Goal: Task Accomplishment & Management: Manage account settings

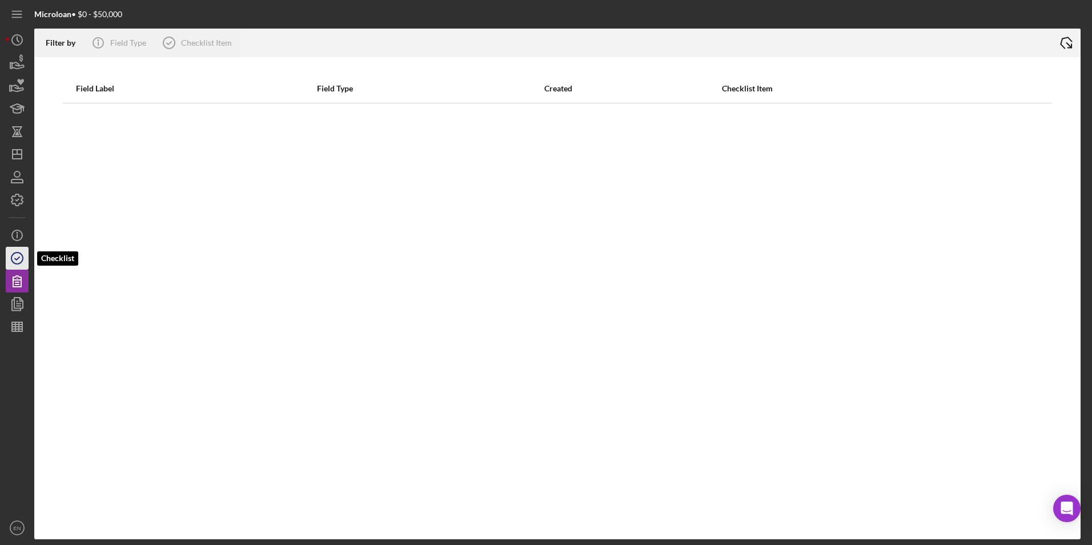
click at [14, 262] on icon "button" at bounding box center [17, 258] width 29 height 29
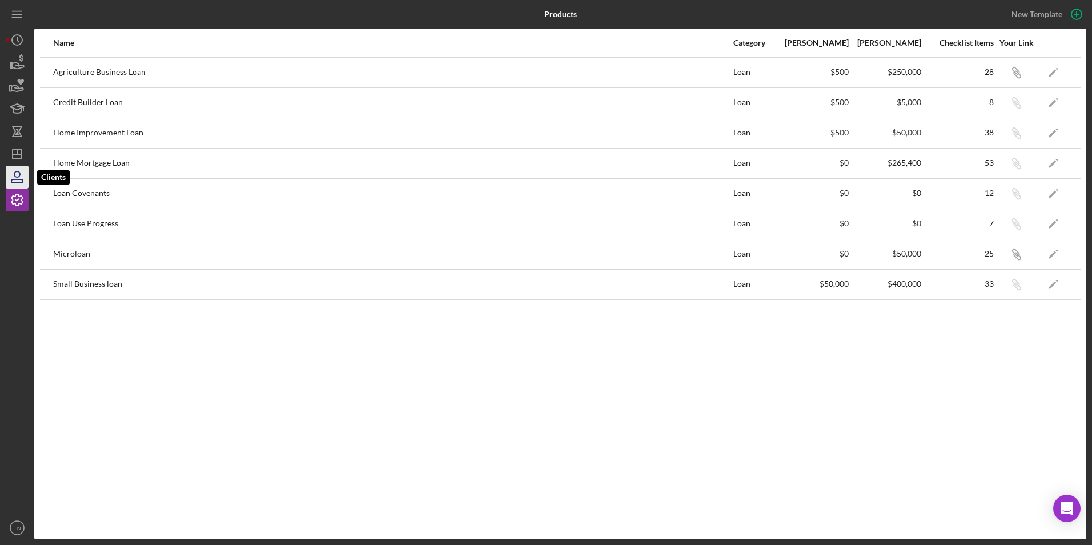
click at [22, 182] on icon "button" at bounding box center [17, 177] width 29 height 29
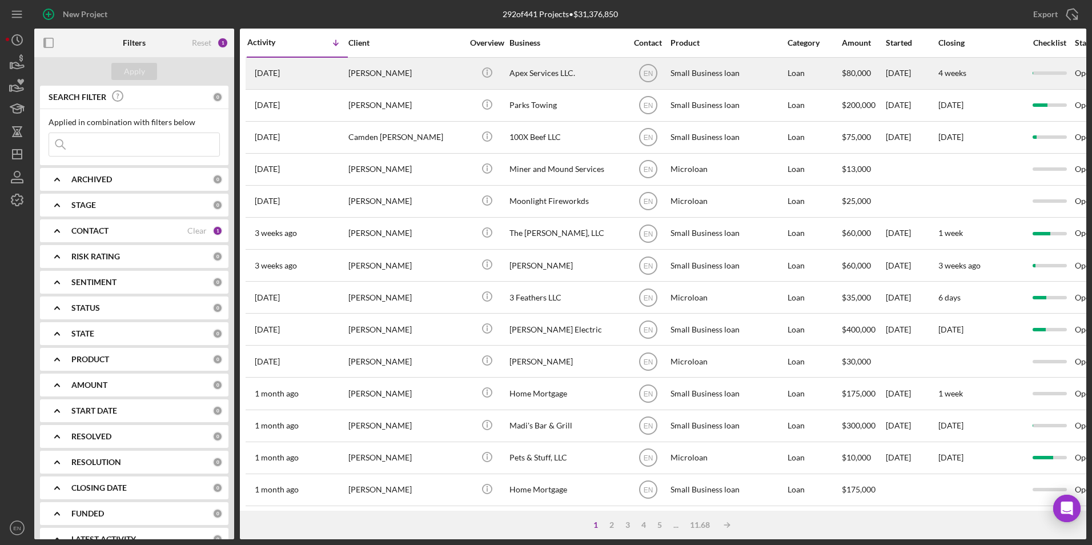
click at [280, 77] on time "2 days ago" at bounding box center [267, 73] width 25 height 9
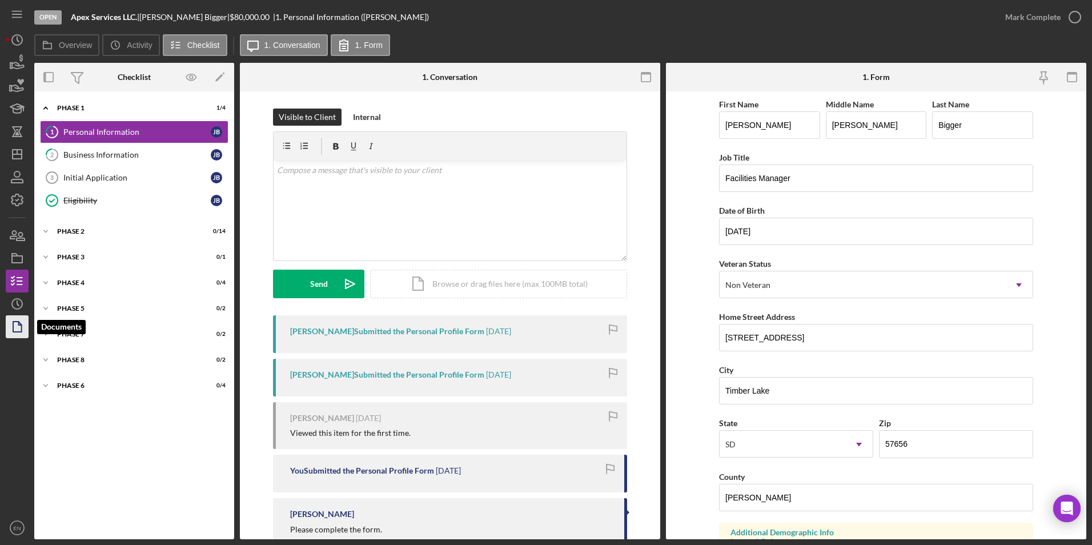
click at [17, 323] on icon "button" at bounding box center [17, 326] width 29 height 29
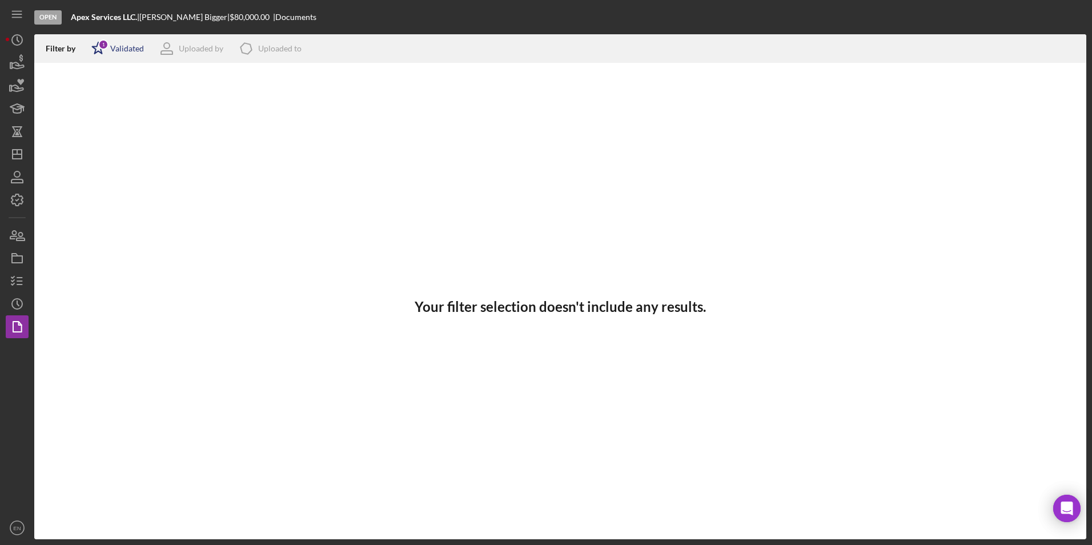
click at [132, 46] on div "Validated" at bounding box center [127, 48] width 34 height 9
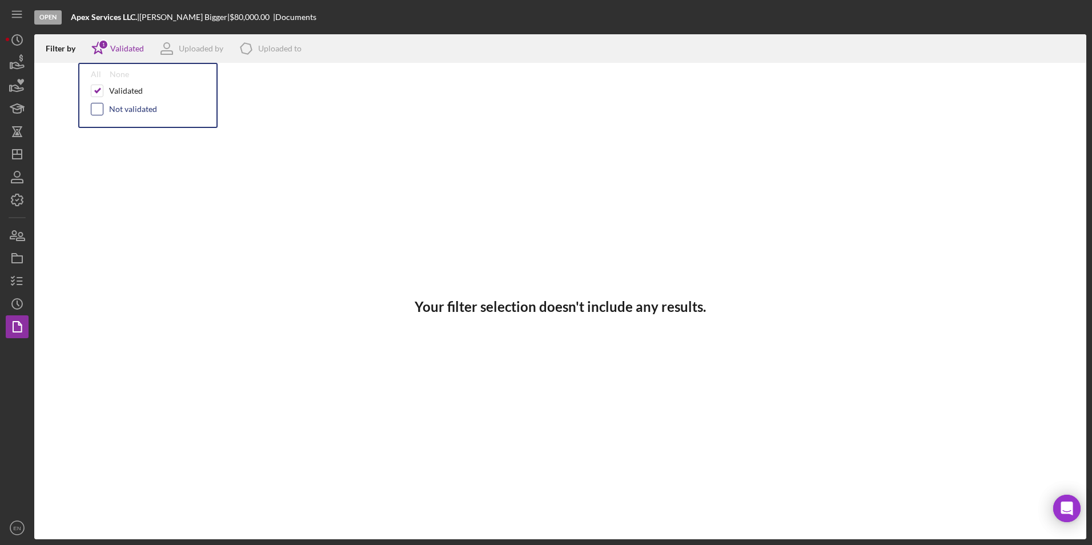
click at [102, 109] on input "checkbox" at bounding box center [96, 108] width 11 height 11
checkbox input "true"
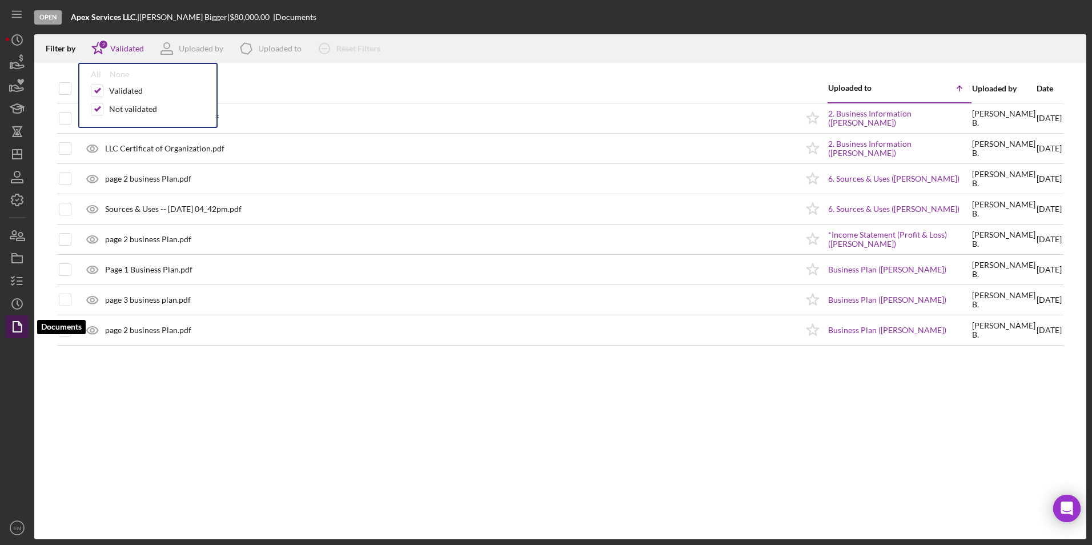
click at [15, 325] on icon "button" at bounding box center [17, 326] width 29 height 29
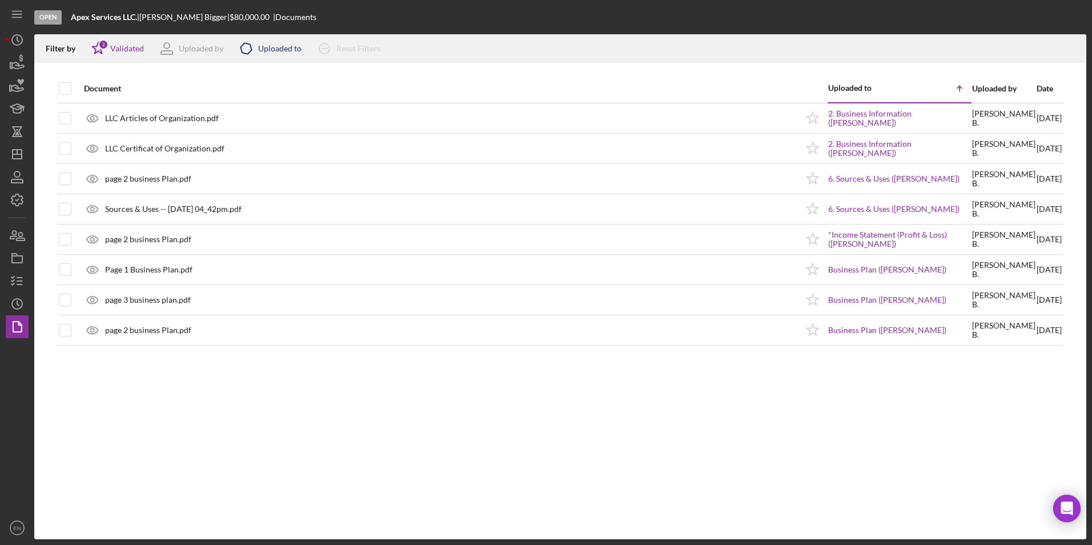
click at [271, 45] on div "Uploaded to" at bounding box center [279, 48] width 43 height 9
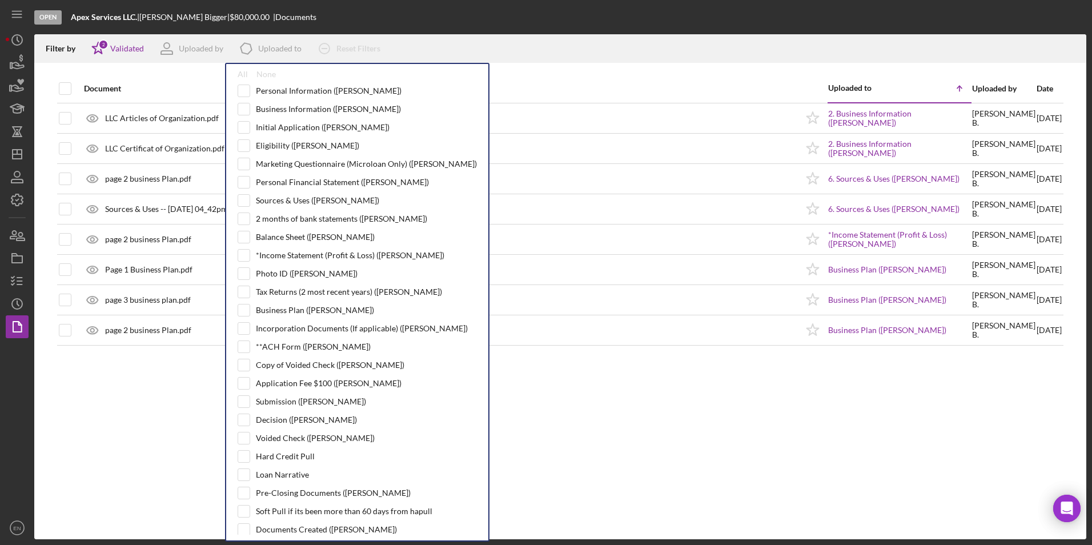
click at [659, 459] on div "Document Uploaded to Icon/Table Sort Arrow Uploaded by Date LLC Articles of Org…" at bounding box center [560, 306] width 1052 height 465
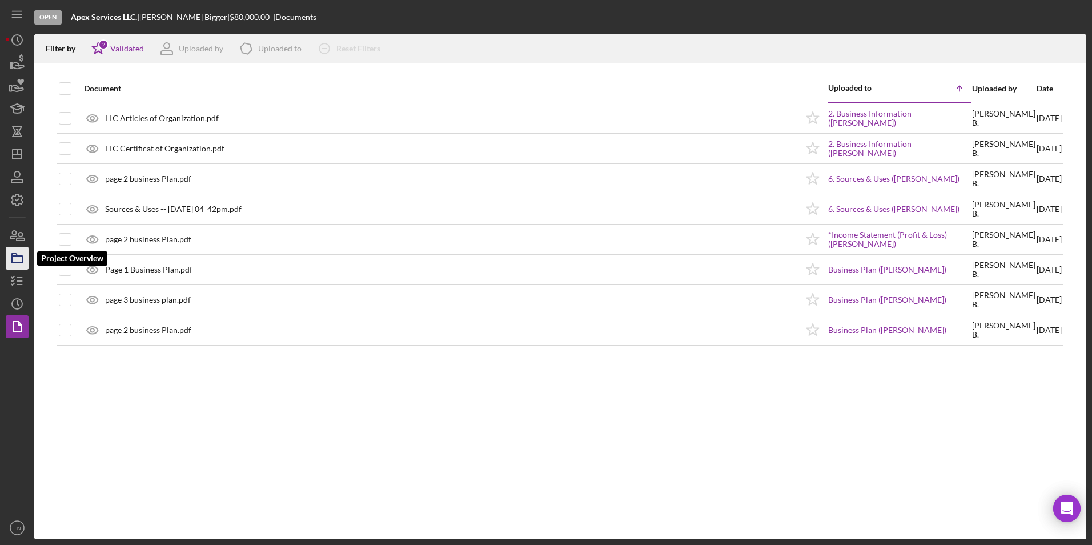
click at [22, 259] on rect "button" at bounding box center [17, 259] width 10 height 7
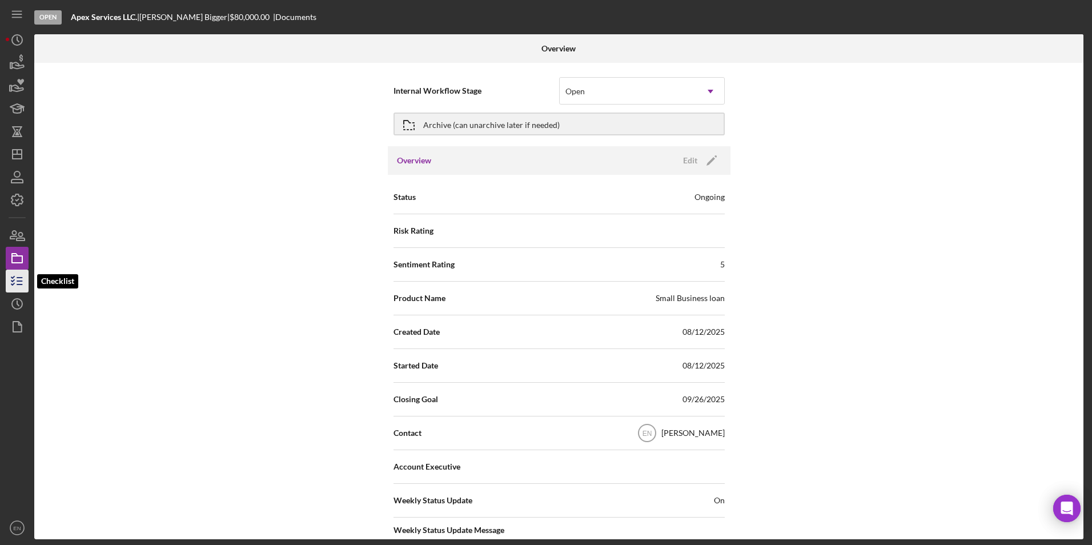
click at [27, 276] on icon "button" at bounding box center [17, 281] width 29 height 29
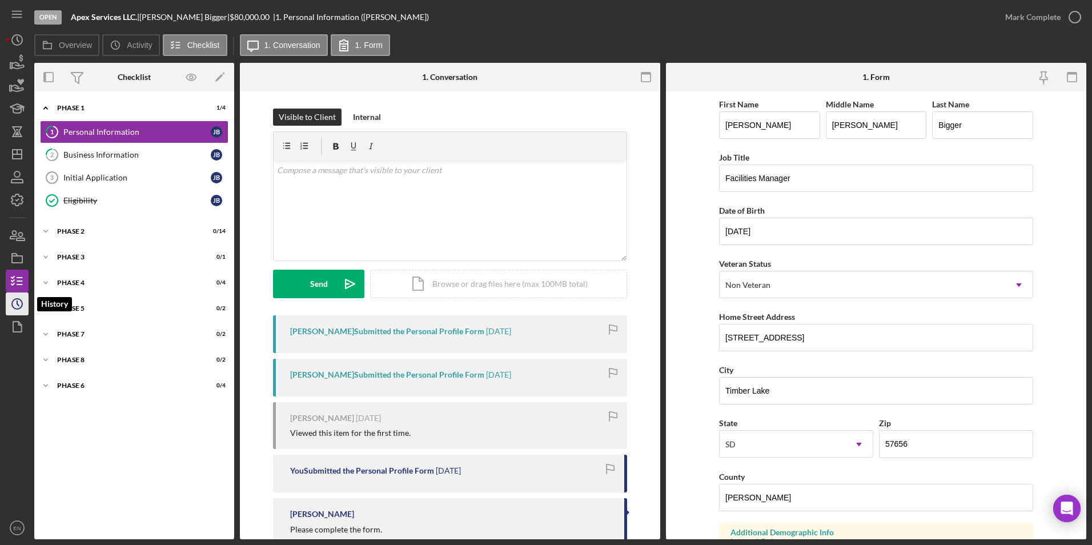
click at [23, 303] on icon "Icon/History" at bounding box center [17, 304] width 29 height 29
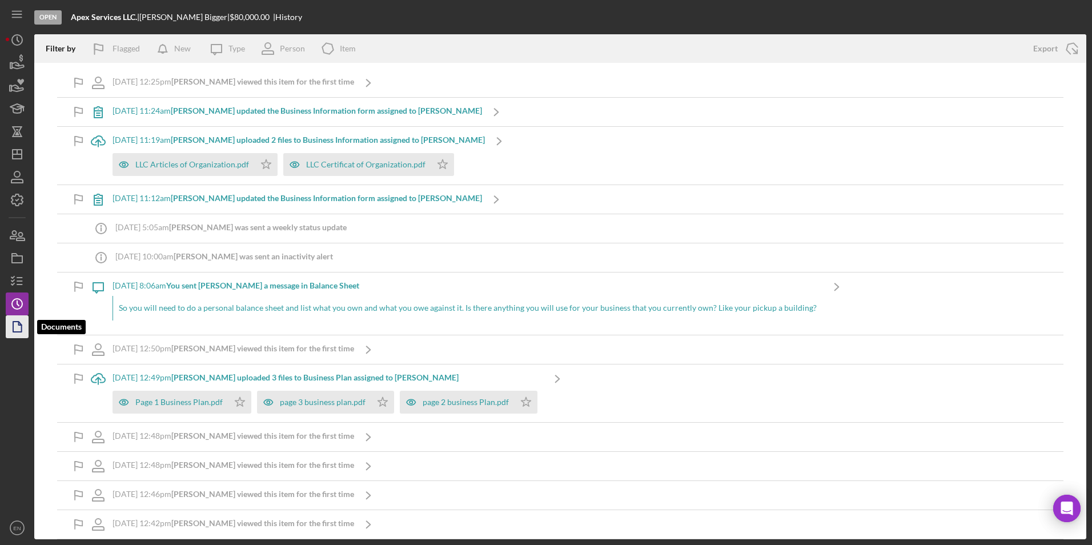
click at [19, 327] on icon "button" at bounding box center [17, 326] width 29 height 29
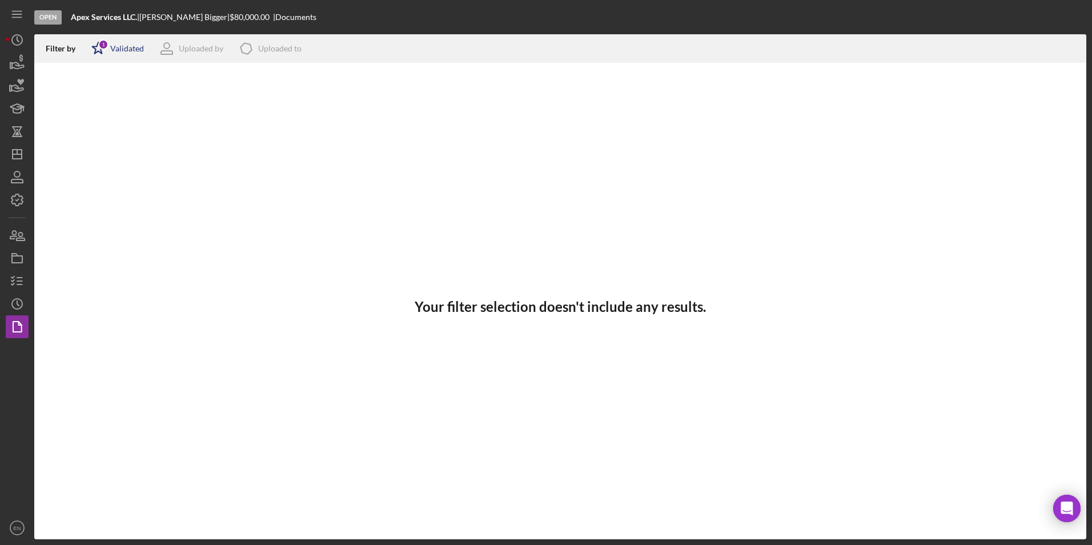
click at [111, 47] on icon "Icon/Star" at bounding box center [98, 48] width 29 height 29
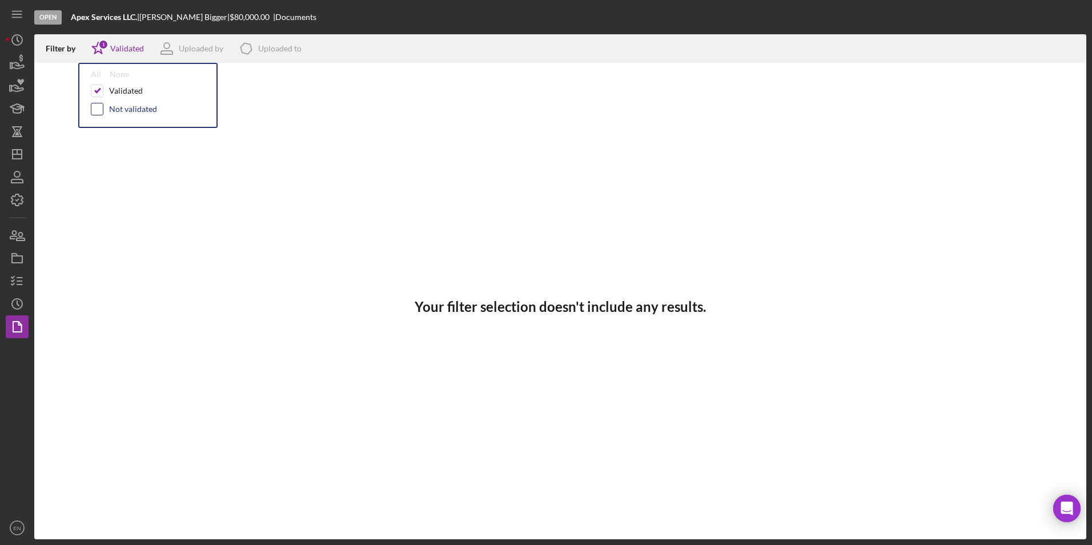
click at [99, 106] on input "checkbox" at bounding box center [96, 108] width 11 height 11
checkbox input "true"
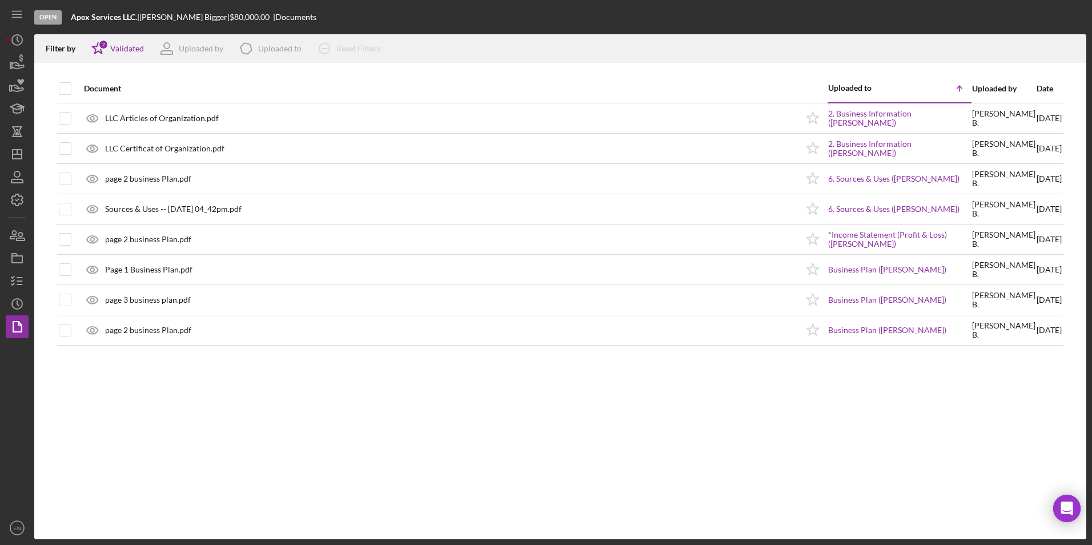
click at [974, 87] on div "Uploaded by" at bounding box center [1003, 88] width 63 height 9
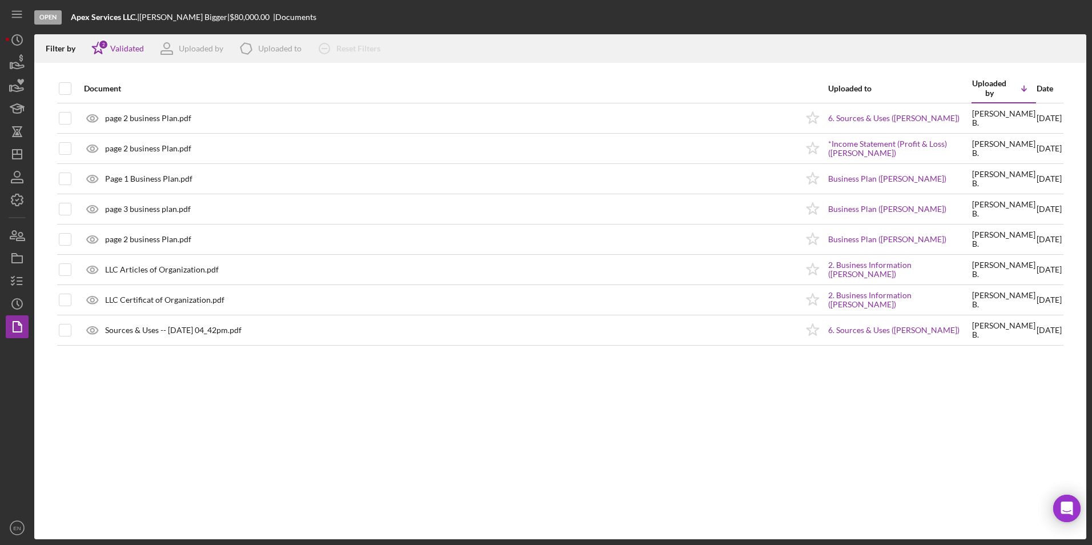
click at [1022, 90] on polyline at bounding box center [1024, 90] width 5 height 2
click at [1084, 23] on div "Open Apex Services LLC. | Jonathan Bigger | $80,000.00 | Documents" at bounding box center [560, 17] width 1052 height 34
click at [112, 45] on icon "Icon/Star" at bounding box center [98, 48] width 29 height 29
click at [203, 351] on div "Document Uploaded to Uploaded by Icon/Table Sort Arrow Date page 2 business Pla…" at bounding box center [560, 306] width 1052 height 465
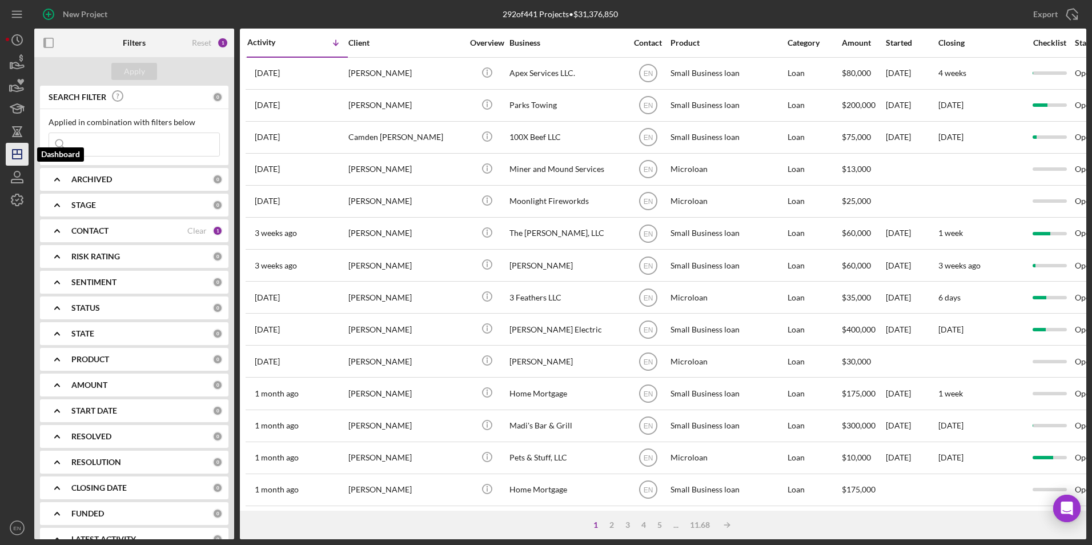
click at [13, 156] on polygon "button" at bounding box center [17, 154] width 9 height 9
click at [1068, 14] on icon "Icon/Export" at bounding box center [1072, 14] width 29 height 29
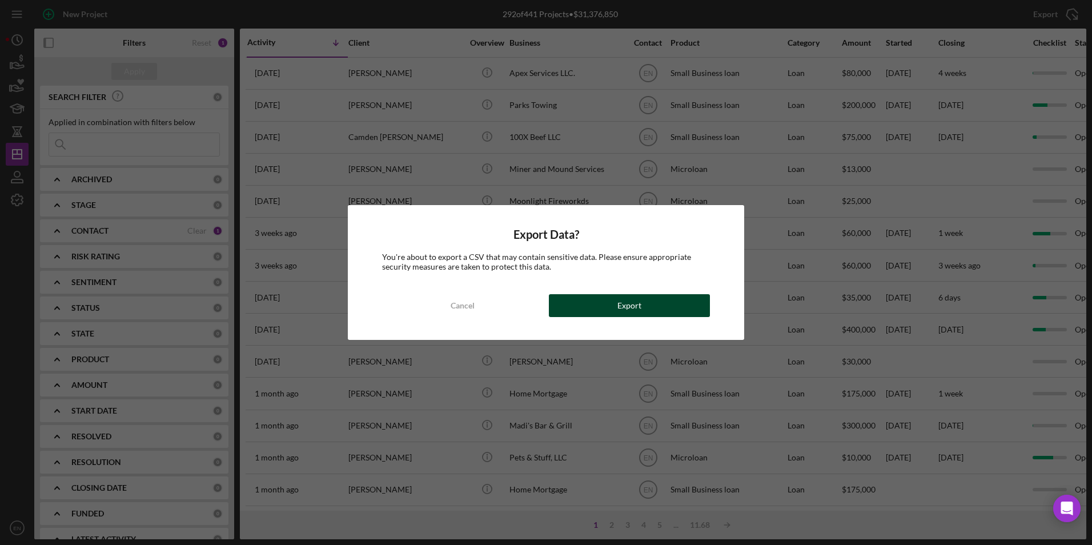
click at [613, 306] on button "Export" at bounding box center [629, 305] width 161 height 23
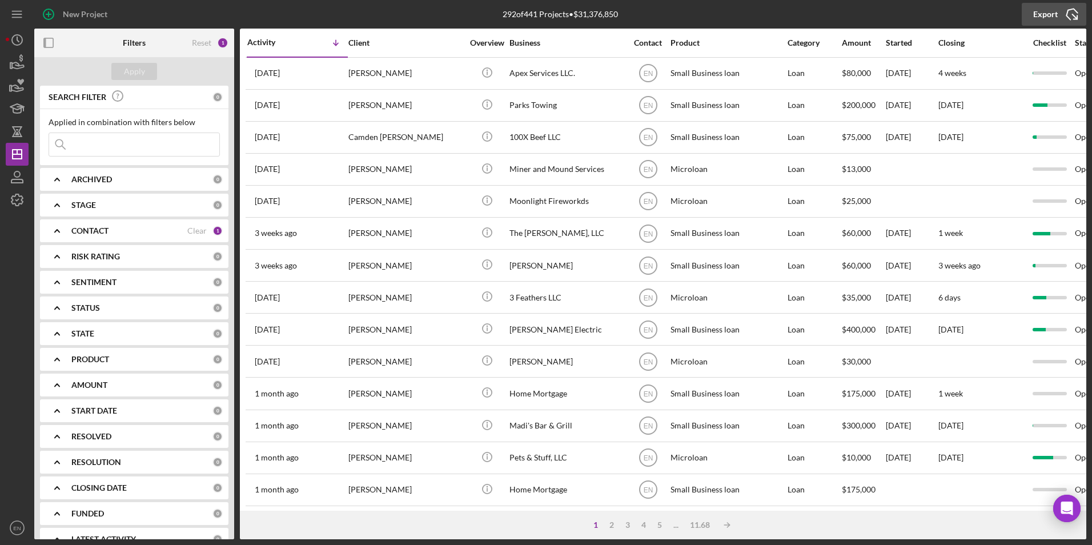
click at [1073, 10] on icon "Icon/Export" at bounding box center [1072, 14] width 29 height 29
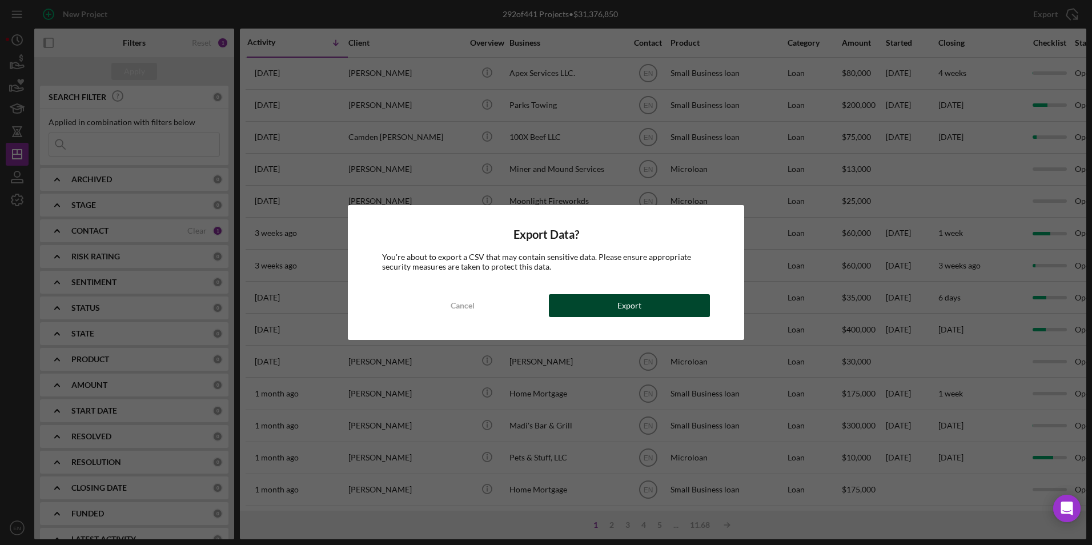
click at [613, 300] on button "Export" at bounding box center [629, 305] width 161 height 23
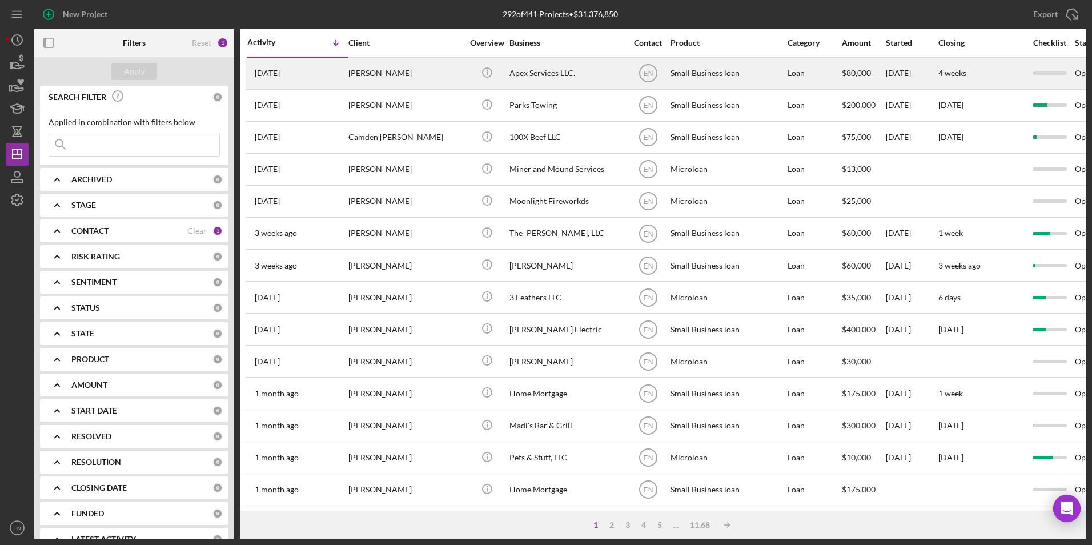
click at [357, 73] on div "[PERSON_NAME]" at bounding box center [405, 73] width 114 height 30
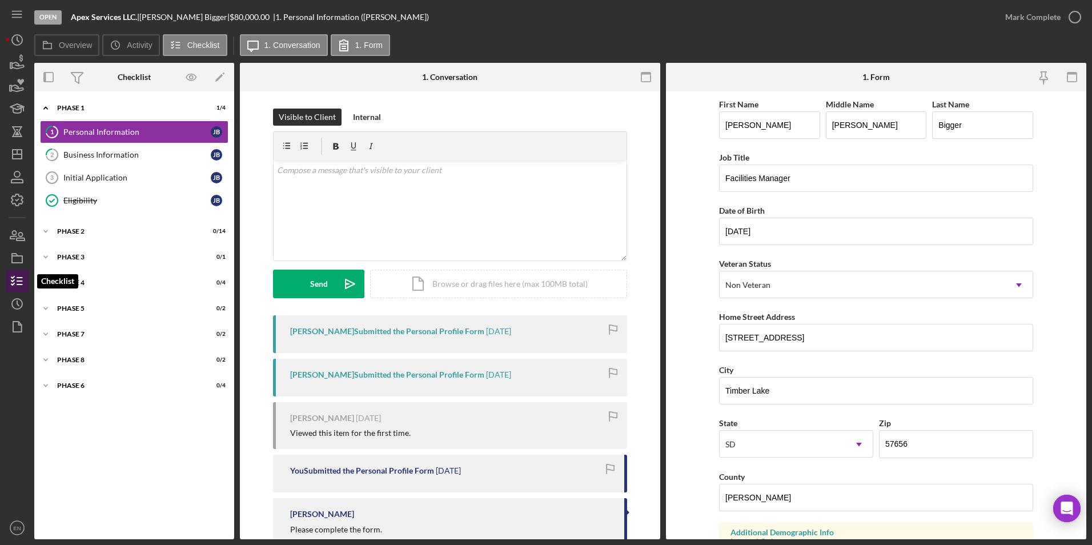
click at [13, 280] on icon "button" at bounding box center [17, 281] width 29 height 29
click at [16, 178] on icon "button" at bounding box center [17, 177] width 29 height 29
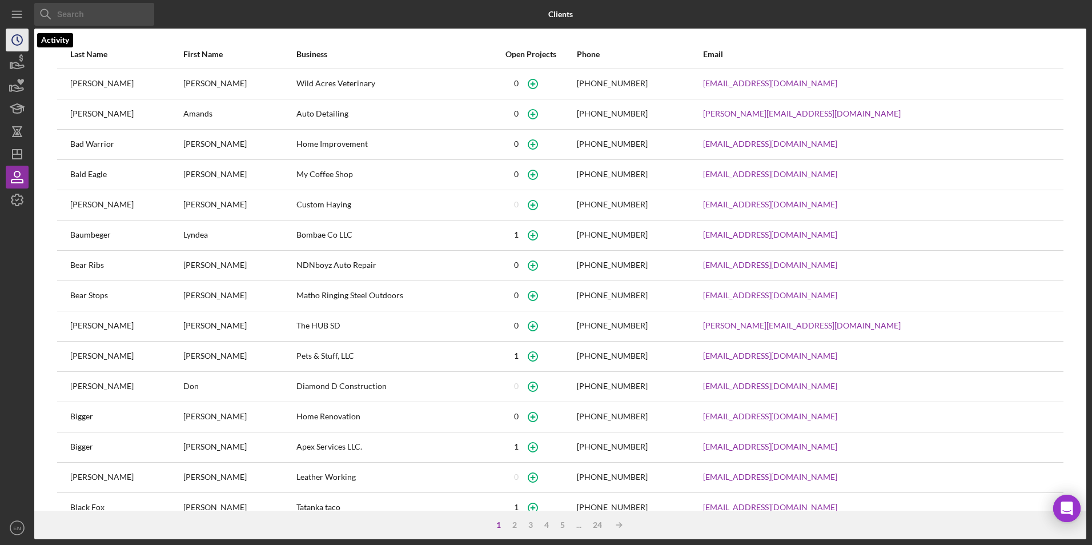
click at [18, 39] on polyline "button" at bounding box center [18, 39] width 2 height 5
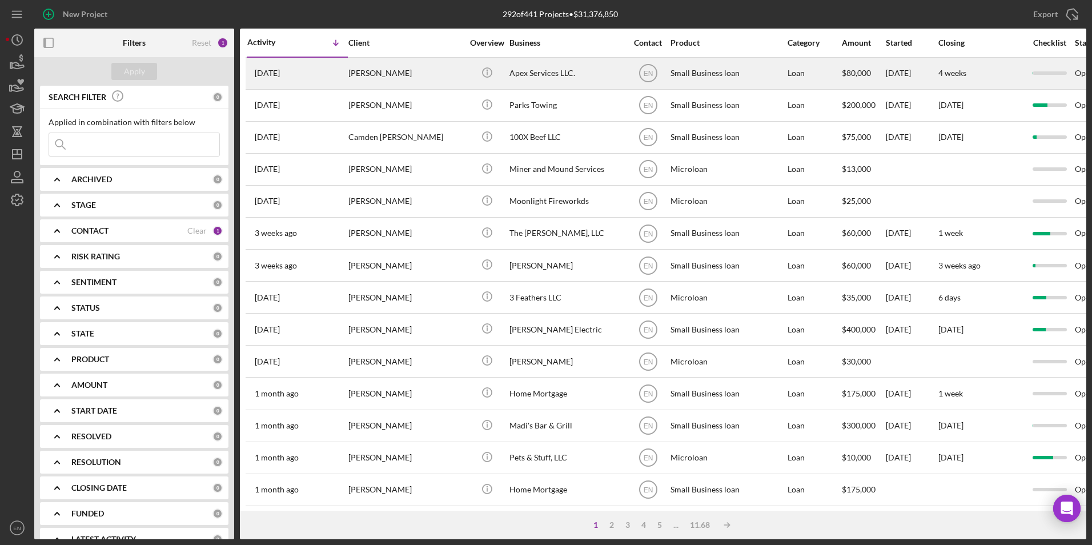
click at [397, 69] on div "Jonathan Bigger" at bounding box center [405, 73] width 114 height 30
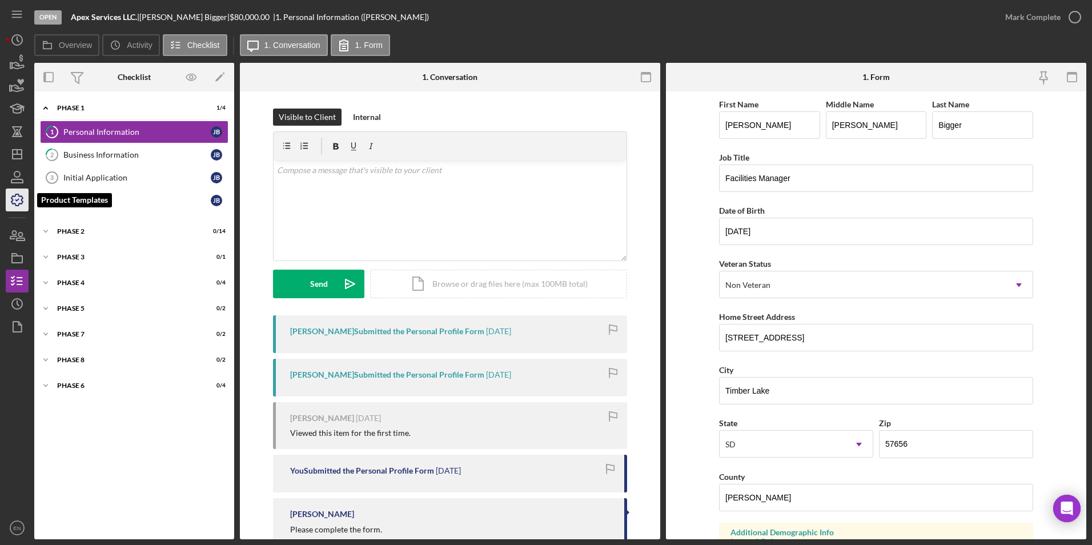
click at [15, 194] on icon "button" at bounding box center [16, 199] width 11 height 11
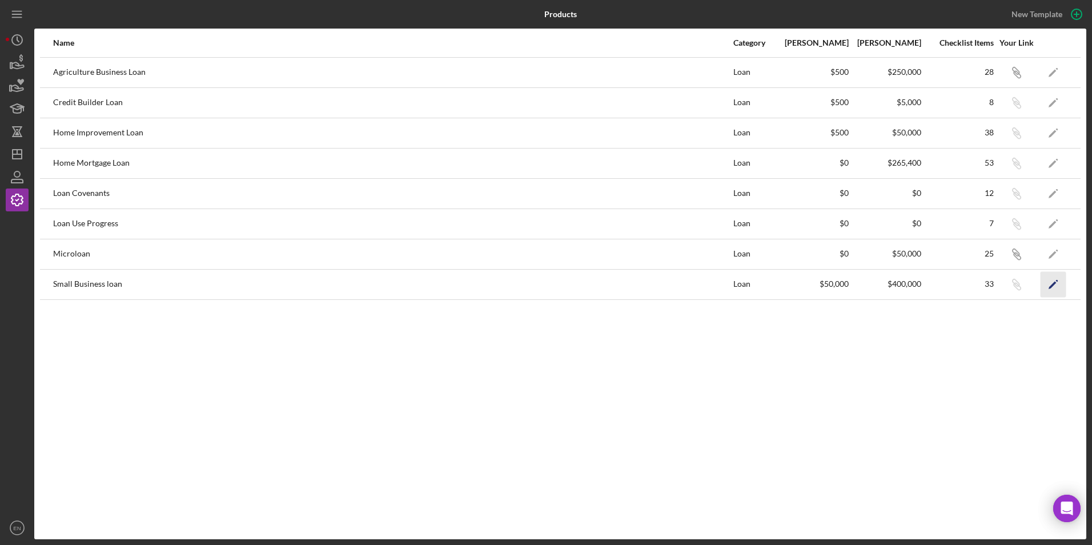
click at [1047, 283] on icon "Icon/Edit" at bounding box center [1053, 284] width 26 height 26
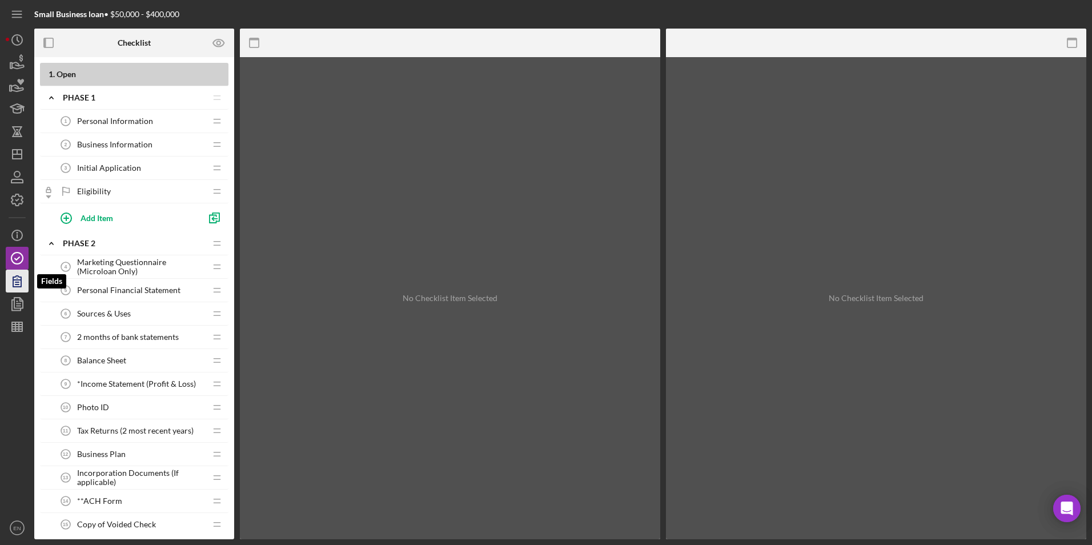
click at [21, 286] on icon "button" at bounding box center [17, 281] width 8 height 11
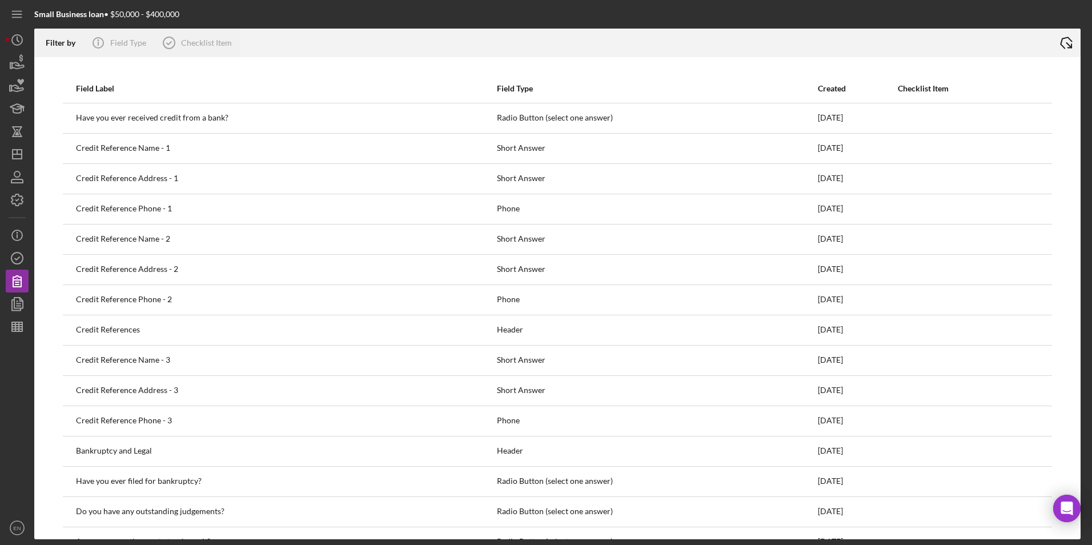
click at [1070, 46] on icon "Icon/Export" at bounding box center [1066, 43] width 29 height 29
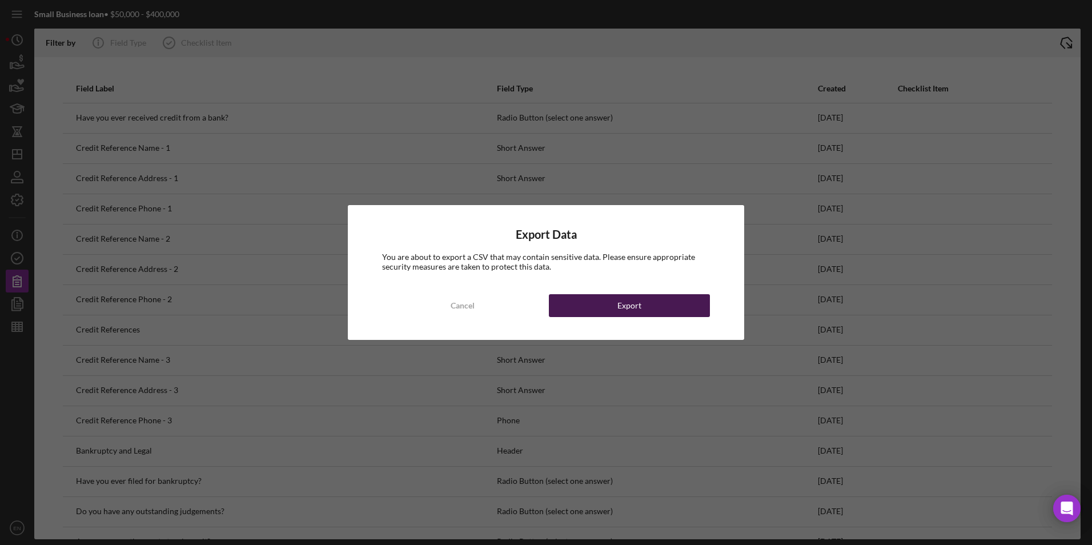
click at [638, 302] on div "Export" at bounding box center [629, 305] width 24 height 23
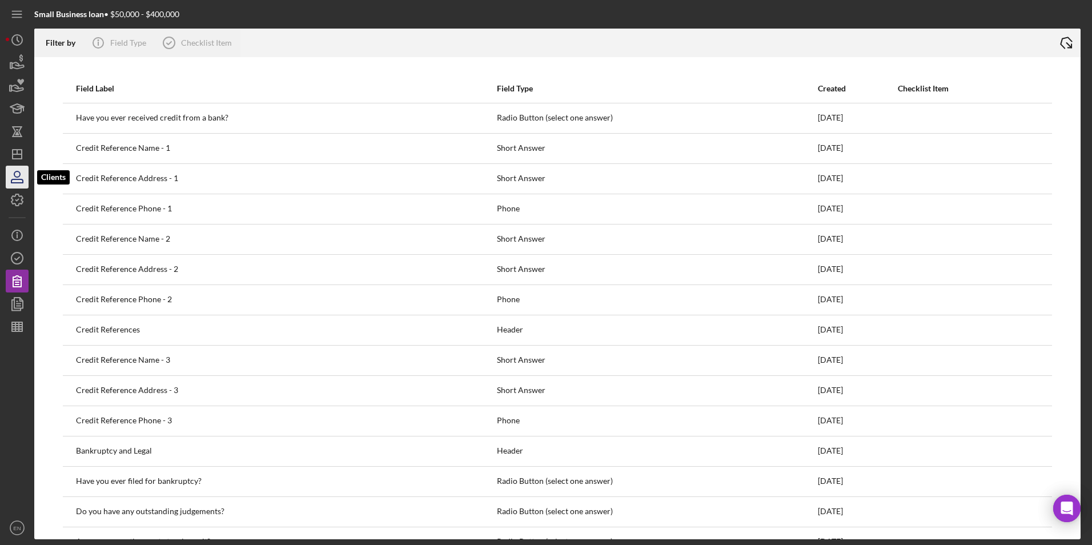
click at [21, 174] on icon "button" at bounding box center [17, 177] width 29 height 29
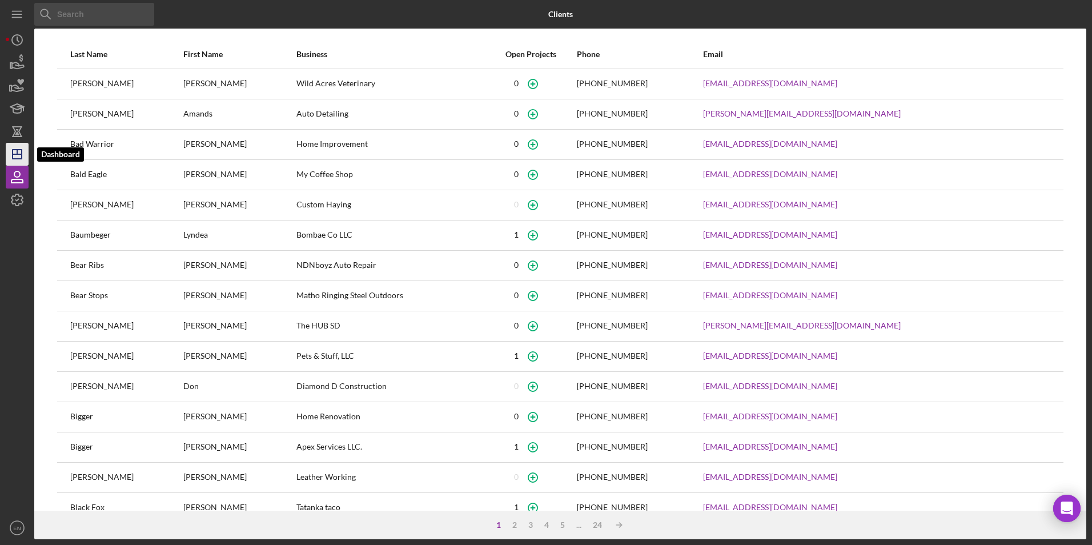
click at [19, 156] on icon "Icon/Dashboard" at bounding box center [17, 154] width 29 height 29
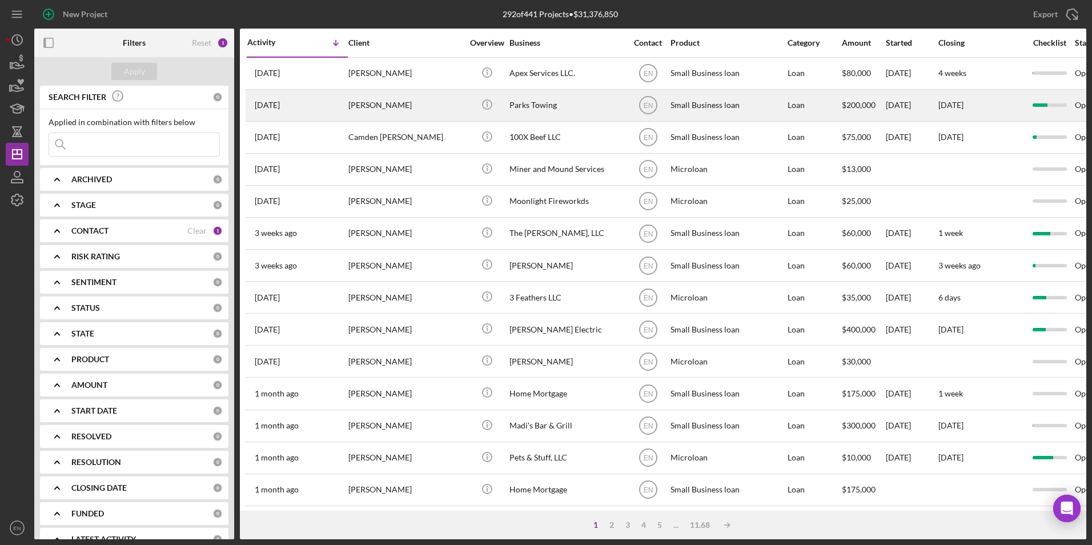
click at [394, 103] on div "[PERSON_NAME]" at bounding box center [405, 105] width 114 height 30
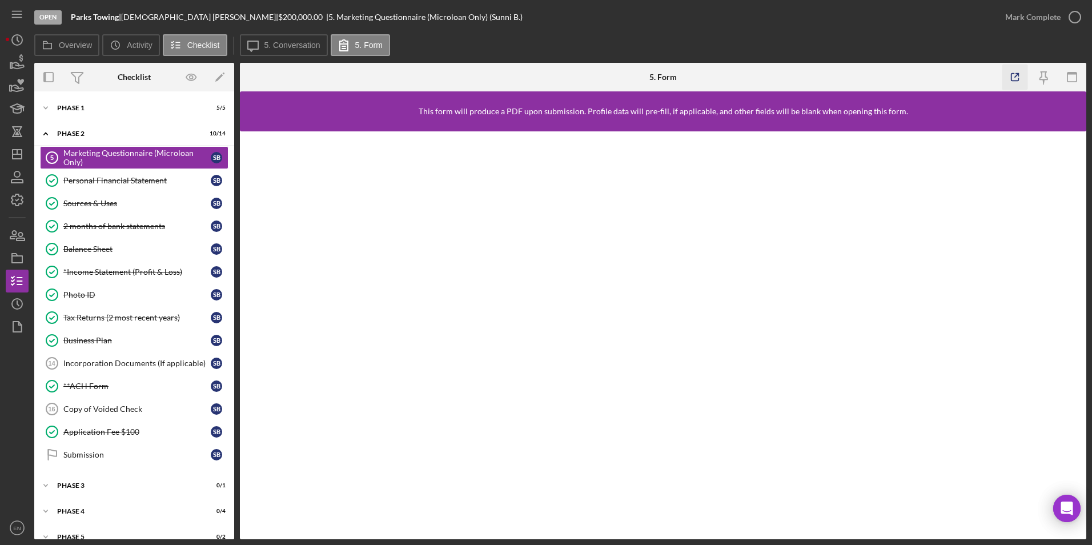
click at [1015, 73] on icon "button" at bounding box center [1015, 78] width 26 height 26
click at [14, 326] on polygon "button" at bounding box center [17, 327] width 9 height 10
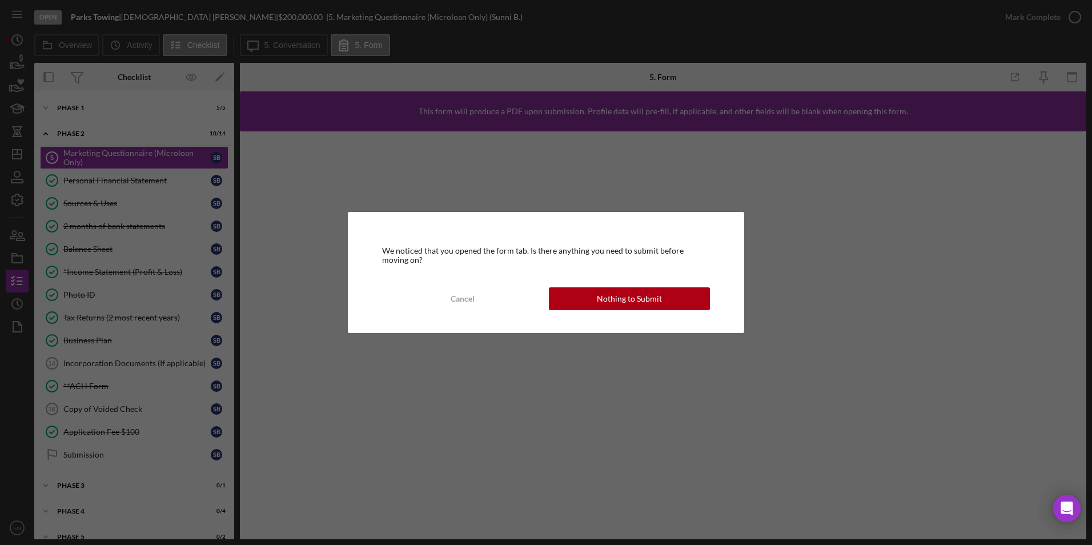
click at [585, 300] on button "Nothing to Submit" at bounding box center [629, 298] width 161 height 23
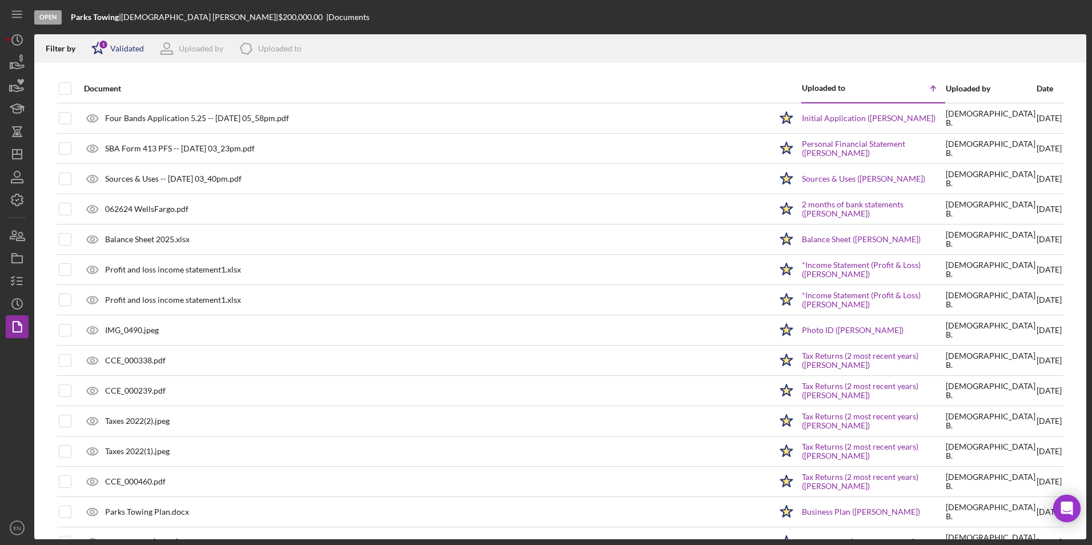
click at [118, 45] on div "Validated" at bounding box center [127, 48] width 34 height 9
click at [96, 109] on input "checkbox" at bounding box center [96, 108] width 11 height 11
checkbox input "true"
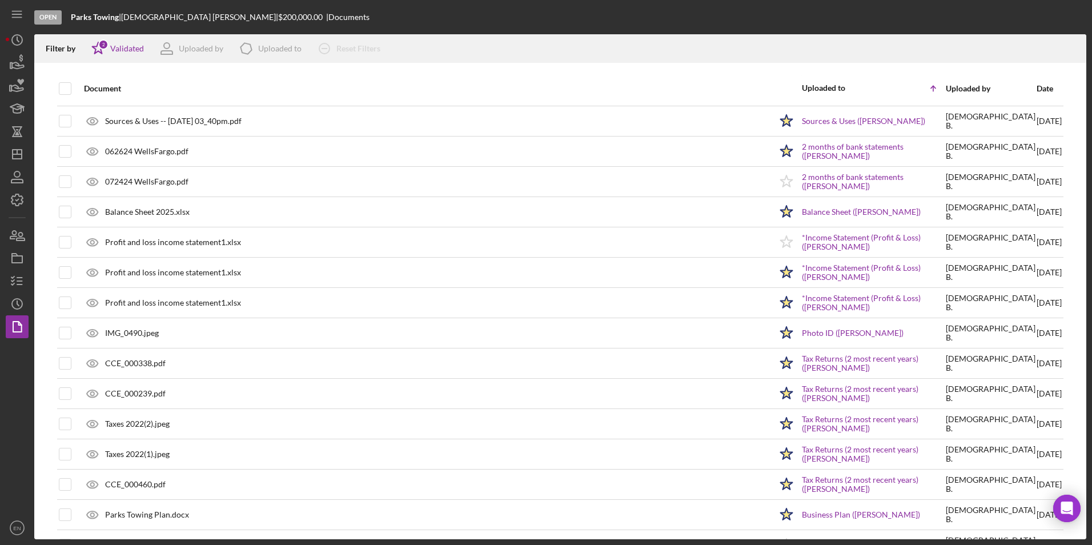
scroll to position [120, 0]
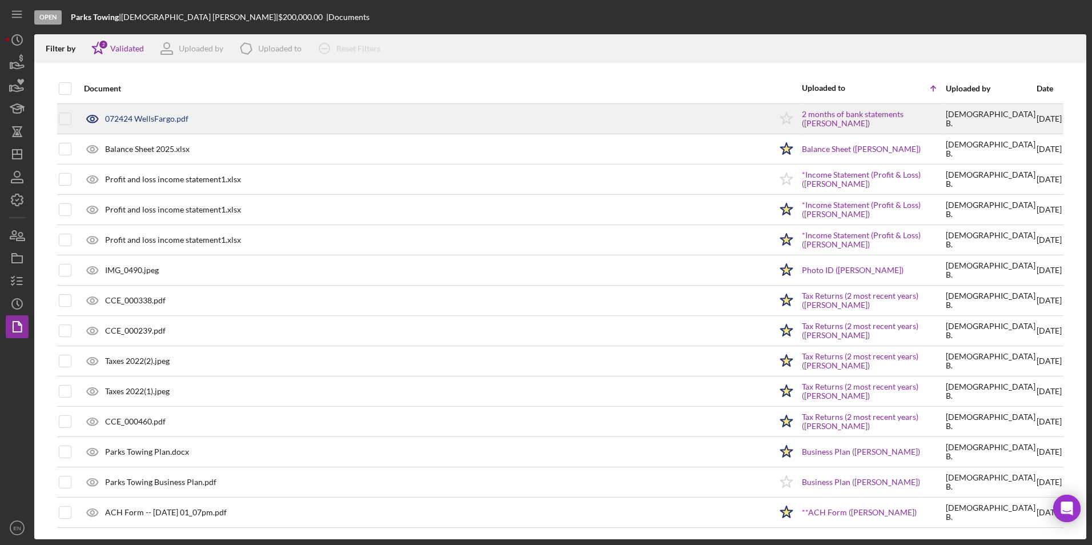
click at [798, 120] on icon "Icon/Star" at bounding box center [786, 119] width 29 height 29
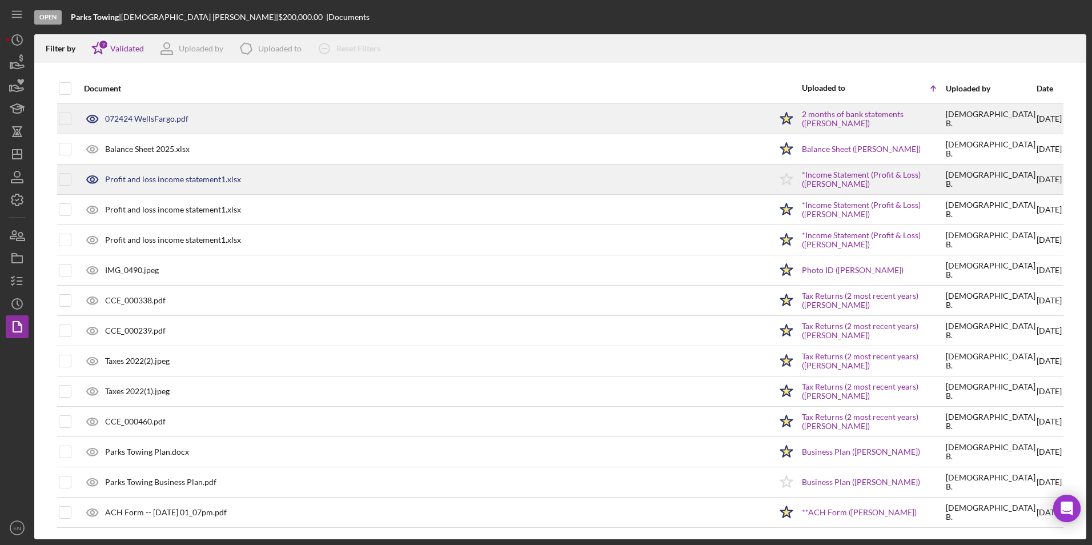
click at [791, 176] on polygon at bounding box center [787, 178] width 12 height 11
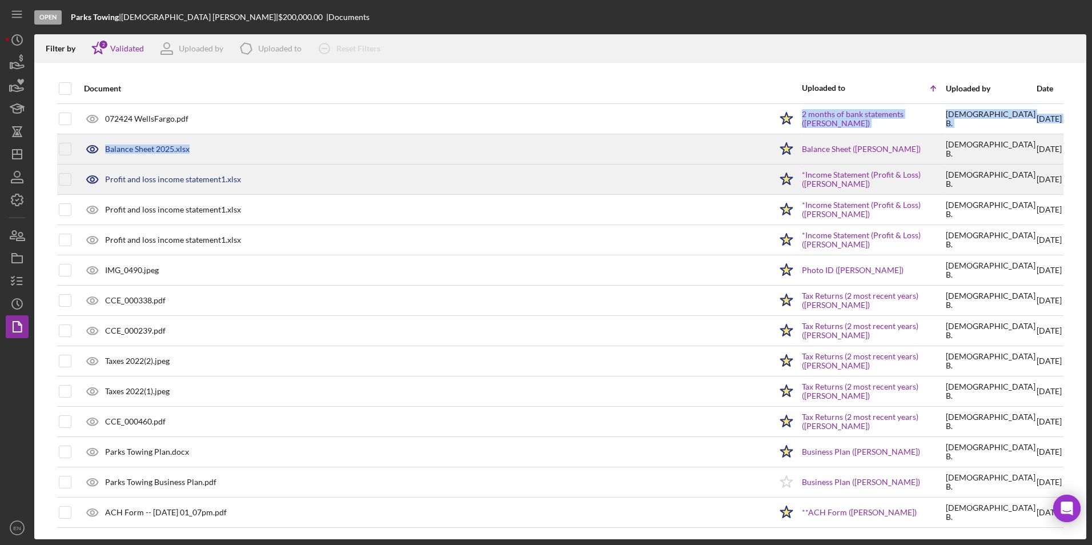
drag, startPoint x: 641, startPoint y: 126, endPoint x: 496, endPoint y: 155, distance: 147.9
click at [496, 155] on tbody "Four Bands Application 5.25 -- 2024-08-09 05_58pm.pdf Icon/Star Initial Applica…" at bounding box center [560, 254] width 1006 height 545
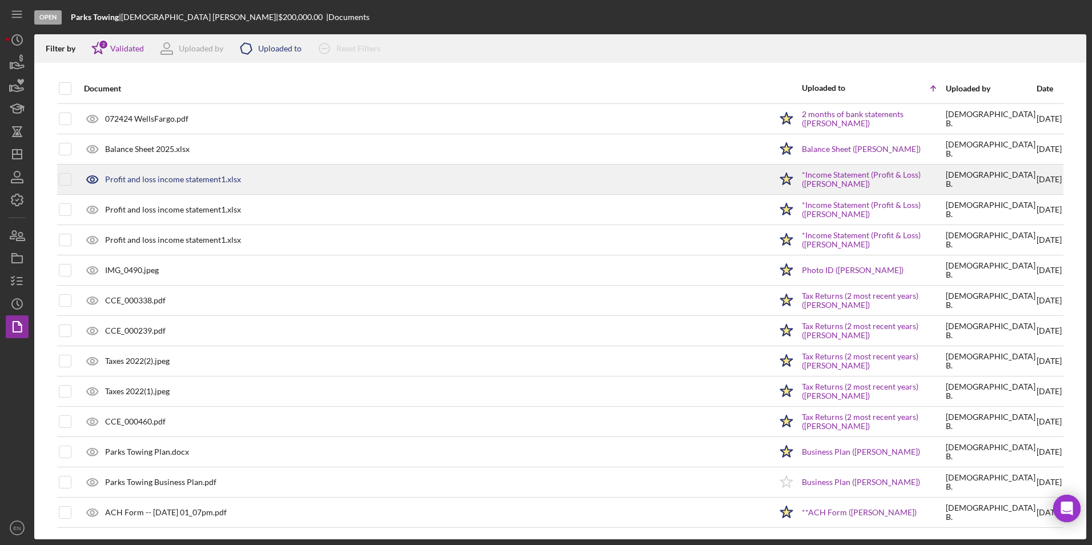
click at [288, 51] on div "Uploaded to" at bounding box center [279, 48] width 43 height 9
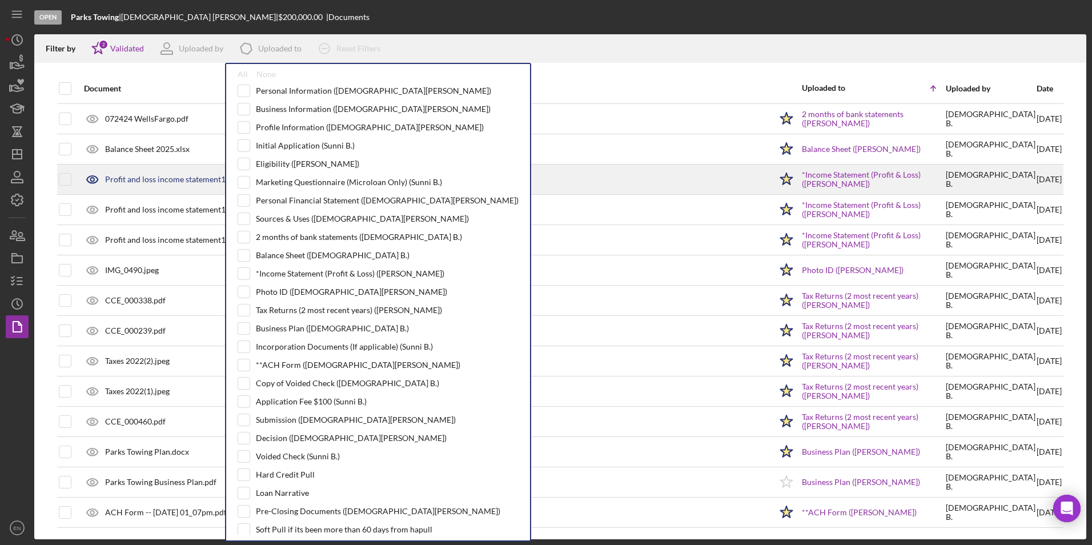
click at [738, 42] on div "Filter by Icon/Star 2 Validated Uploaded by Icon/Product Uploaded to All None P…" at bounding box center [560, 48] width 1052 height 29
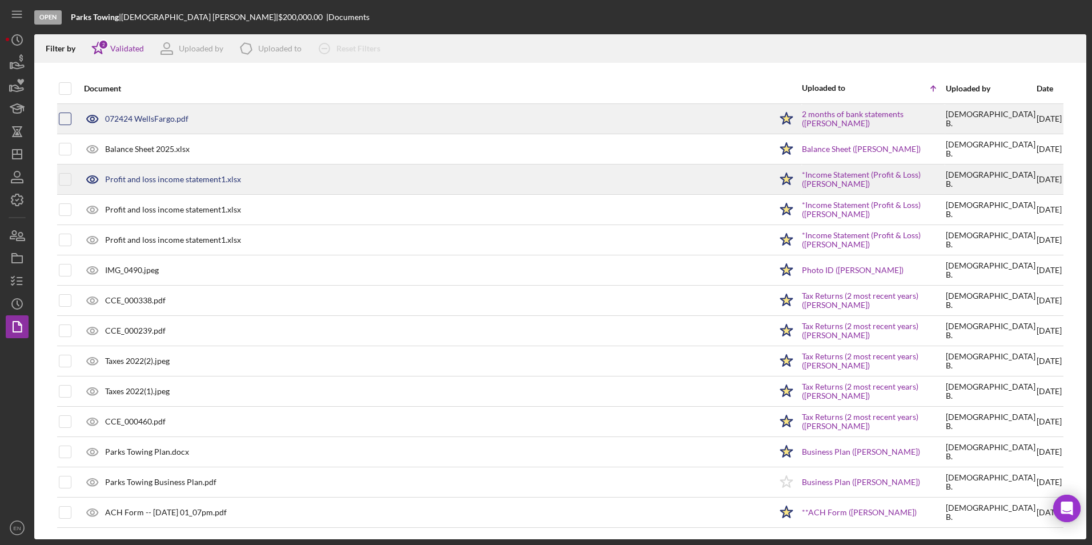
click at [66, 117] on input "checkbox" at bounding box center [64, 118] width 11 height 11
checkbox input "true"
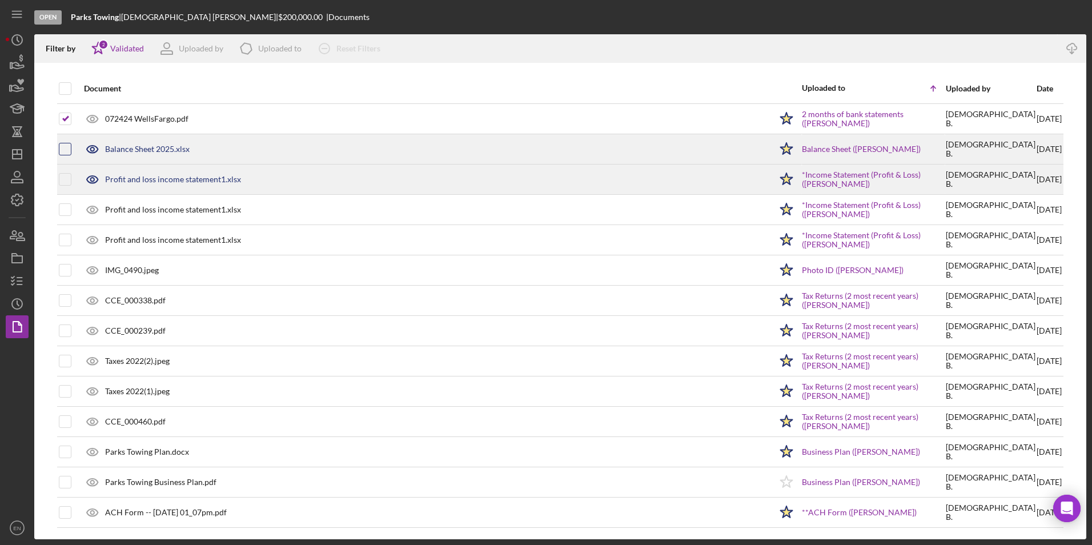
click at [61, 147] on input "checkbox" at bounding box center [64, 148] width 11 height 11
checkbox input "true"
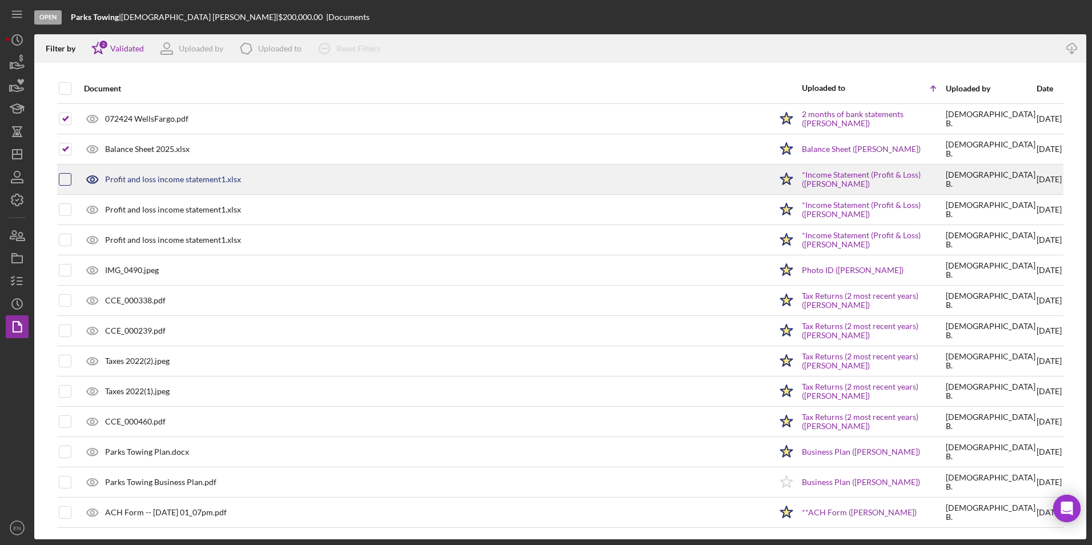
click at [75, 178] on div at bounding box center [75, 179] width 5 height 5
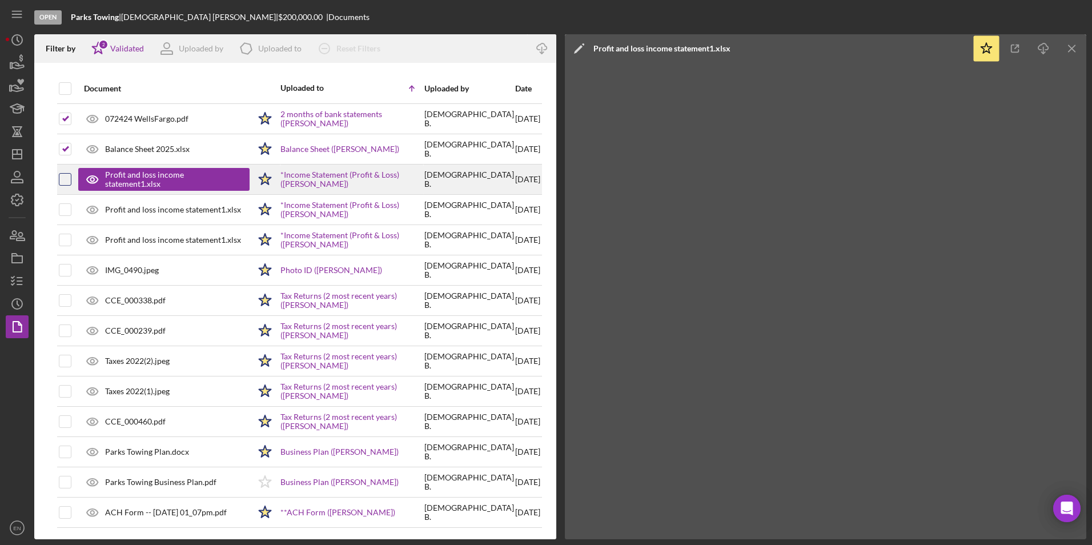
click at [65, 183] on input "checkbox" at bounding box center [64, 179] width 11 height 11
checkbox input "true"
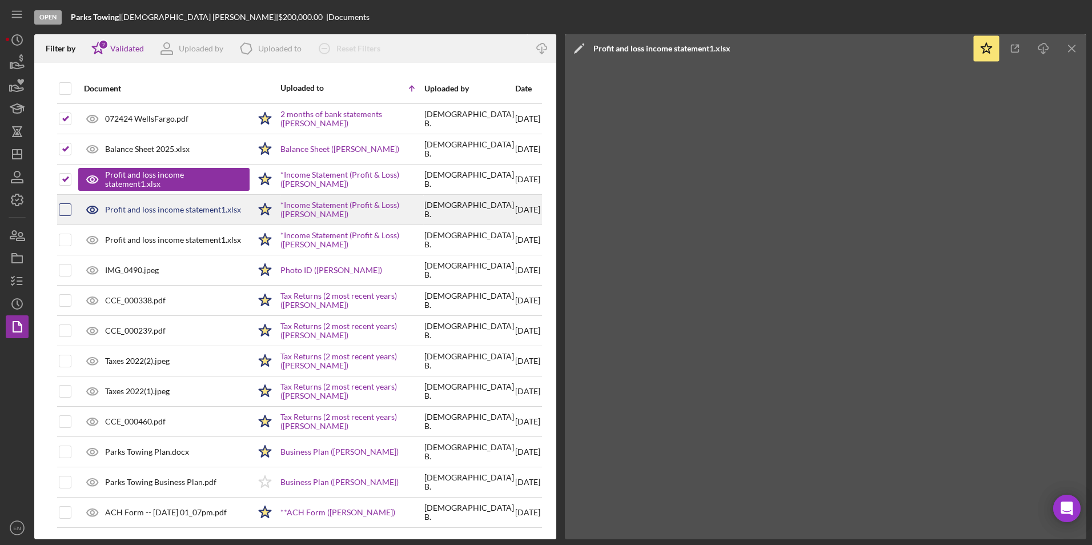
click at [66, 210] on input "checkbox" at bounding box center [64, 209] width 11 height 11
checkbox input "true"
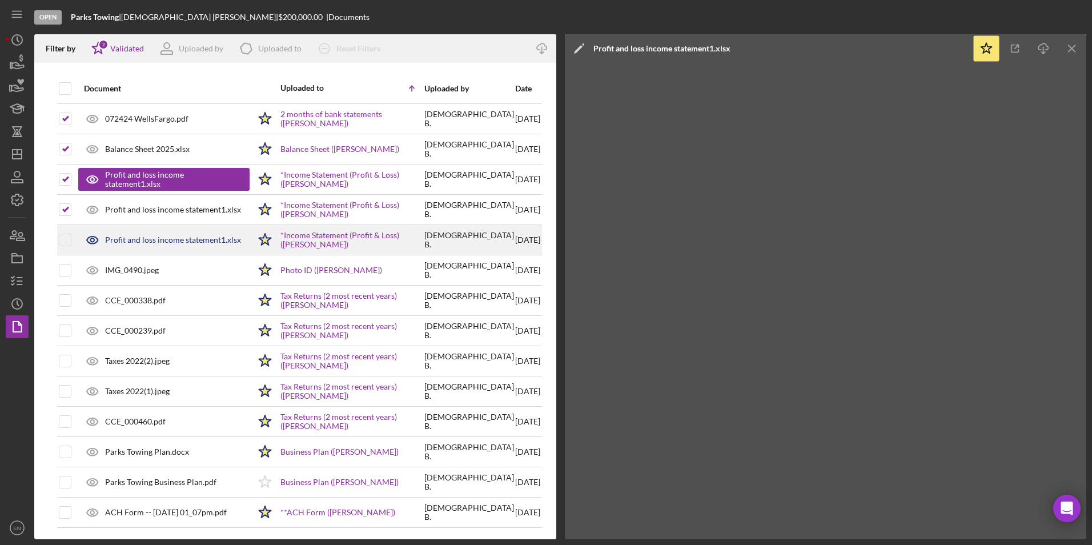
click at [62, 230] on div at bounding box center [65, 240] width 13 height 29
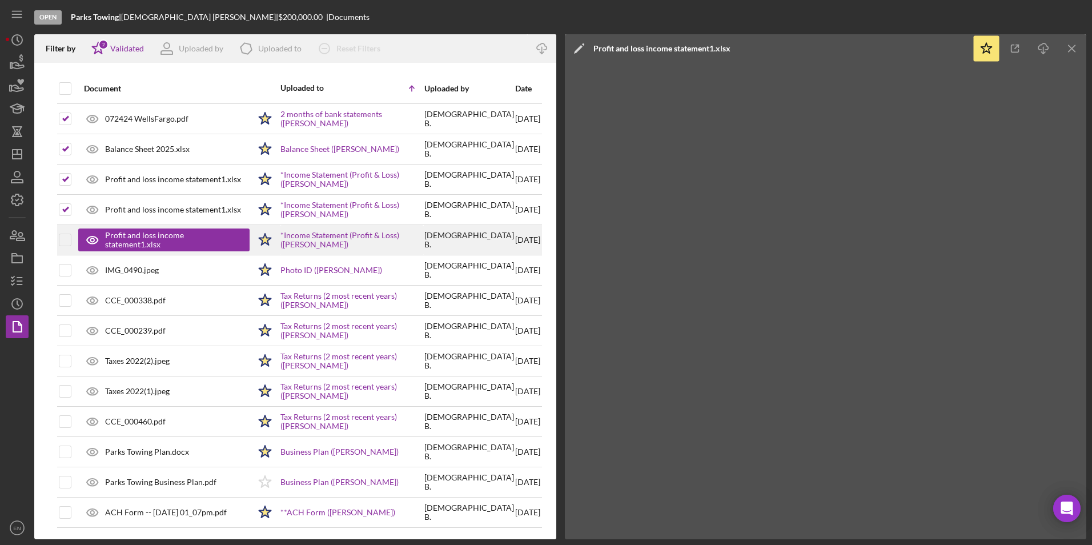
click at [71, 236] on td at bounding box center [65, 240] width 14 height 30
click at [65, 242] on input "checkbox" at bounding box center [64, 239] width 11 height 11
checkbox input "true"
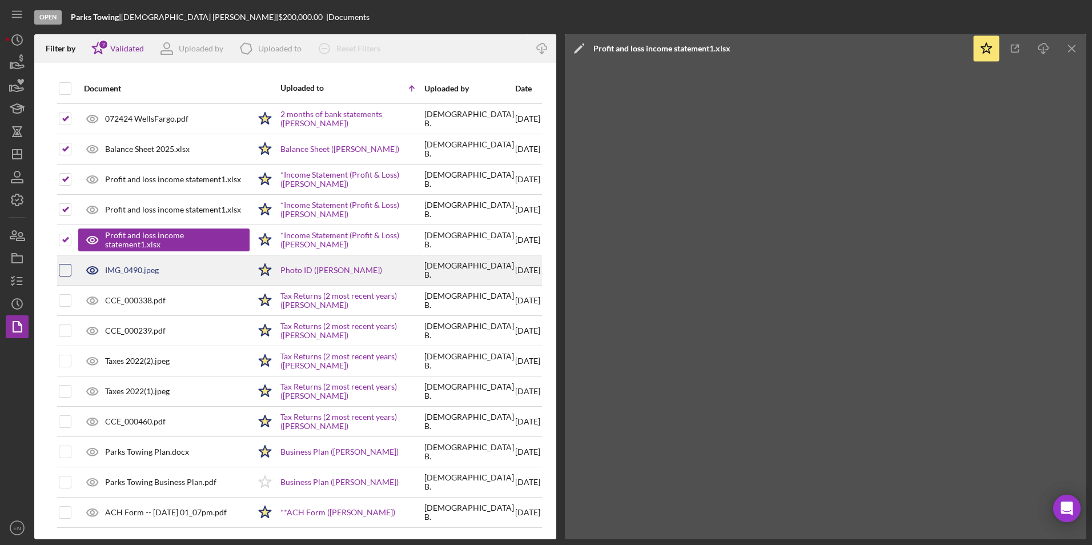
click at [66, 268] on input "checkbox" at bounding box center [64, 269] width 11 height 11
checkbox input "true"
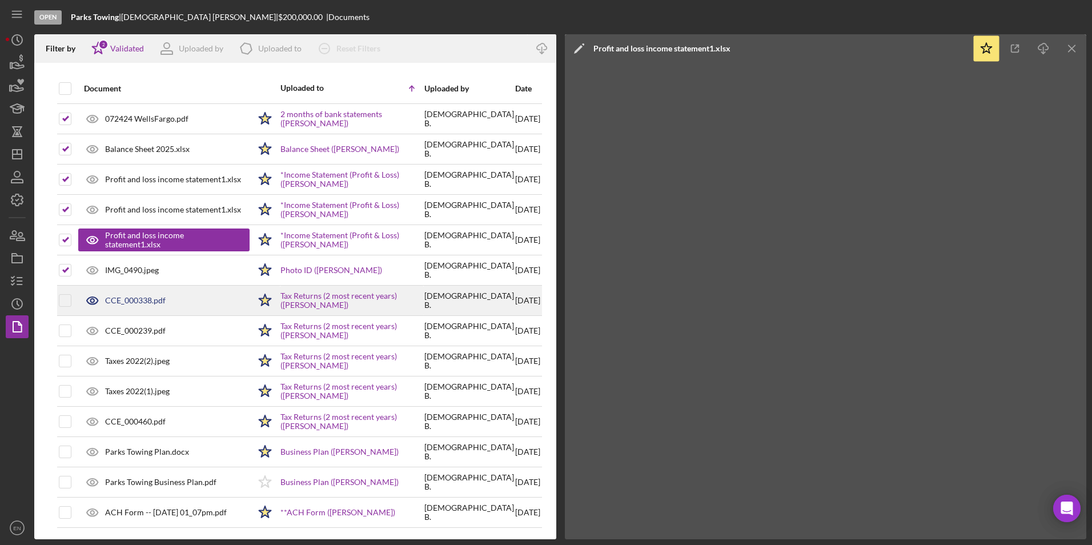
click at [65, 292] on div at bounding box center [65, 300] width 13 height 29
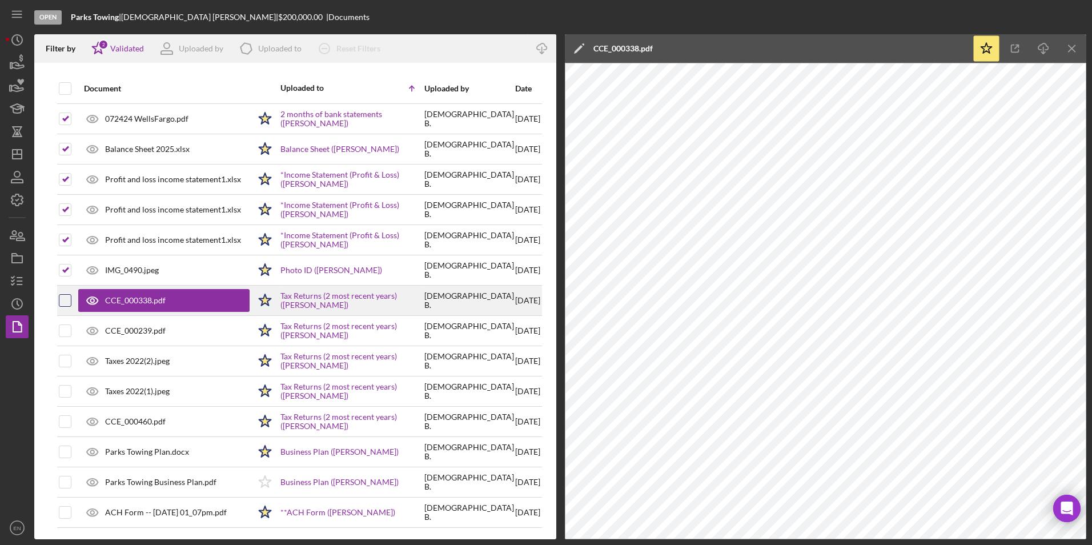
click at [68, 300] on input "checkbox" at bounding box center [64, 300] width 11 height 11
checkbox input "true"
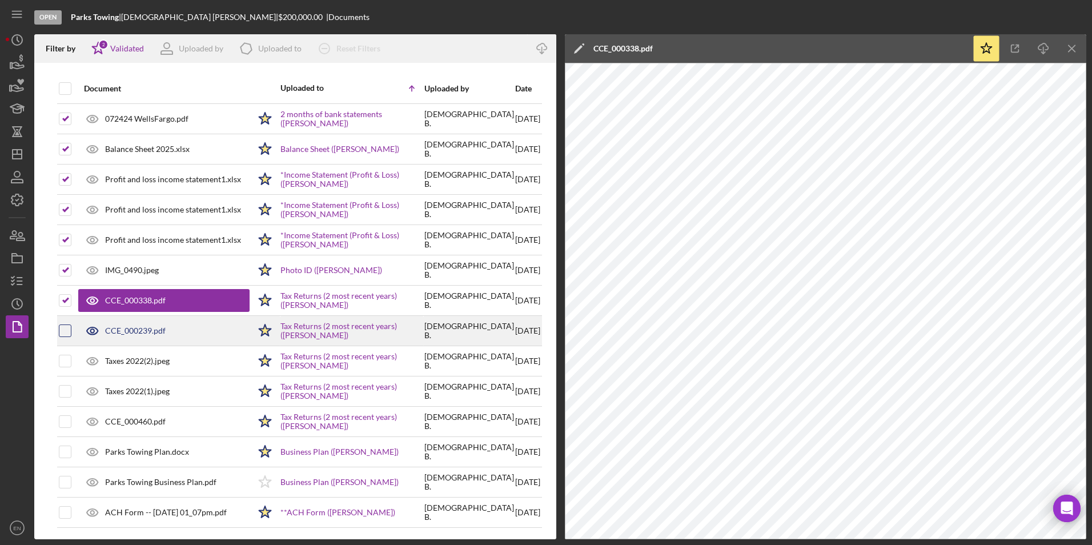
click at [69, 332] on input "checkbox" at bounding box center [64, 330] width 11 height 11
checkbox input "true"
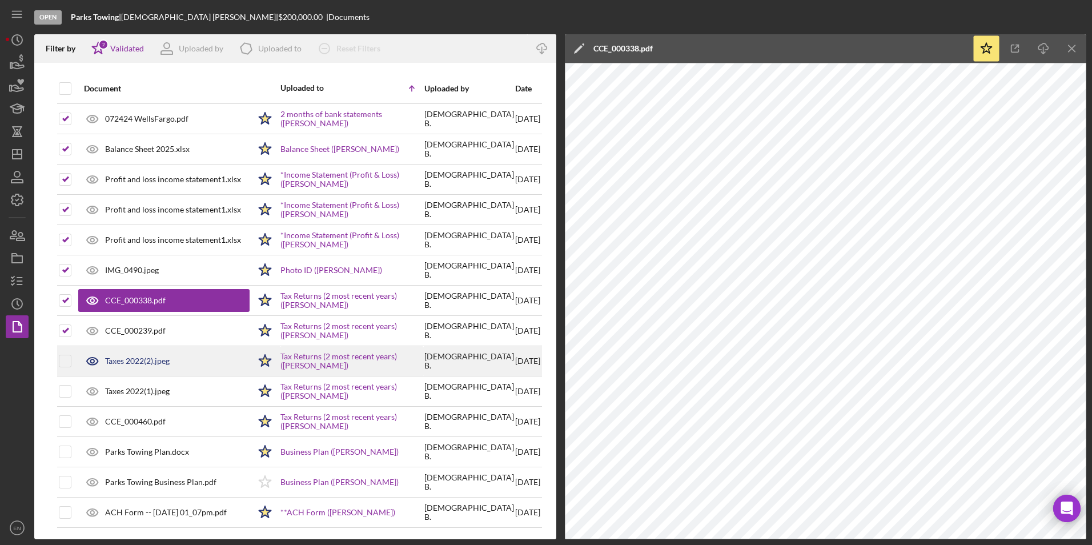
click at [74, 361] on div at bounding box center [75, 361] width 5 height 5
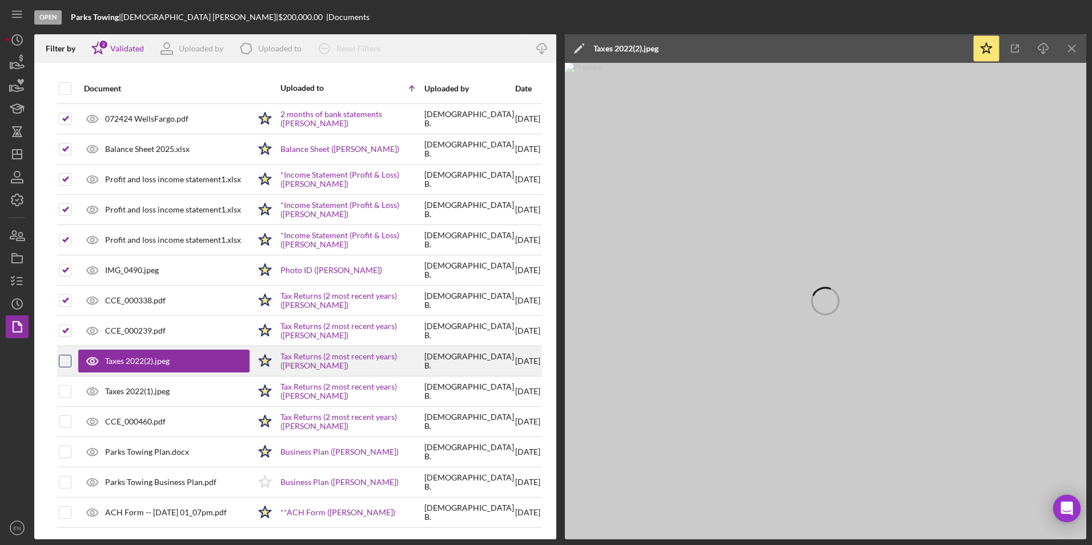
click at [65, 361] on input "checkbox" at bounding box center [64, 360] width 11 height 11
checkbox input "true"
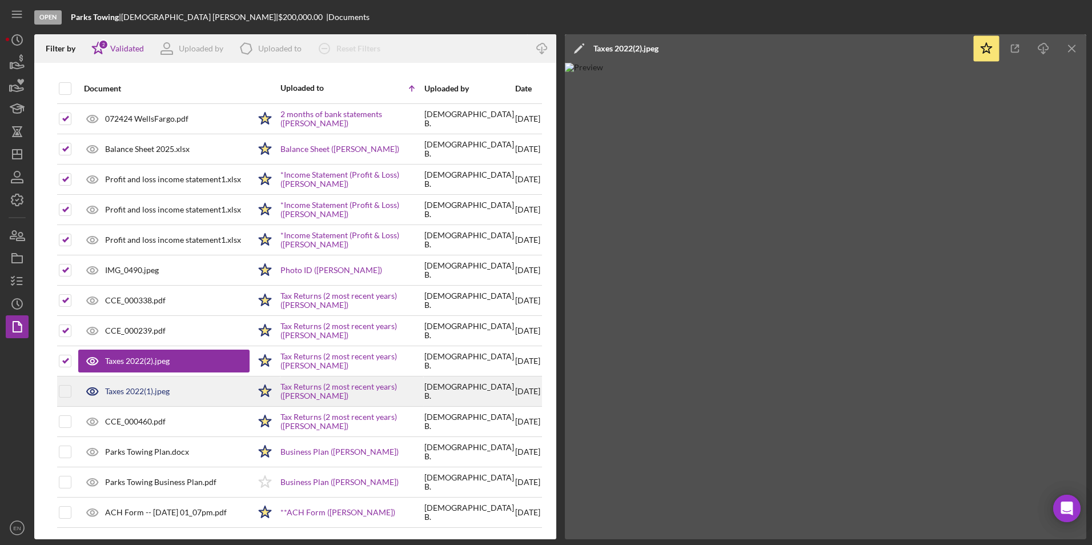
click at [71, 389] on td at bounding box center [65, 391] width 14 height 30
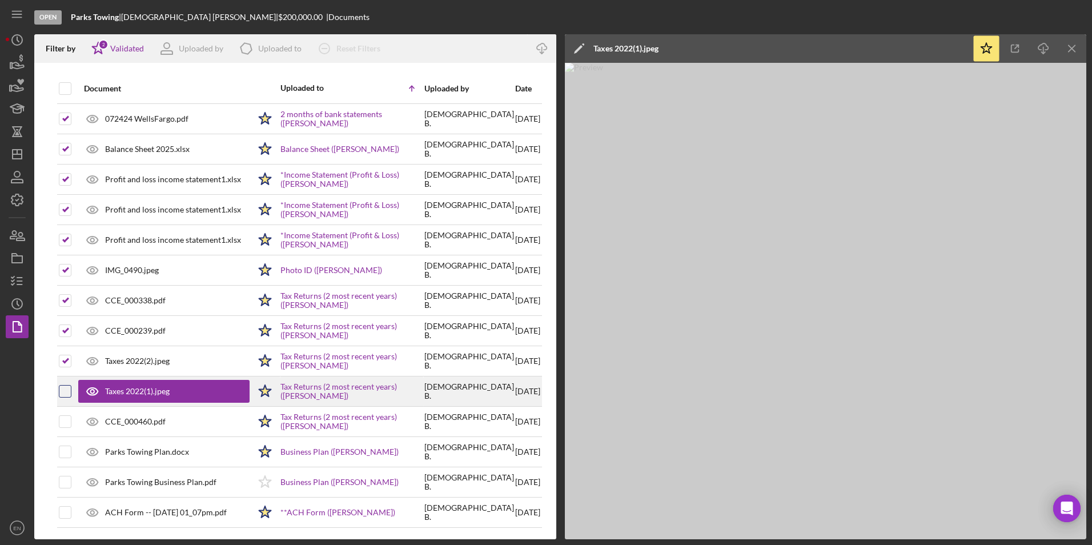
click at [60, 391] on input "checkbox" at bounding box center [64, 390] width 11 height 11
checkbox input "true"
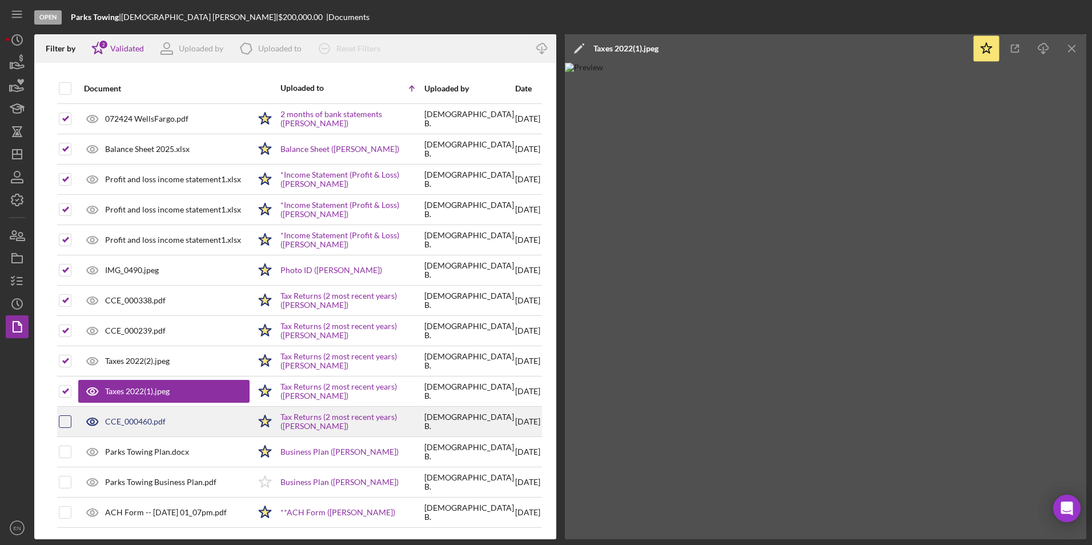
click at [61, 420] on input "checkbox" at bounding box center [64, 421] width 11 height 11
checkbox input "true"
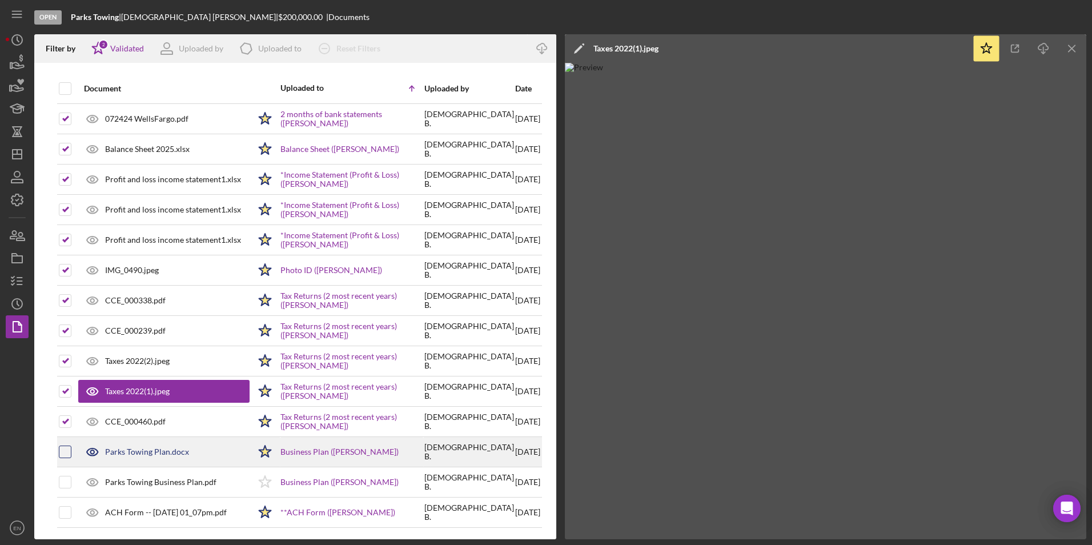
click at [65, 449] on input "checkbox" at bounding box center [64, 451] width 11 height 11
checkbox input "true"
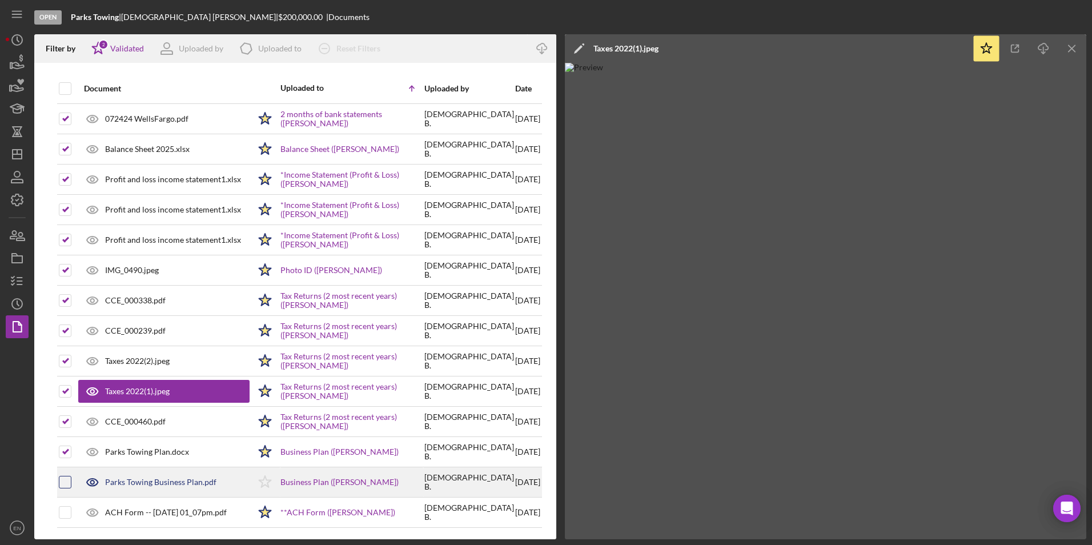
click at [67, 476] on input "checkbox" at bounding box center [64, 481] width 11 height 11
checkbox input "true"
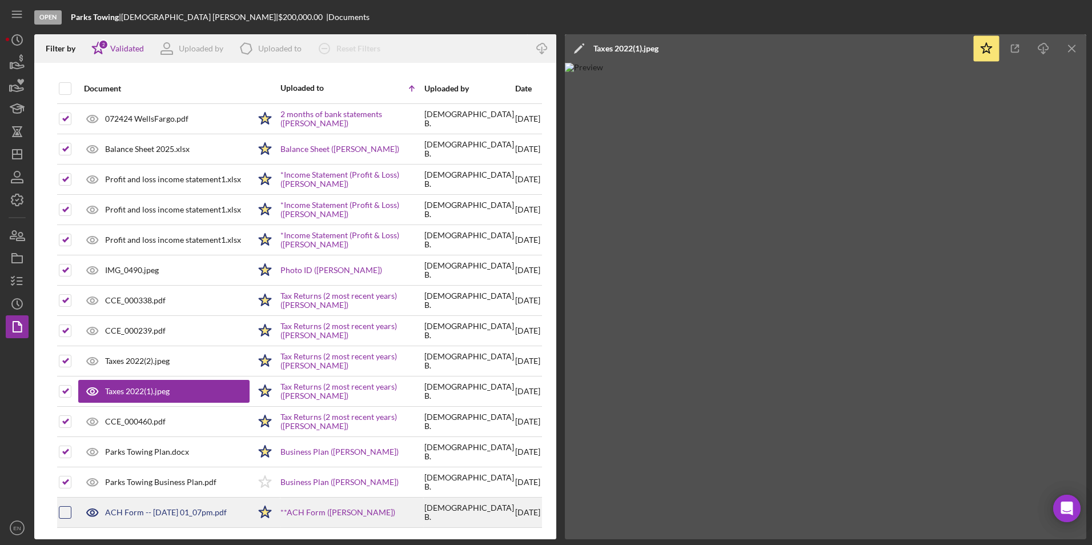
click at [63, 507] on input "checkbox" at bounding box center [64, 512] width 11 height 11
checkbox input "true"
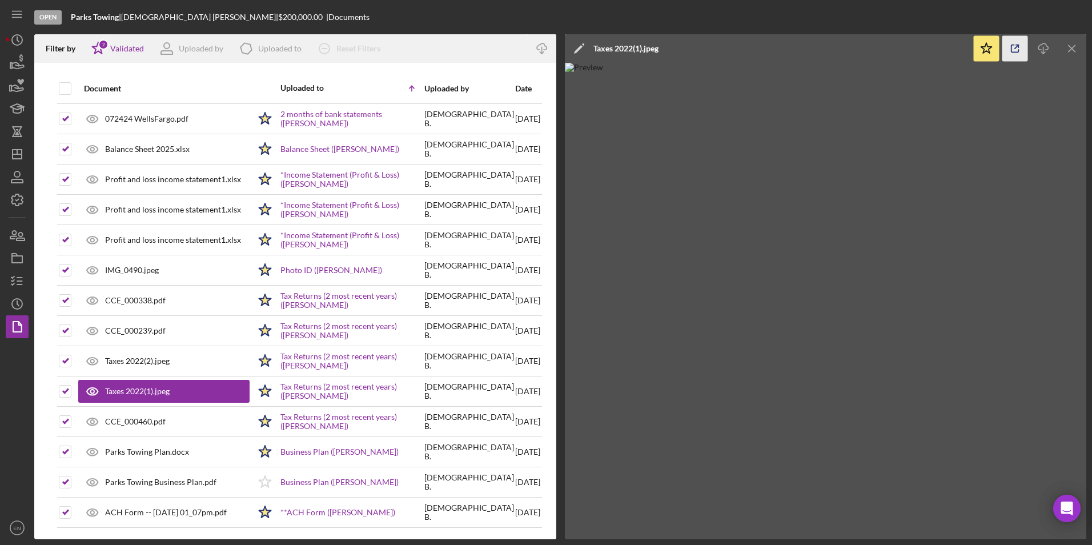
click at [1017, 45] on polyline "button" at bounding box center [1017, 46] width 3 height 3
click at [538, 46] on icon "button" at bounding box center [542, 46] width 10 height 6
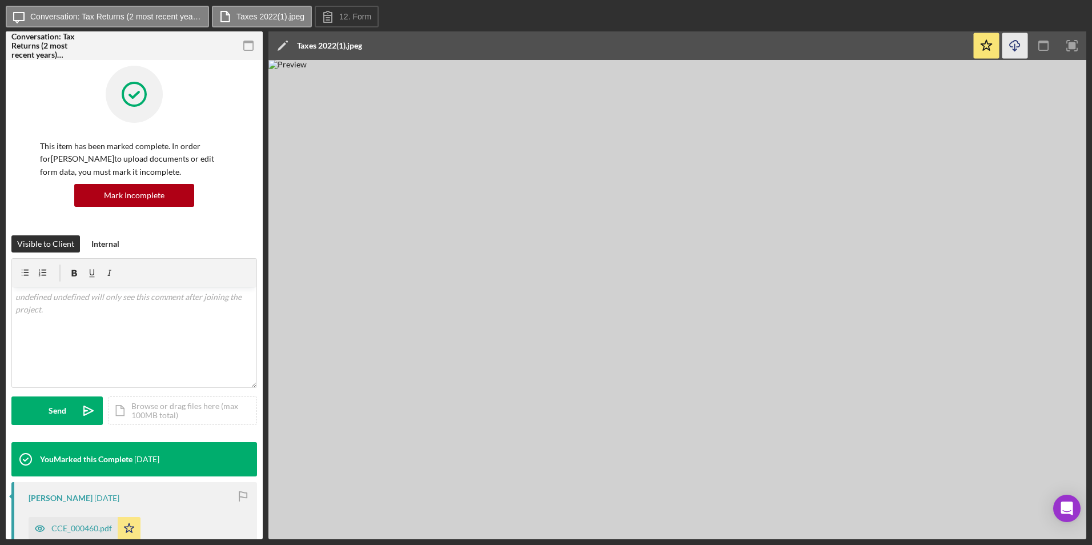
click at [1016, 46] on icon "Icon/Download" at bounding box center [1015, 46] width 26 height 26
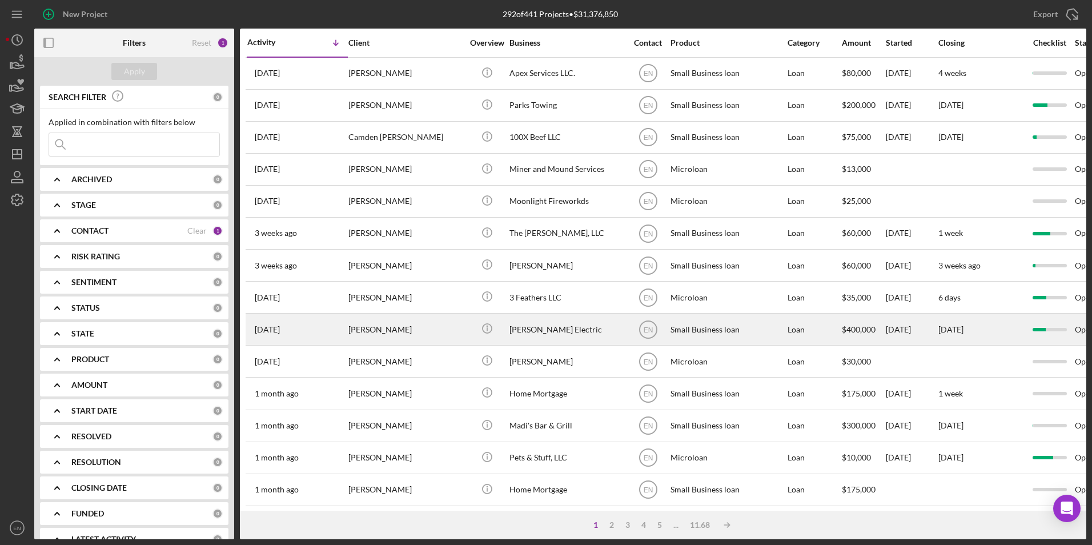
click at [359, 331] on div "[PERSON_NAME]" at bounding box center [405, 329] width 114 height 30
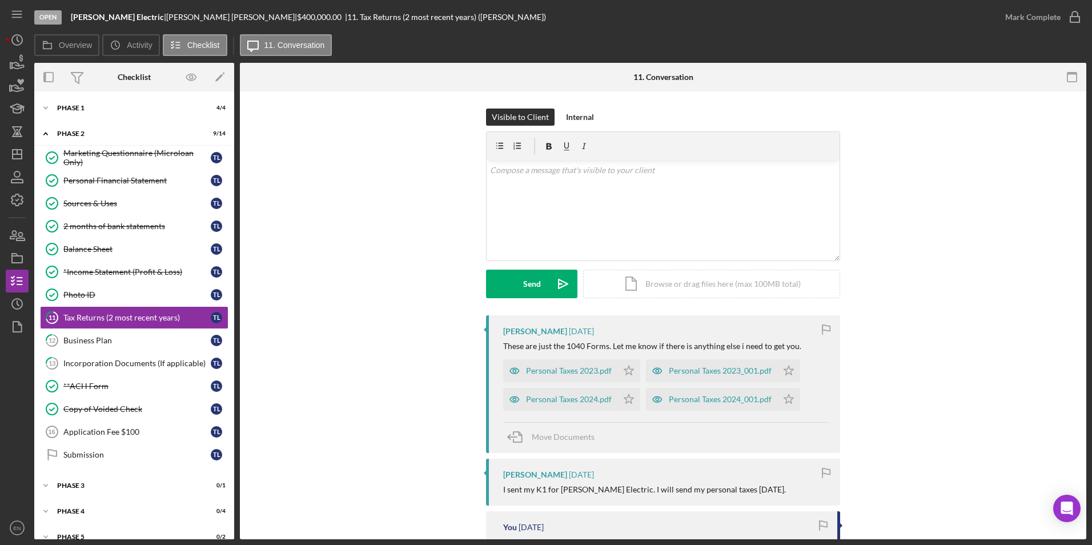
scroll to position [2, 0]
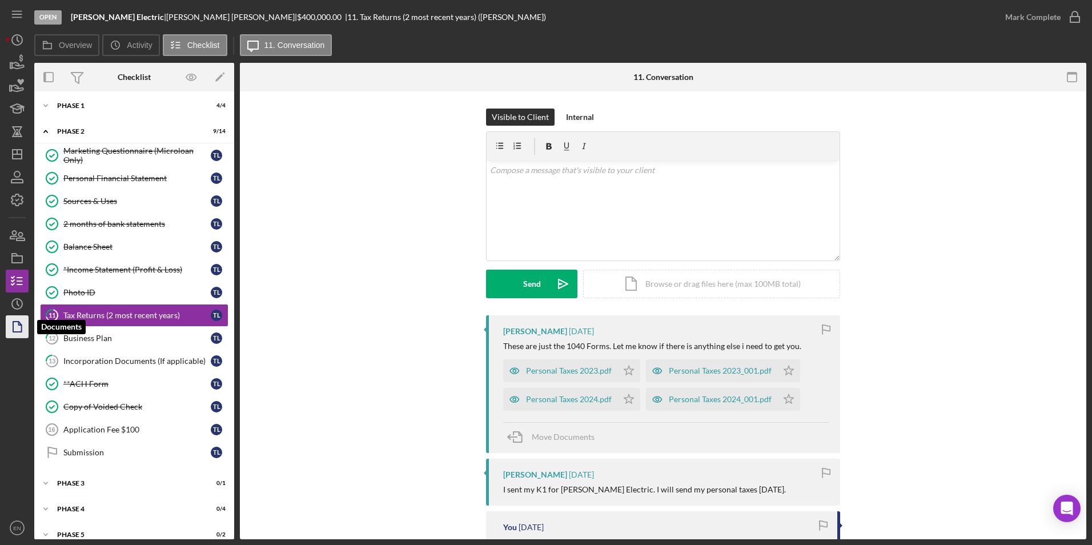
click at [23, 319] on icon "button" at bounding box center [17, 326] width 29 height 29
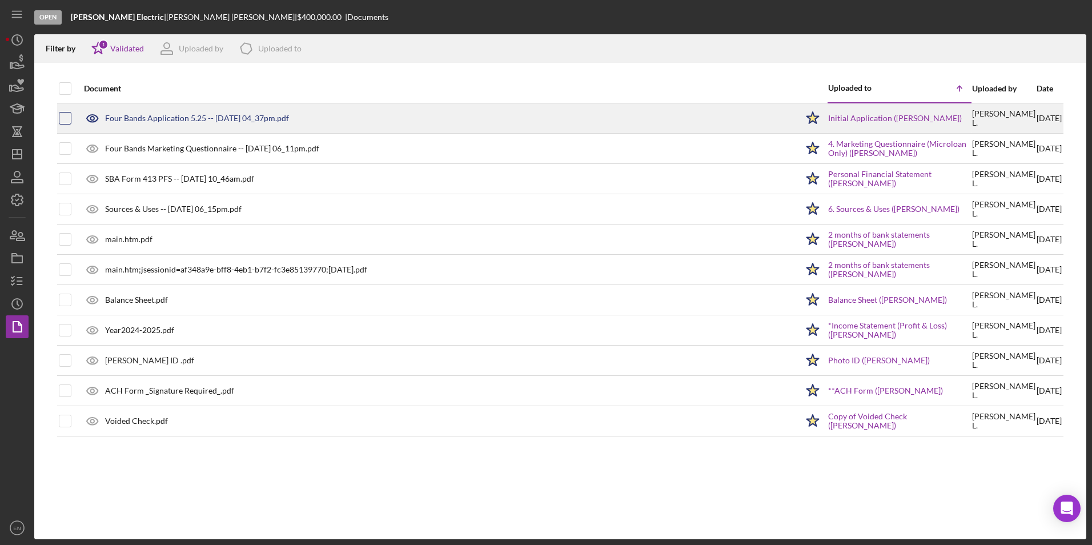
click at [65, 116] on input "checkbox" at bounding box center [64, 118] width 11 height 11
checkbox input "true"
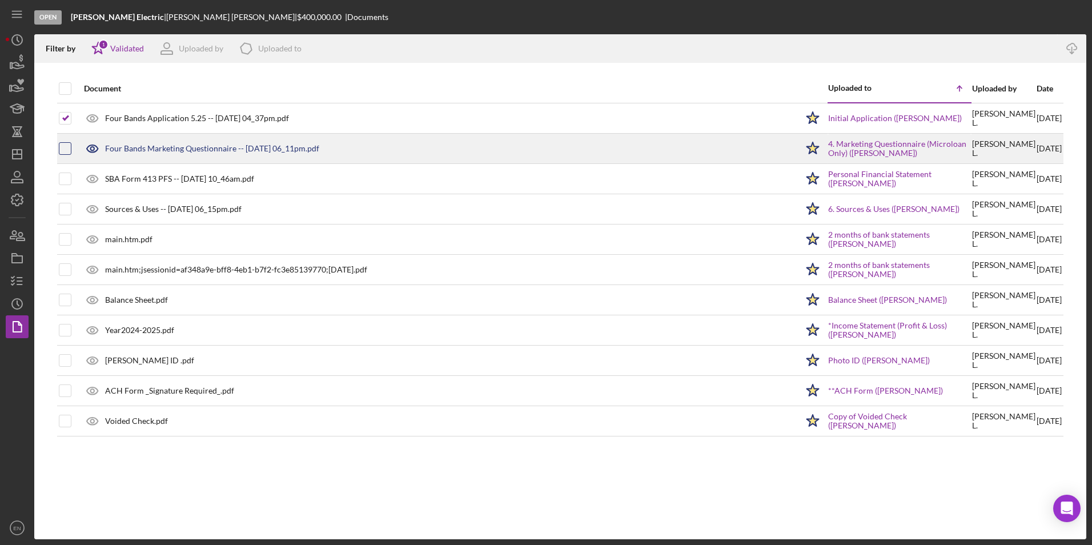
click at [64, 151] on input "checkbox" at bounding box center [64, 148] width 11 height 11
checkbox input "true"
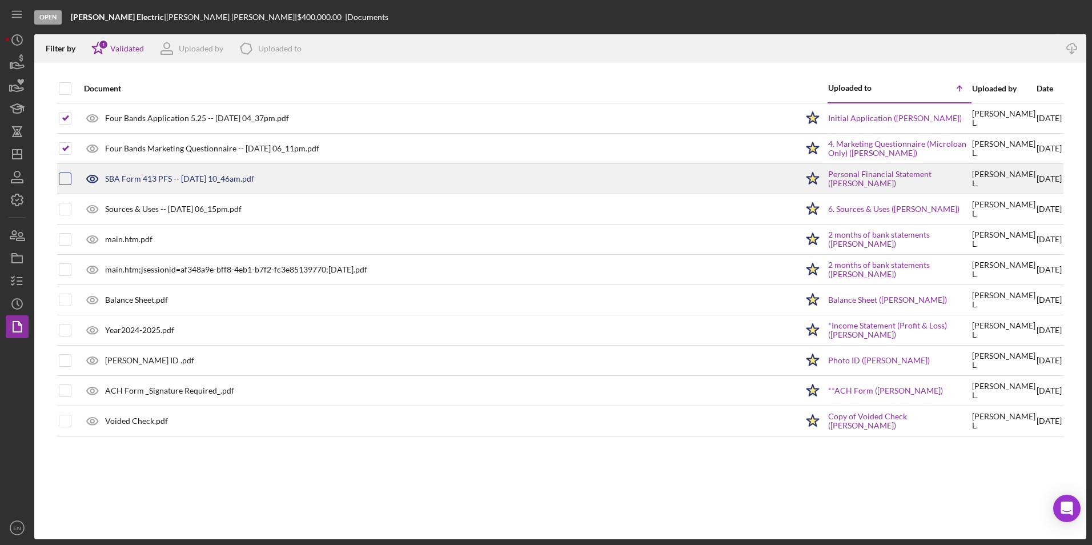
click at [66, 175] on input "checkbox" at bounding box center [64, 178] width 11 height 11
checkbox input "true"
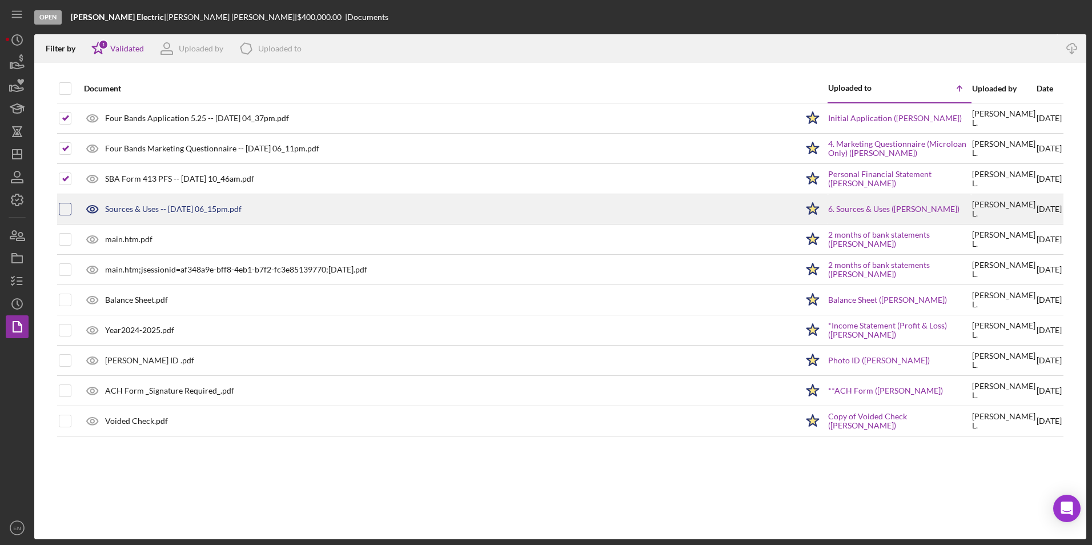
click at [63, 203] on input "checkbox" at bounding box center [64, 208] width 11 height 11
checkbox input "true"
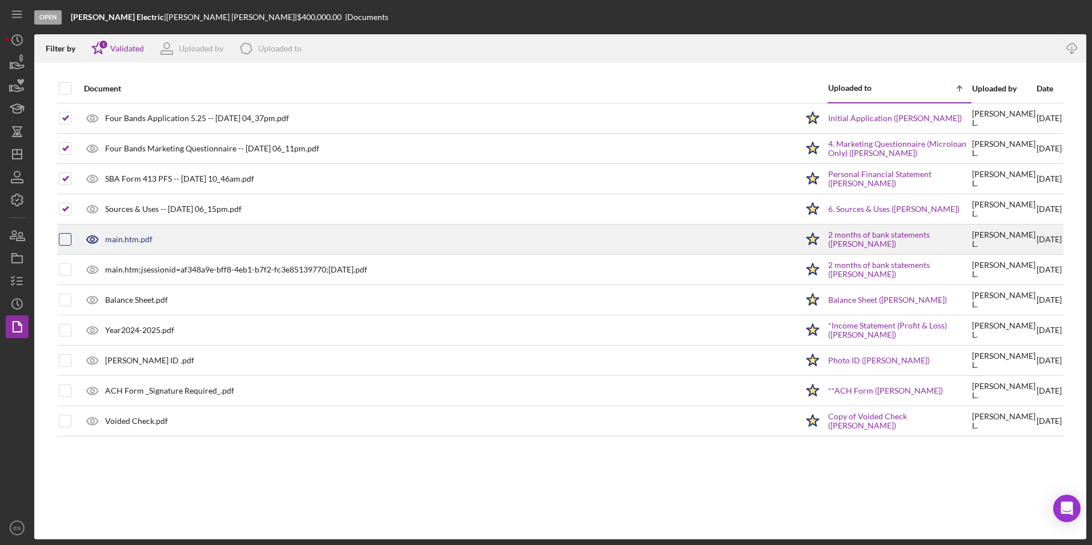
click at [66, 240] on input "checkbox" at bounding box center [64, 239] width 11 height 11
checkbox input "true"
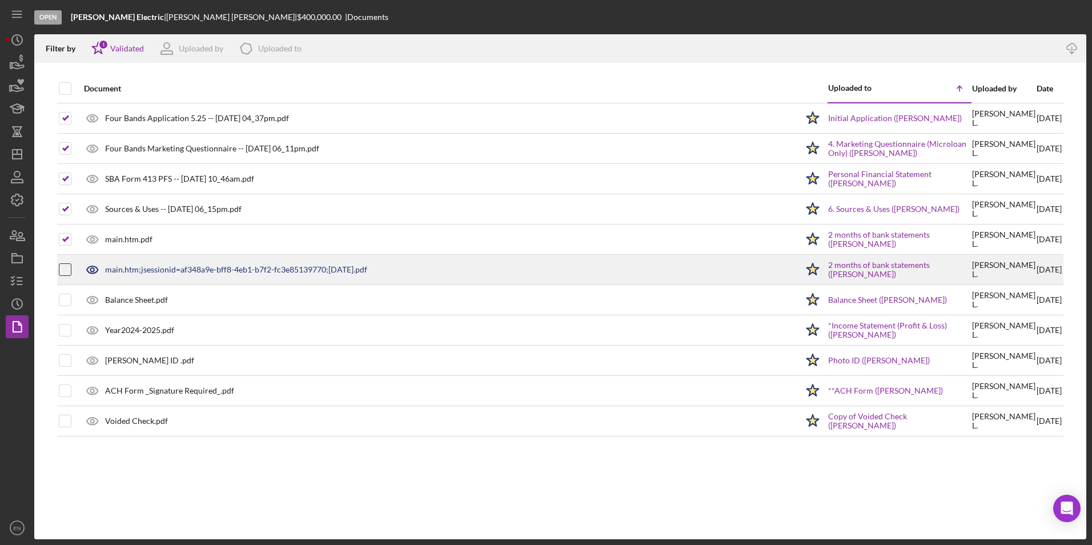
click at [59, 268] on input "checkbox" at bounding box center [64, 269] width 11 height 11
checkbox input "true"
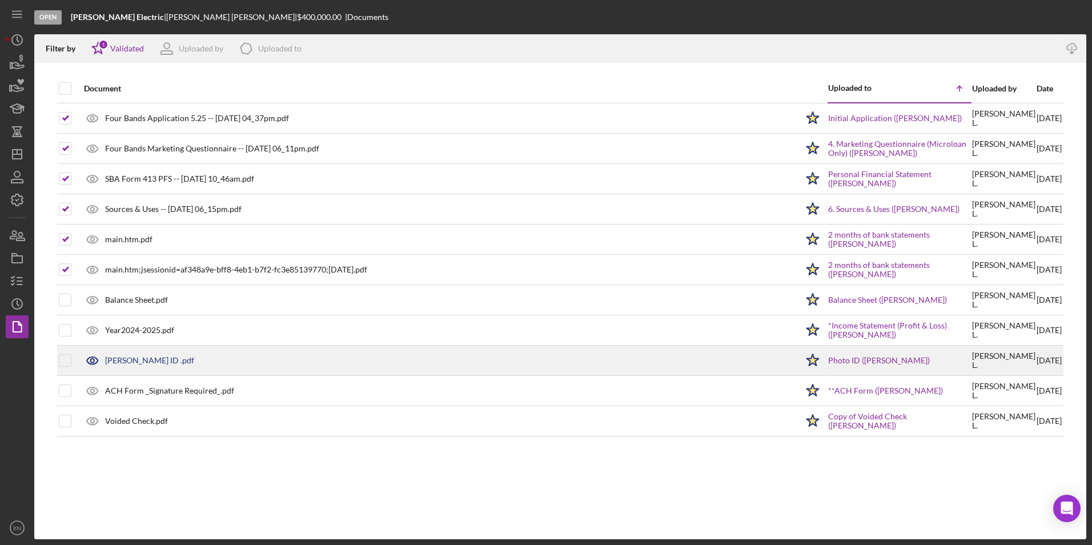
drag, startPoint x: 63, startPoint y: 300, endPoint x: 69, endPoint y: 352, distance: 52.3
click at [63, 306] on div at bounding box center [65, 300] width 13 height 29
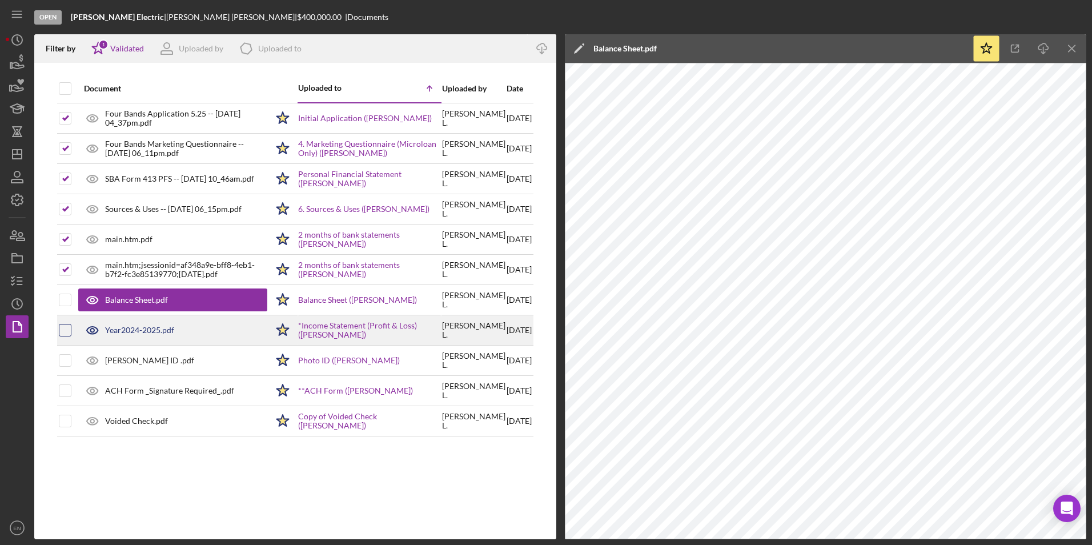
click at [66, 332] on input "checkbox" at bounding box center [64, 329] width 11 height 11
checkbox input "true"
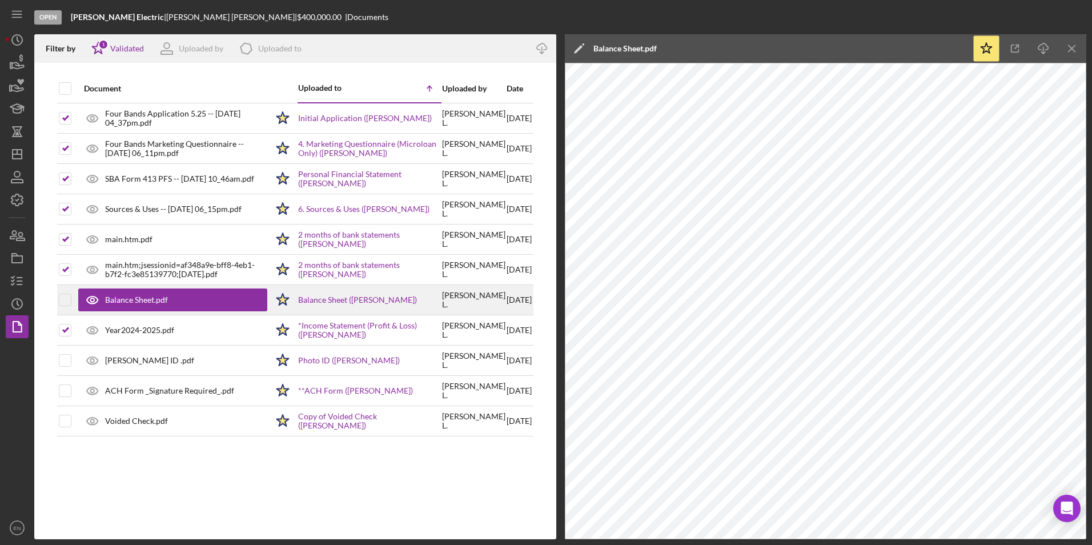
click at [64, 290] on div at bounding box center [65, 300] width 13 height 29
click at [65, 296] on input "checkbox" at bounding box center [64, 299] width 11 height 11
checkbox input "true"
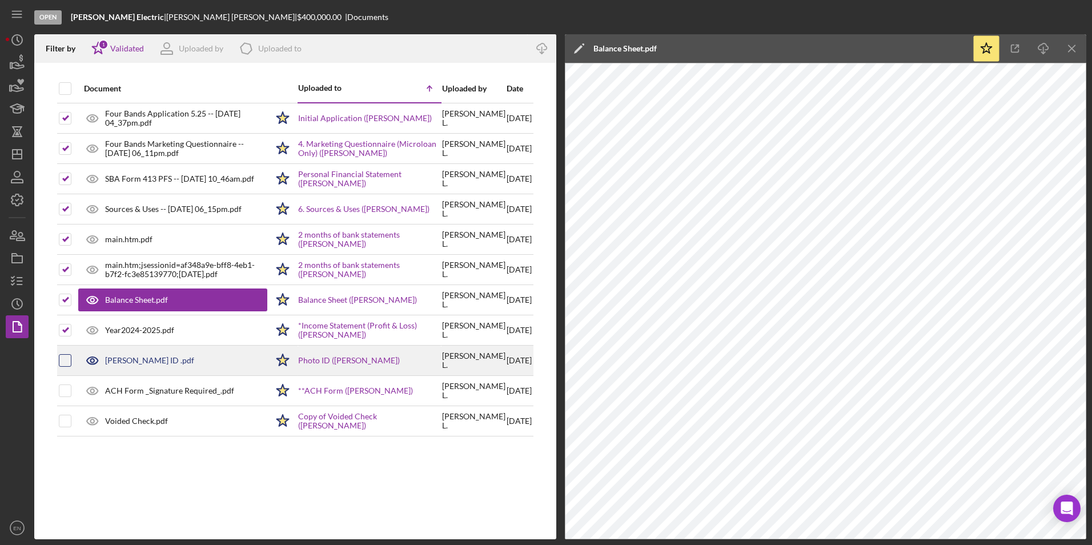
click at [67, 357] on input "checkbox" at bounding box center [64, 360] width 11 height 11
checkbox input "true"
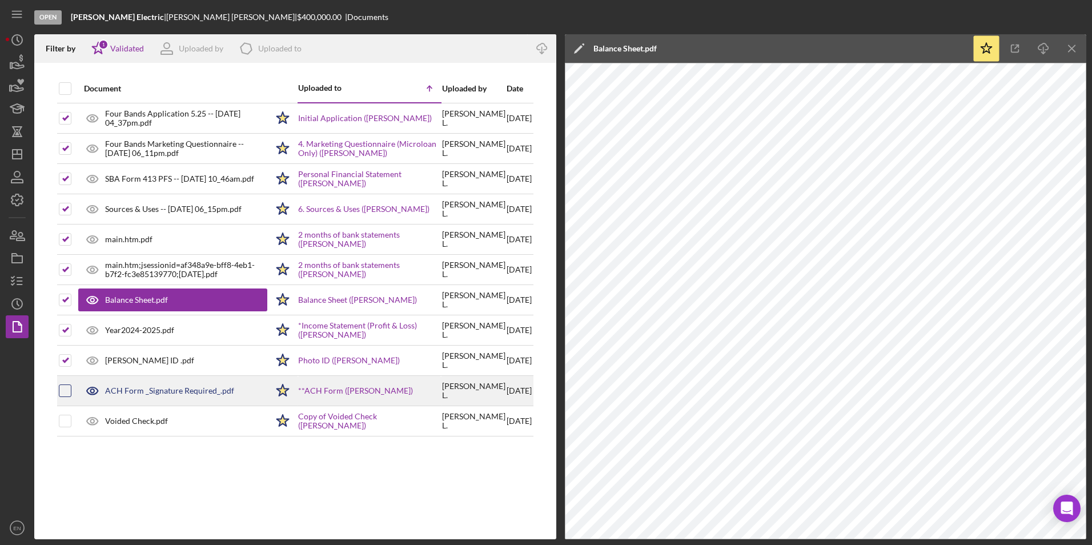
click at [65, 391] on input "checkbox" at bounding box center [64, 390] width 11 height 11
checkbox input "true"
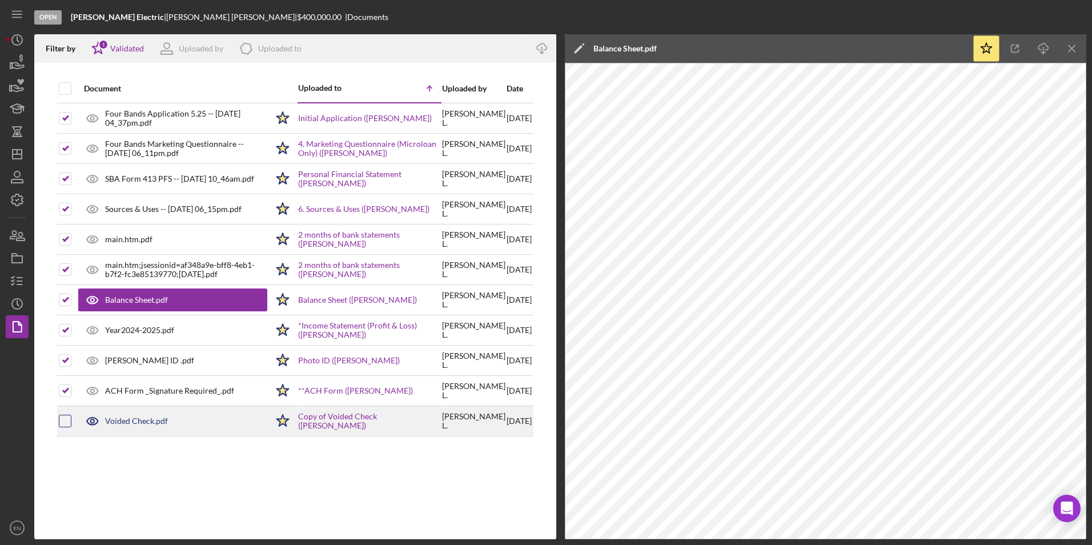
click at [66, 421] on input "checkbox" at bounding box center [64, 420] width 11 height 11
checkbox input "true"
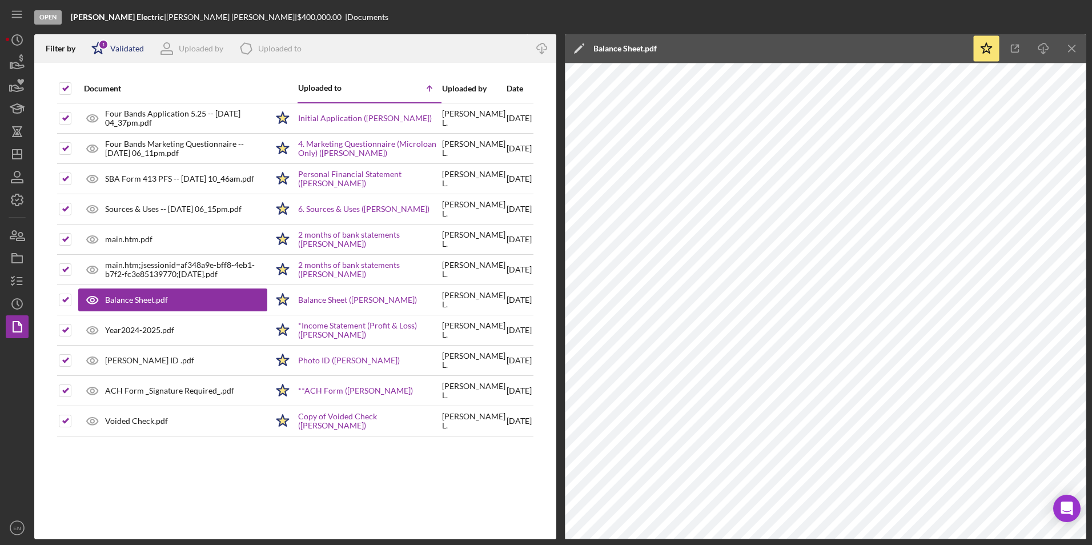
click at [120, 54] on div "Icon/Star 1 Validated" at bounding box center [114, 48] width 60 height 29
click at [97, 107] on input "checkbox" at bounding box center [96, 108] width 11 height 11
checkbox input "true"
checkbox input "false"
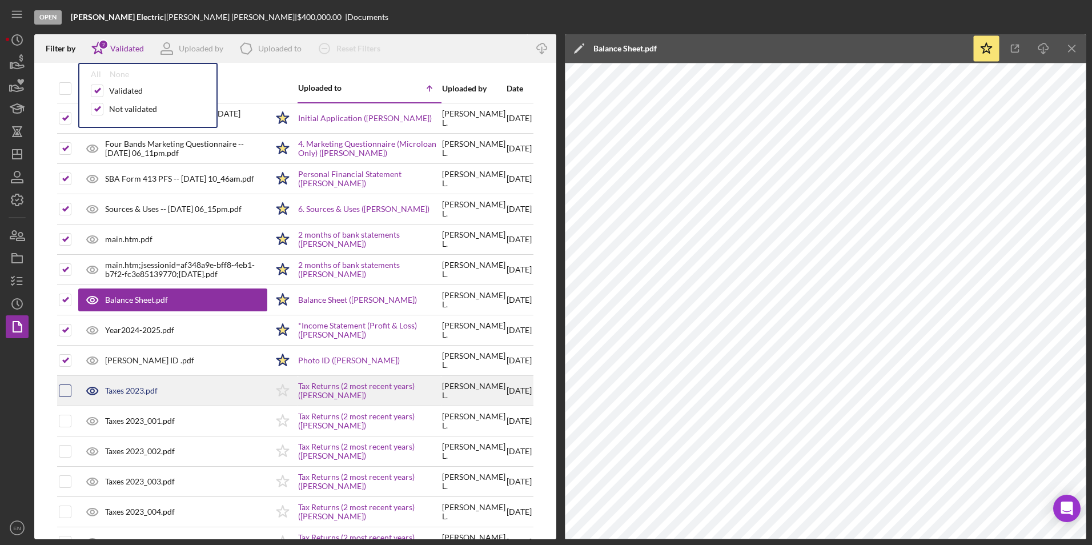
click at [67, 390] on input "checkbox" at bounding box center [64, 390] width 11 height 11
checkbox input "true"
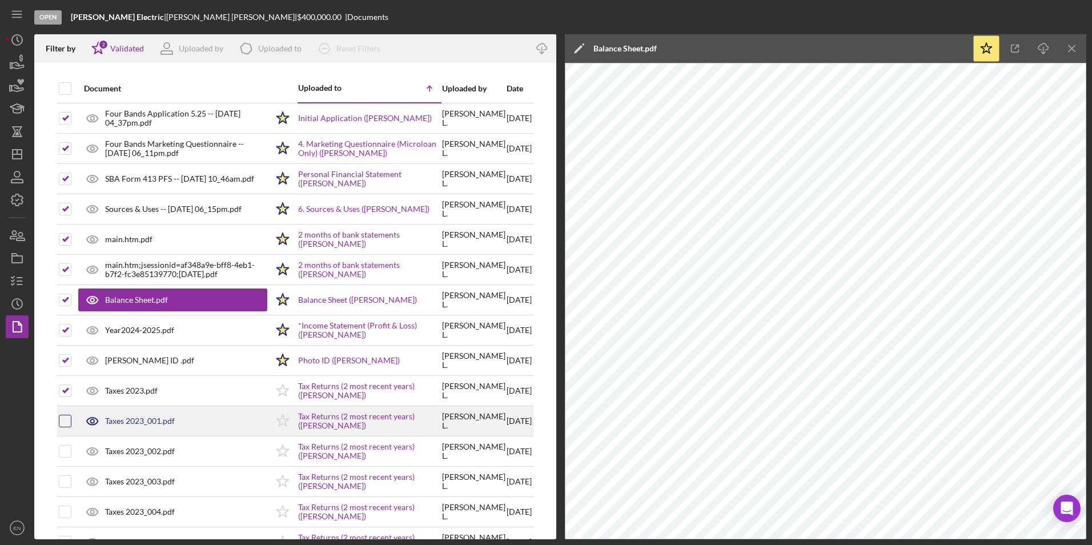
click at [63, 425] on input "checkbox" at bounding box center [64, 420] width 11 height 11
checkbox input "true"
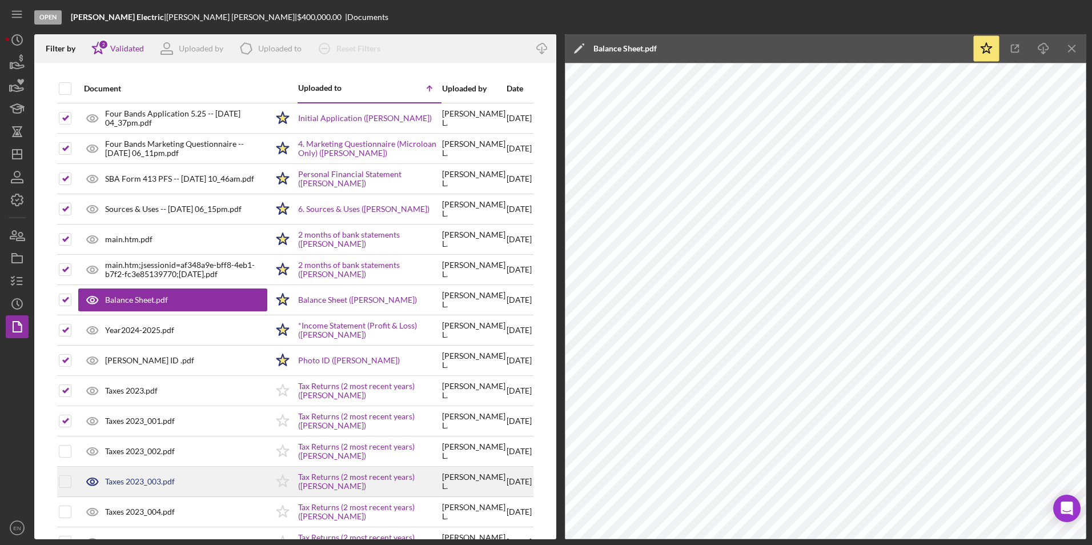
drag, startPoint x: 68, startPoint y: 455, endPoint x: 66, endPoint y: 489, distance: 34.3
click at [68, 458] on div at bounding box center [65, 451] width 13 height 29
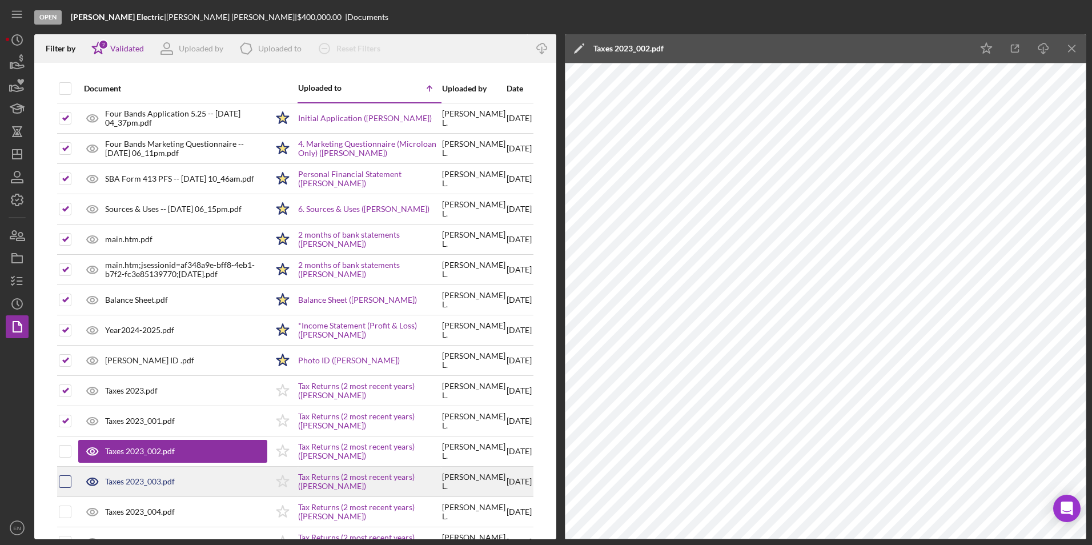
click at [67, 483] on input "checkbox" at bounding box center [64, 481] width 11 height 11
checkbox input "true"
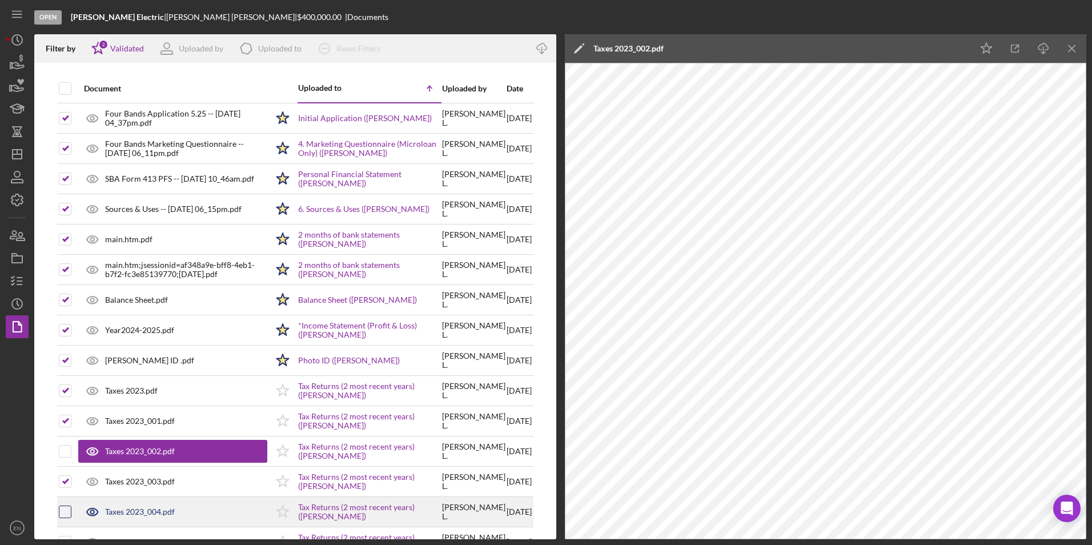
click at [69, 509] on input "checkbox" at bounding box center [64, 511] width 11 height 11
checkbox input "true"
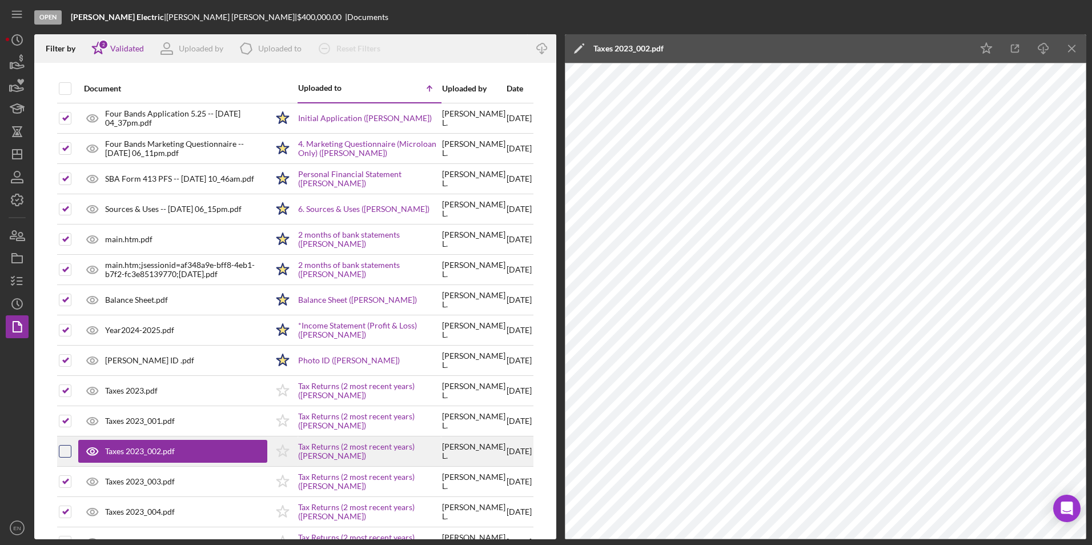
click at [68, 455] on input "checkbox" at bounding box center [64, 450] width 11 height 11
checkbox input "true"
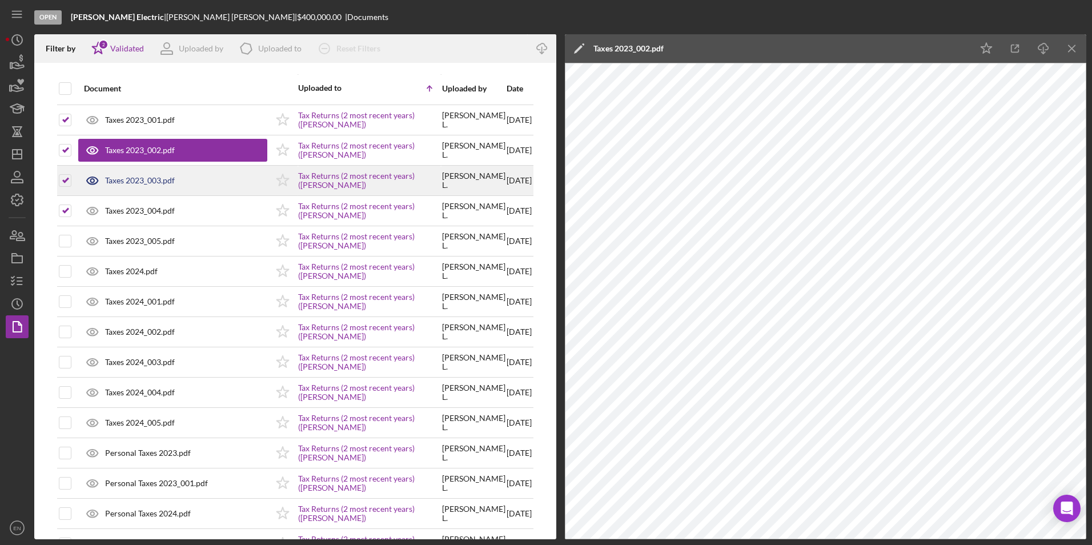
scroll to position [343, 0]
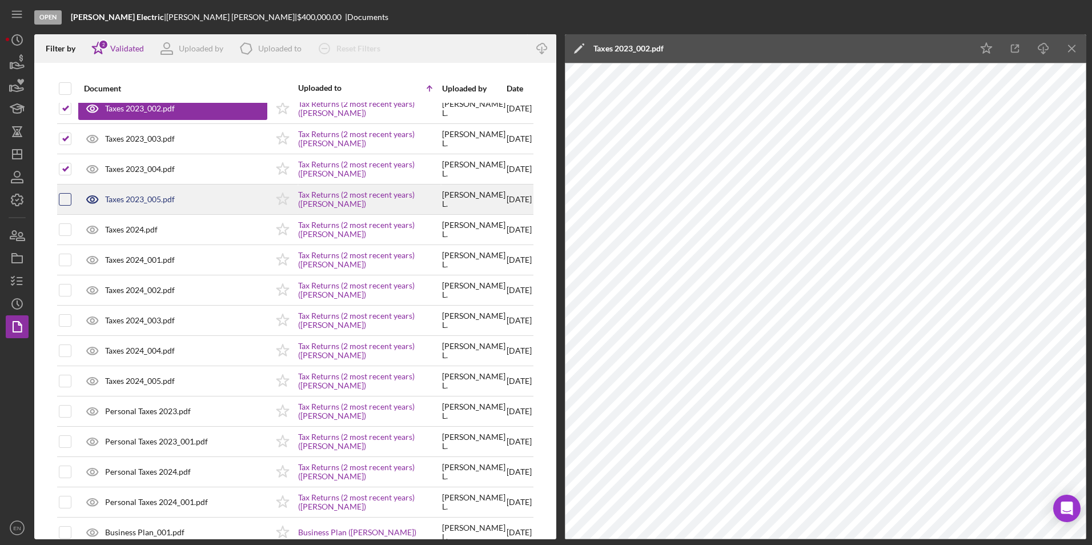
click at [62, 199] on input "checkbox" at bounding box center [64, 199] width 11 height 11
checkbox input "true"
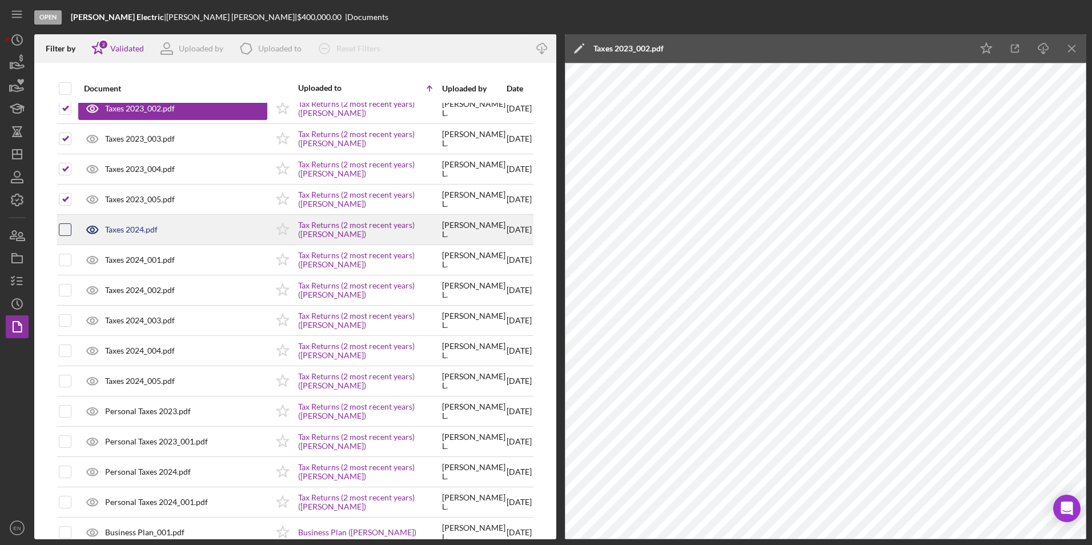
click at [62, 231] on input "checkbox" at bounding box center [64, 229] width 11 height 11
checkbox input "true"
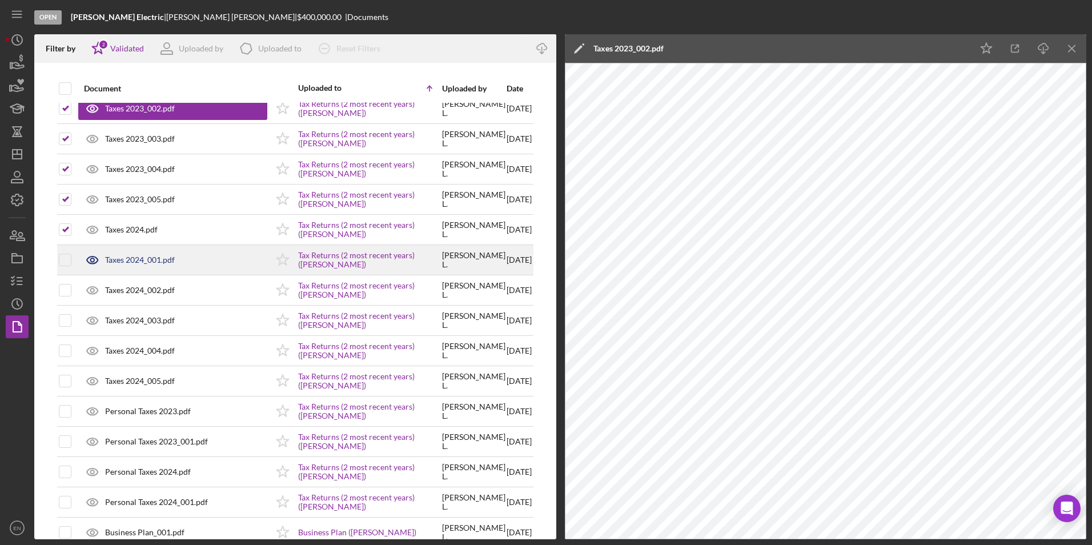
click at [63, 250] on div at bounding box center [65, 260] width 13 height 29
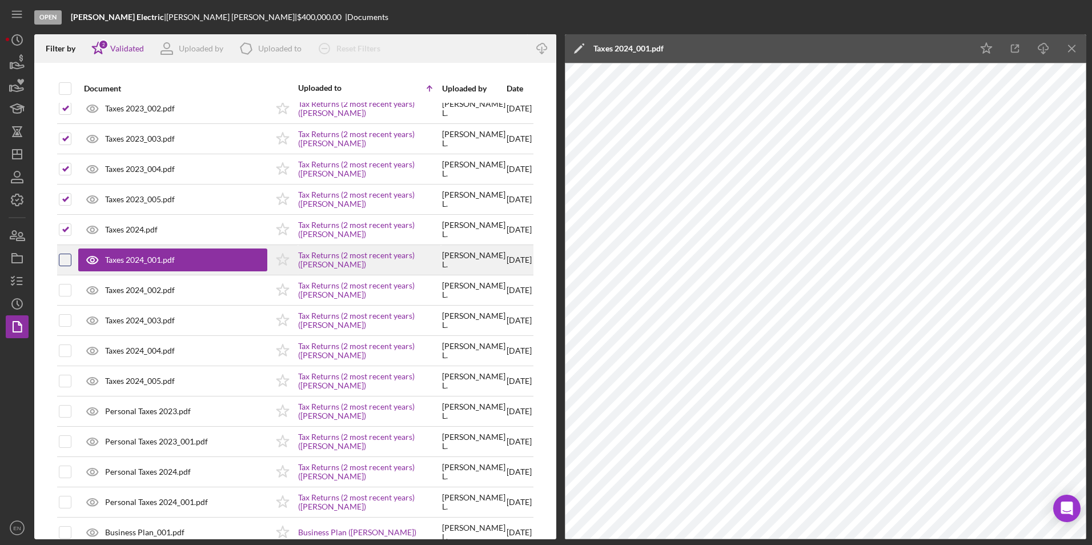
click at [69, 259] on input "checkbox" at bounding box center [64, 259] width 11 height 11
checkbox input "true"
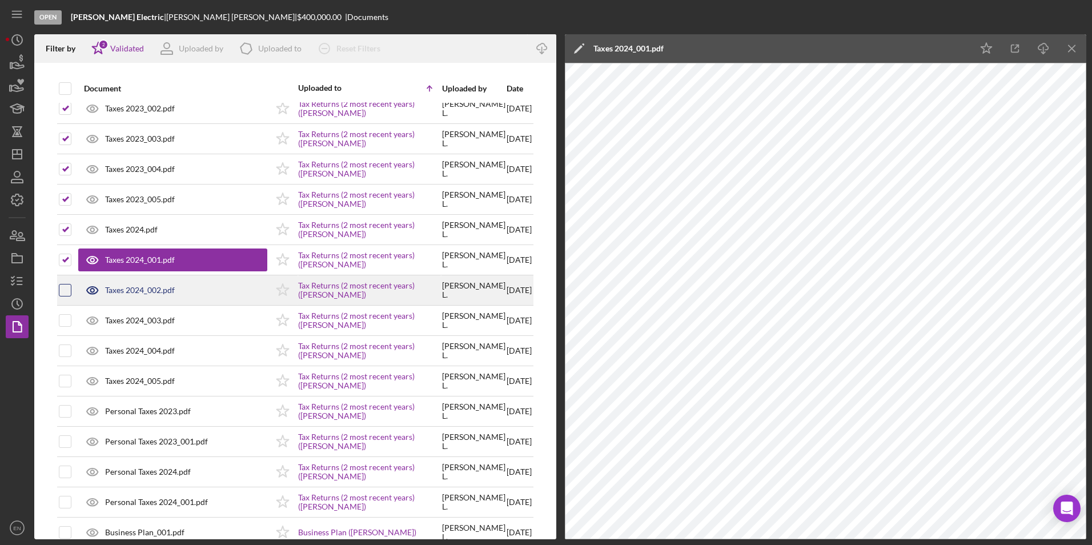
click at [65, 289] on input "checkbox" at bounding box center [64, 289] width 11 height 11
checkbox input "true"
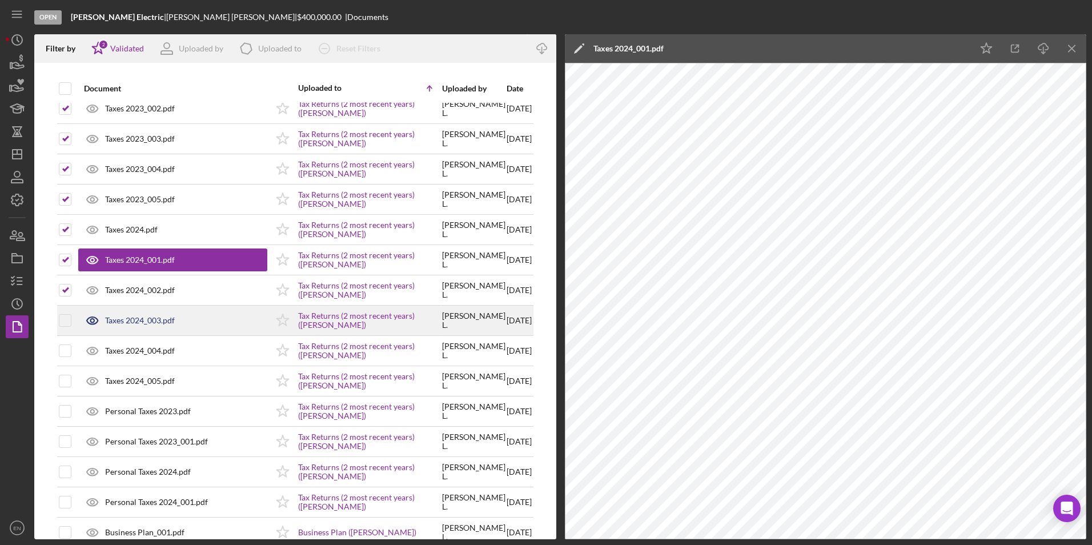
click at [71, 318] on td at bounding box center [65, 321] width 14 height 30
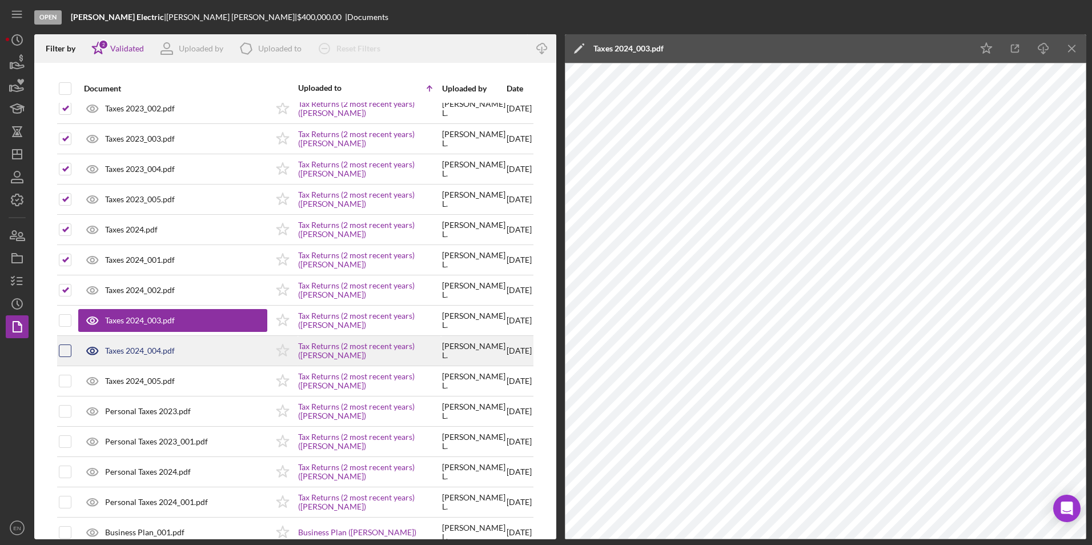
click at [66, 355] on input "checkbox" at bounding box center [64, 350] width 11 height 11
checkbox input "true"
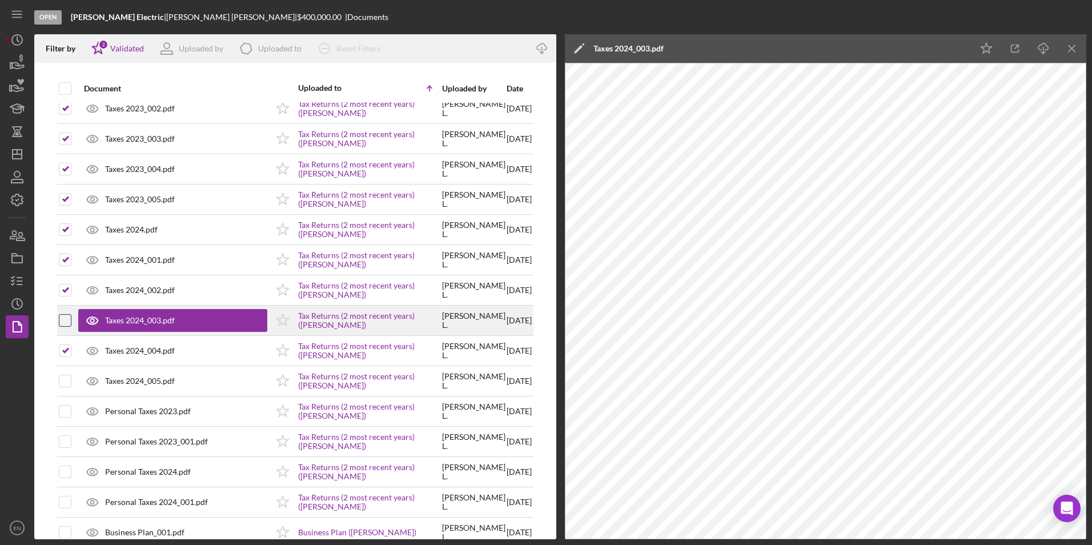
click at [67, 322] on input "checkbox" at bounding box center [64, 320] width 11 height 11
checkbox input "true"
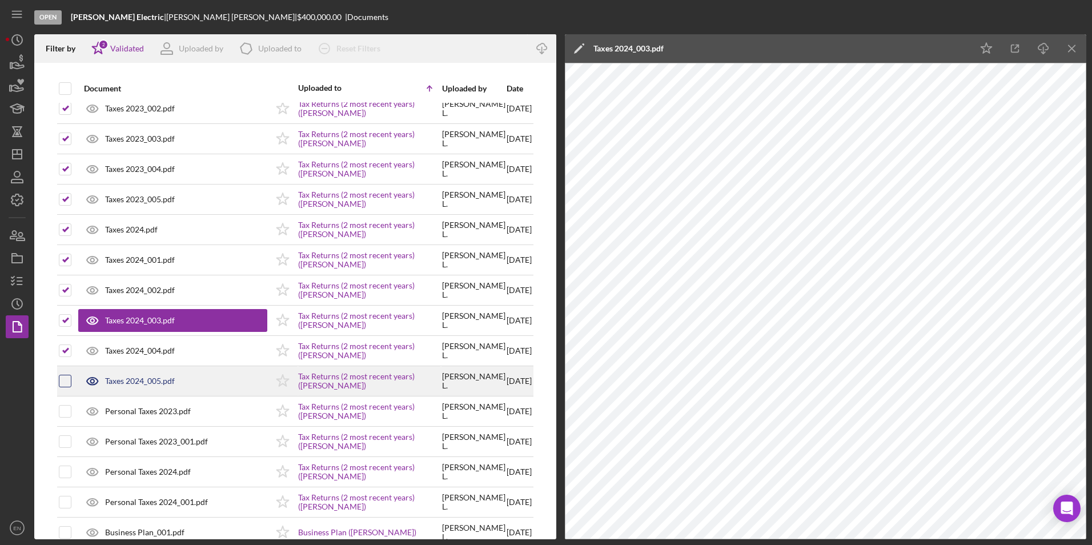
click at [69, 377] on input "checkbox" at bounding box center [64, 380] width 11 height 11
checkbox input "true"
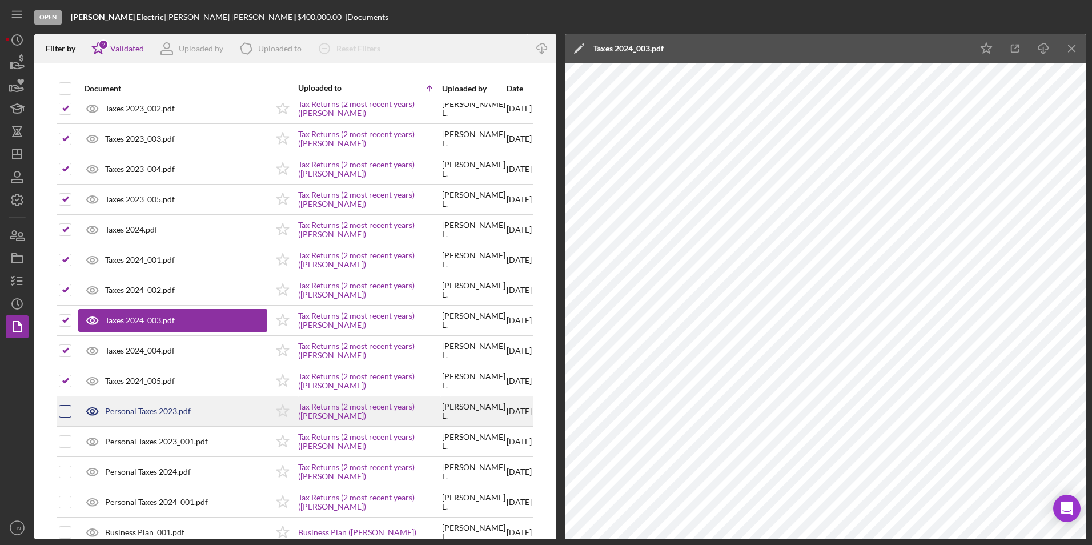
click at [67, 411] on input "checkbox" at bounding box center [64, 410] width 11 height 11
checkbox input "true"
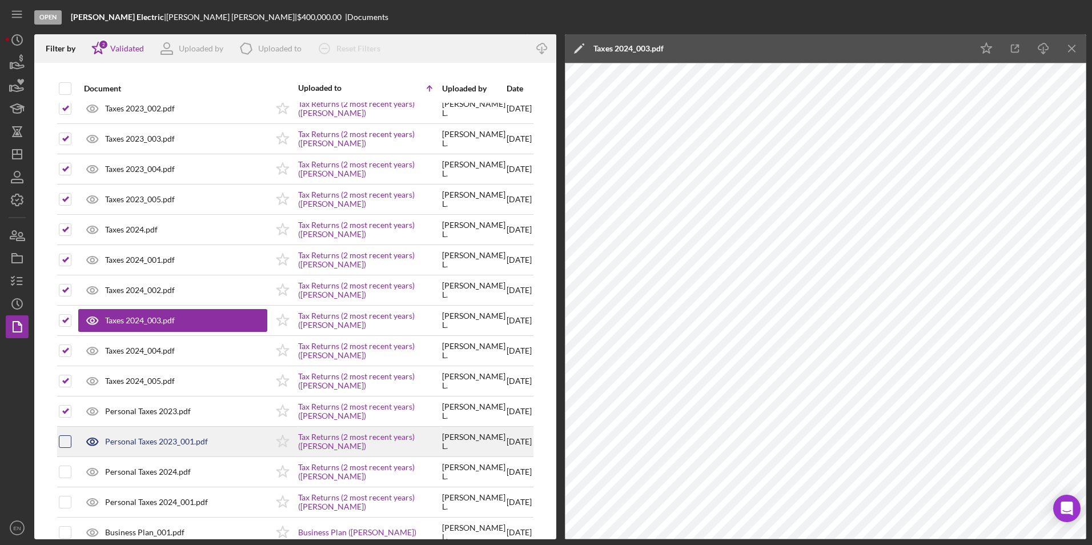
click at [62, 444] on input "checkbox" at bounding box center [64, 441] width 11 height 11
checkbox input "true"
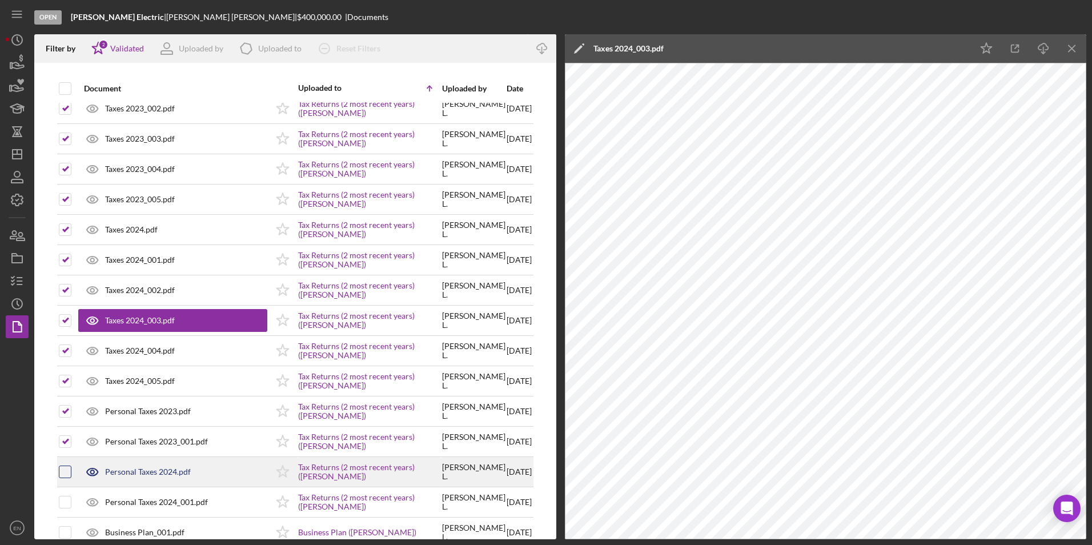
click at [69, 475] on input "checkbox" at bounding box center [64, 471] width 11 height 11
checkbox input "true"
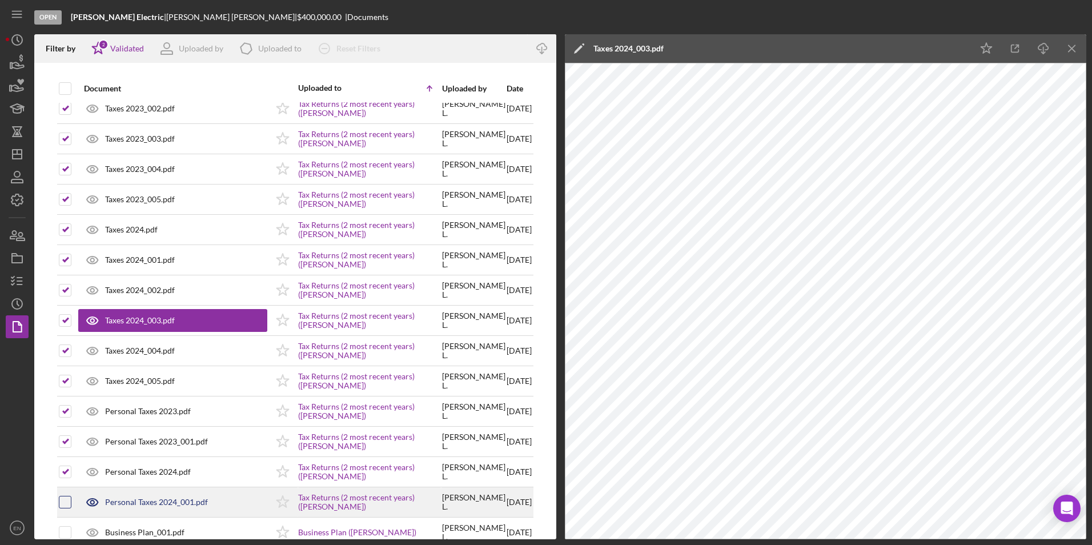
click at [65, 503] on input "checkbox" at bounding box center [64, 501] width 11 height 11
checkbox input "true"
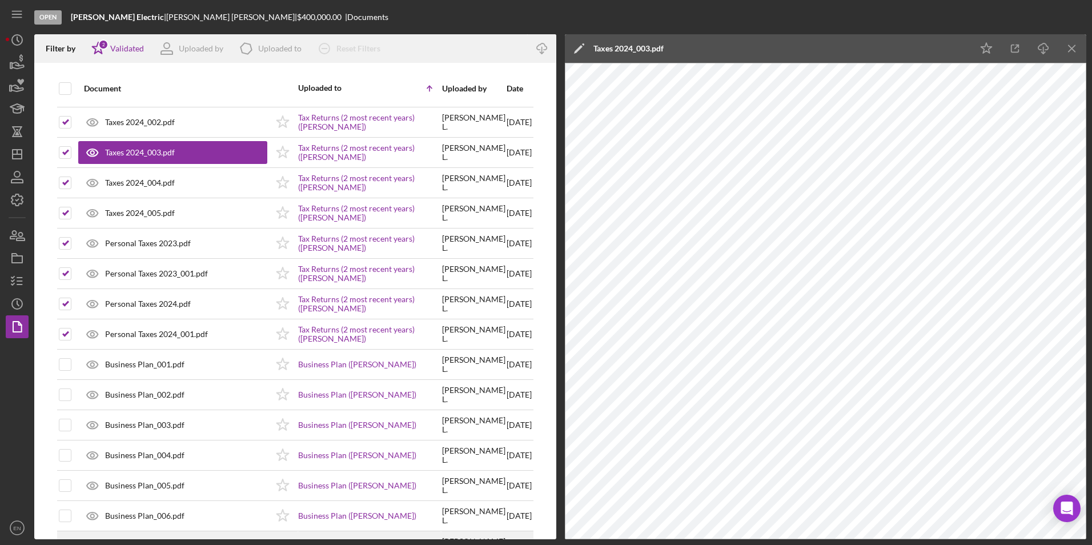
scroll to position [571, 0]
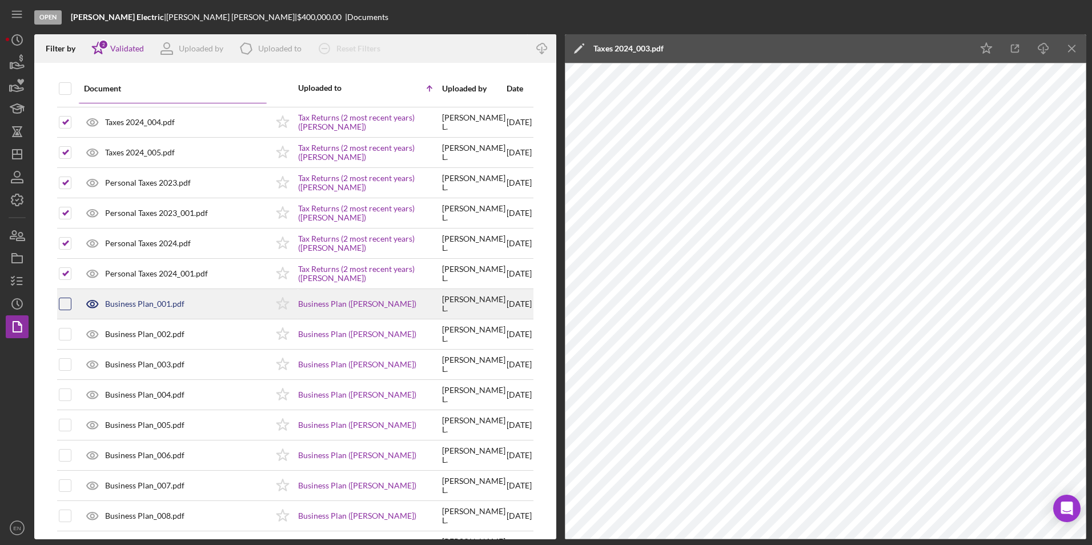
click at [65, 304] on input "checkbox" at bounding box center [64, 303] width 11 height 11
checkbox input "true"
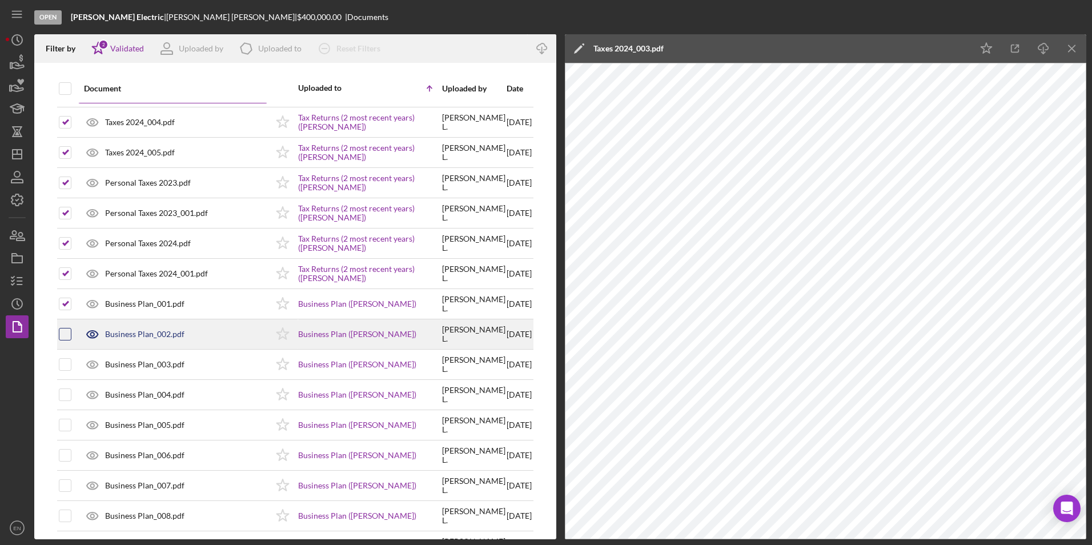
click at [67, 334] on input "checkbox" at bounding box center [64, 333] width 11 height 11
checkbox input "true"
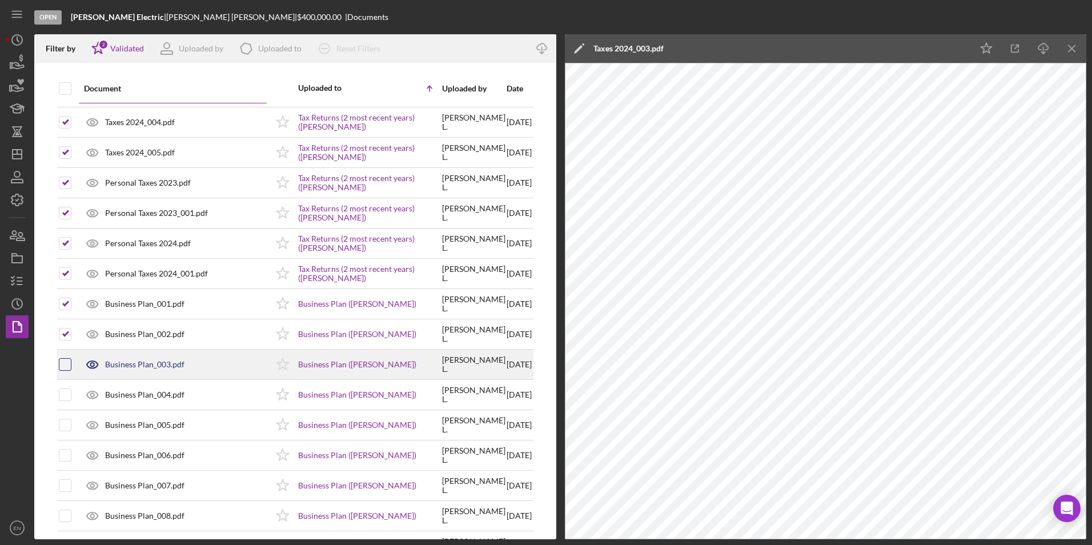
click at [66, 360] on input "checkbox" at bounding box center [64, 364] width 11 height 11
checkbox input "true"
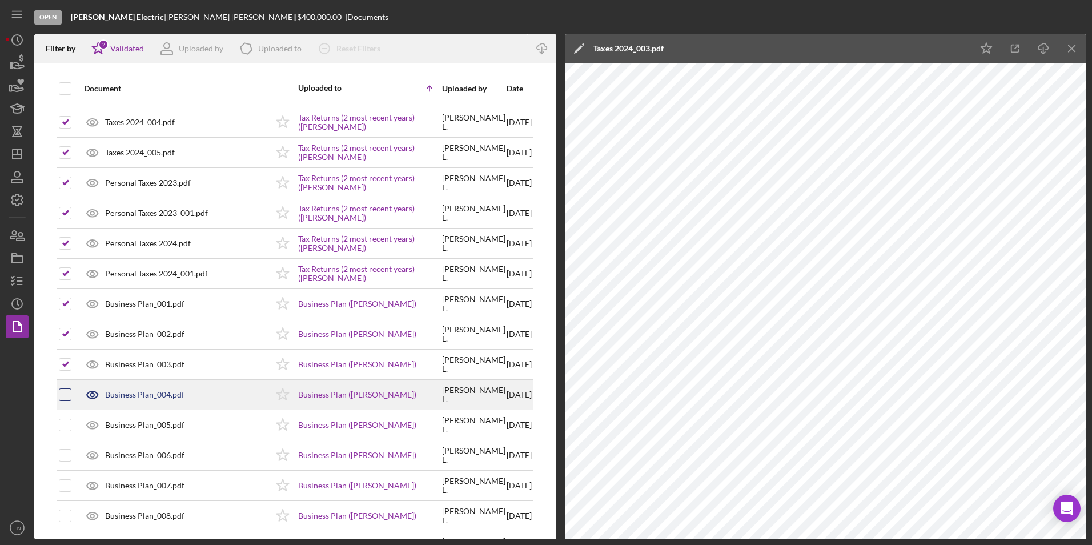
click at [69, 395] on input "checkbox" at bounding box center [64, 394] width 11 height 11
checkbox input "true"
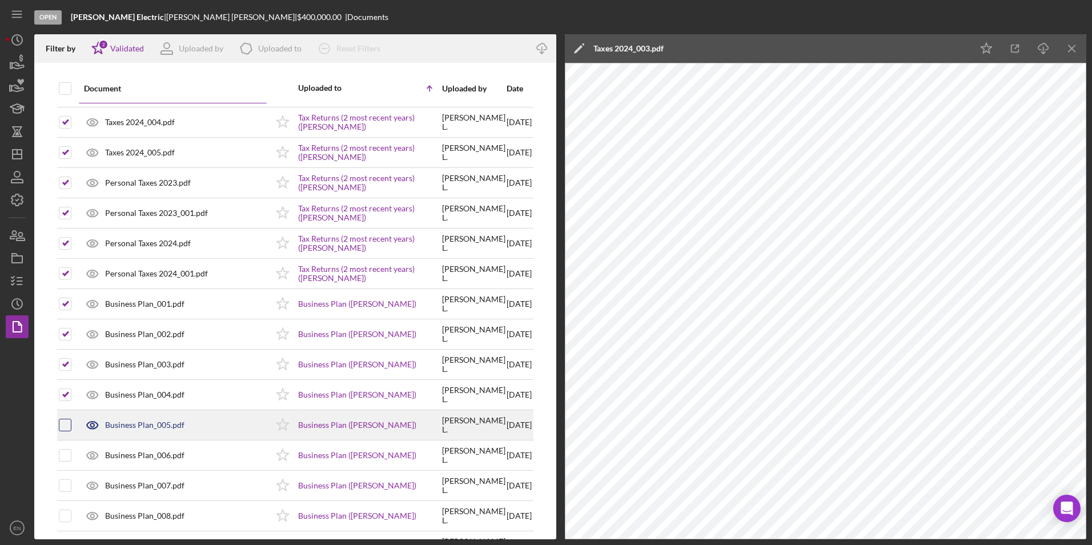
click at [67, 421] on input "checkbox" at bounding box center [64, 424] width 11 height 11
checkbox input "true"
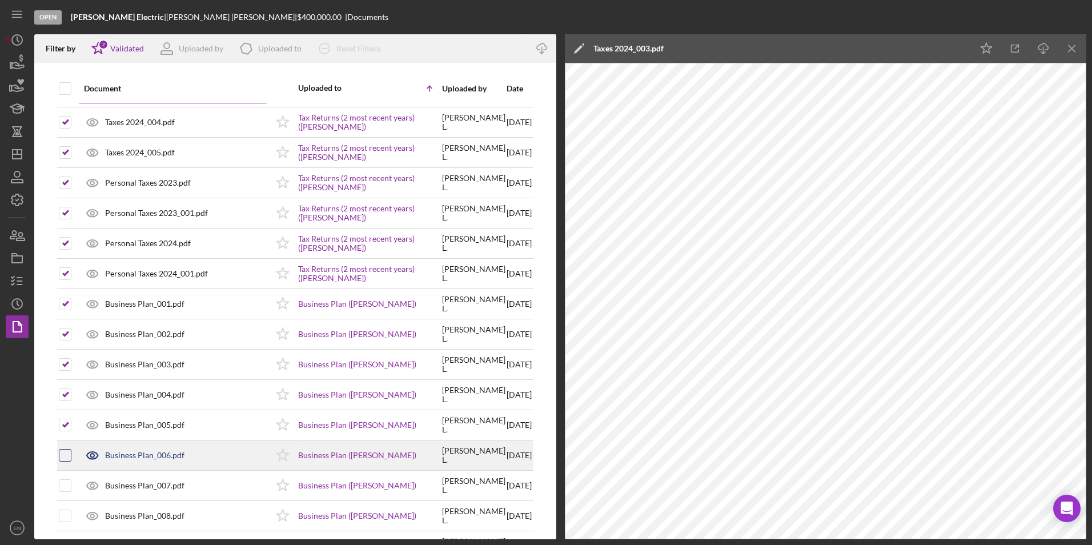
click at [67, 451] on input "checkbox" at bounding box center [64, 454] width 11 height 11
checkbox input "true"
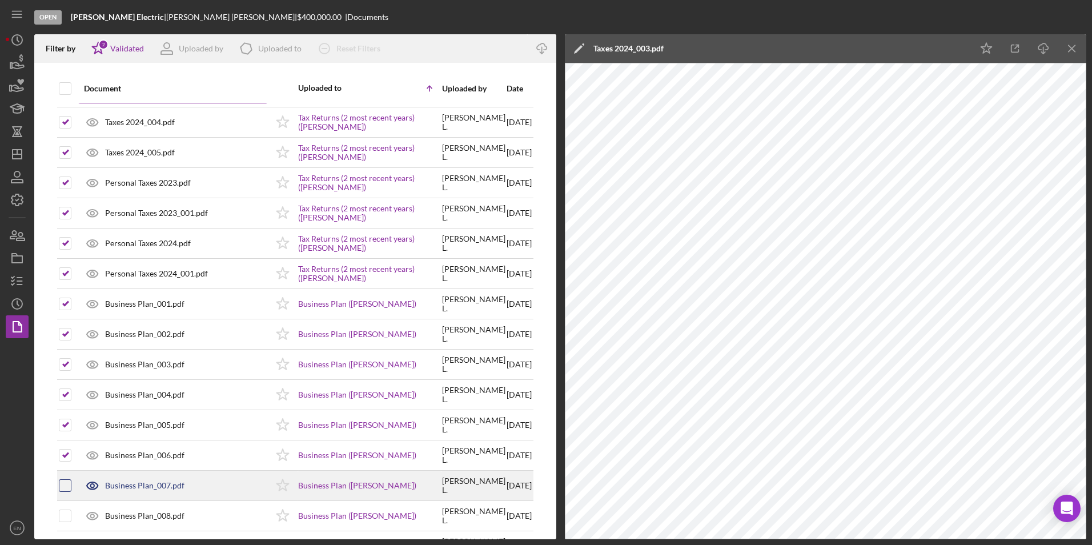
click at [70, 484] on input "checkbox" at bounding box center [64, 485] width 11 height 11
checkbox input "true"
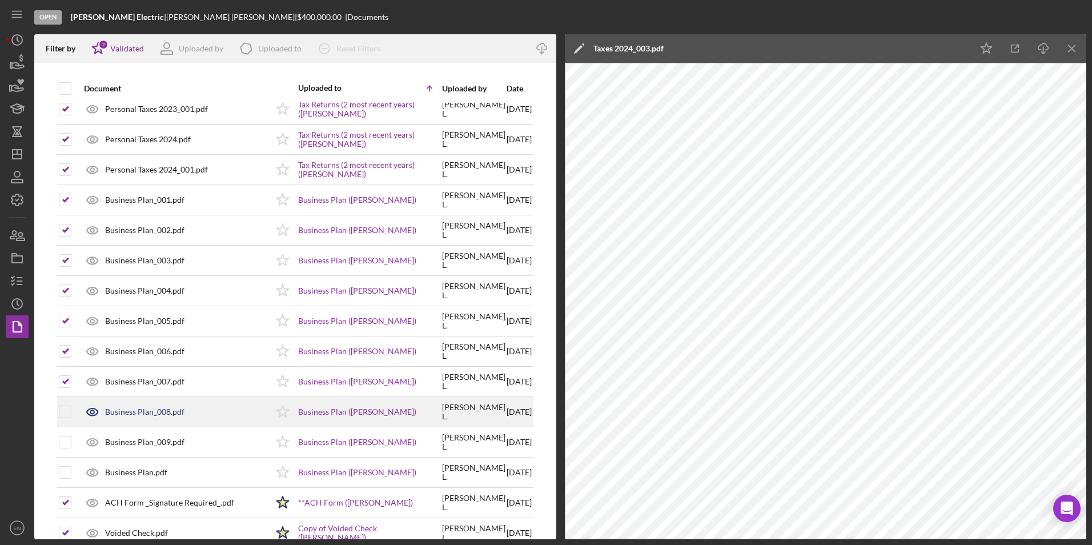
scroll to position [685, 0]
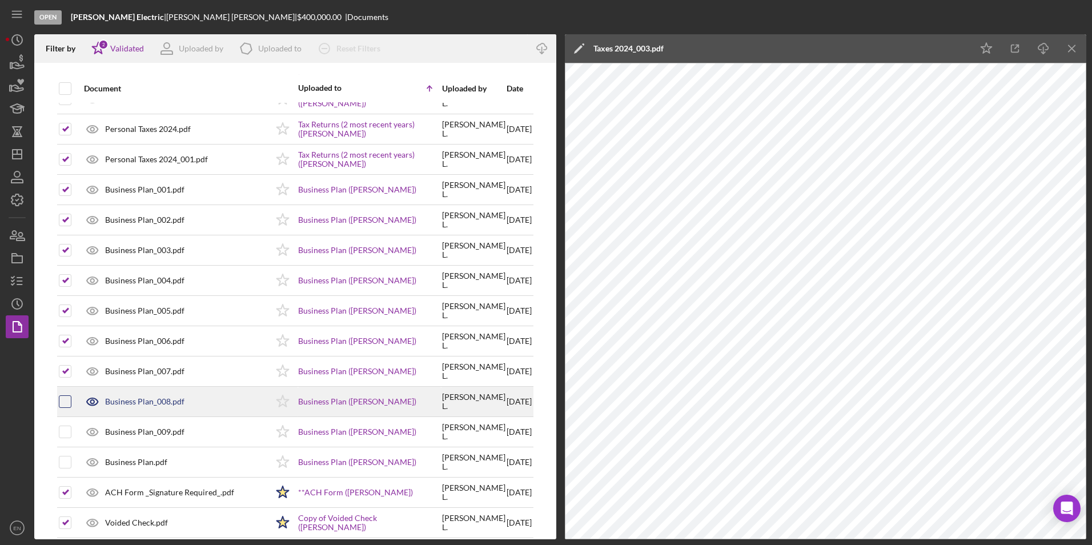
click at [66, 404] on input "checkbox" at bounding box center [64, 401] width 11 height 11
checkbox input "true"
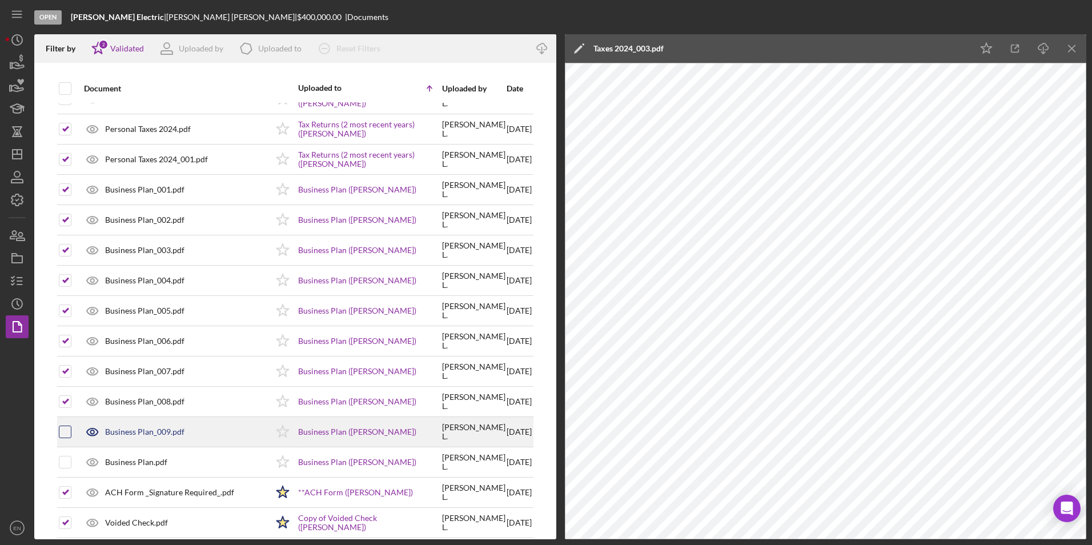
click at [65, 431] on input "checkbox" at bounding box center [64, 431] width 11 height 11
checkbox input "true"
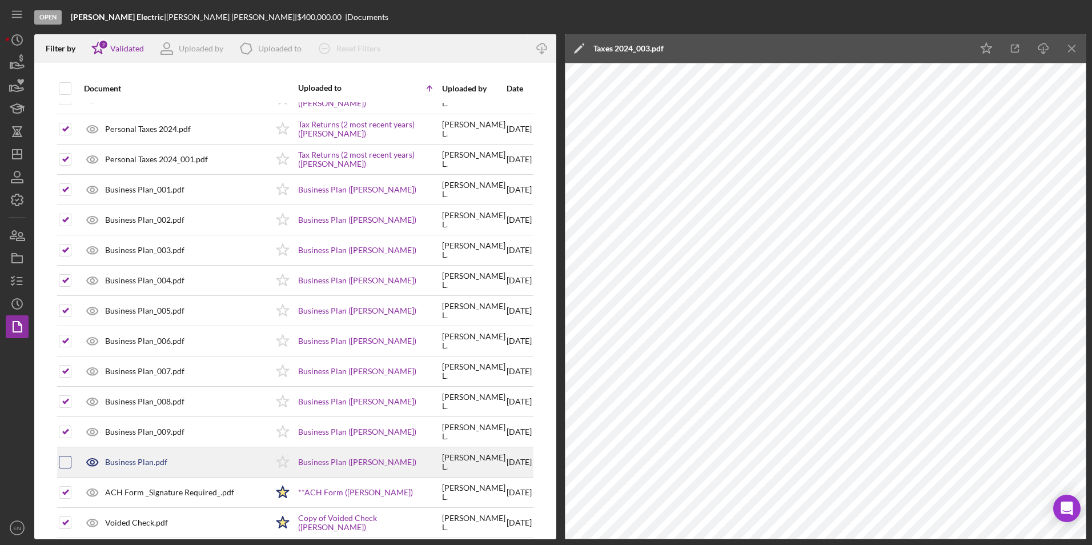
click at [68, 464] on input "checkbox" at bounding box center [64, 461] width 11 height 11
checkbox input "true"
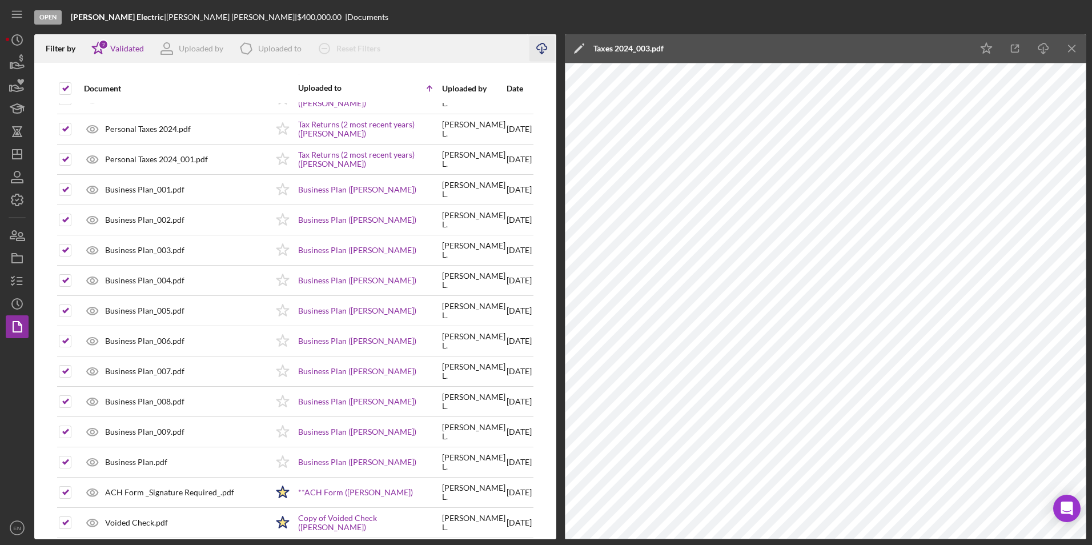
click at [547, 49] on icon "button" at bounding box center [542, 46] width 10 height 6
click at [198, 45] on div "Uploaded by" at bounding box center [201, 48] width 45 height 9
click at [263, 49] on div "Uploaded to" at bounding box center [279, 48] width 43 height 9
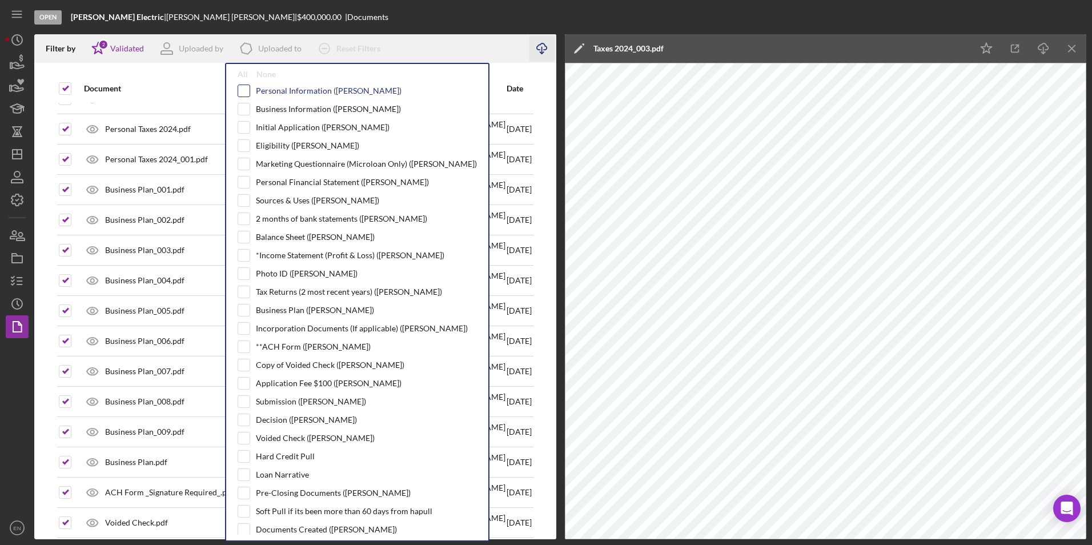
click at [247, 87] on input "checkbox" at bounding box center [243, 90] width 11 height 11
checkbox input "true"
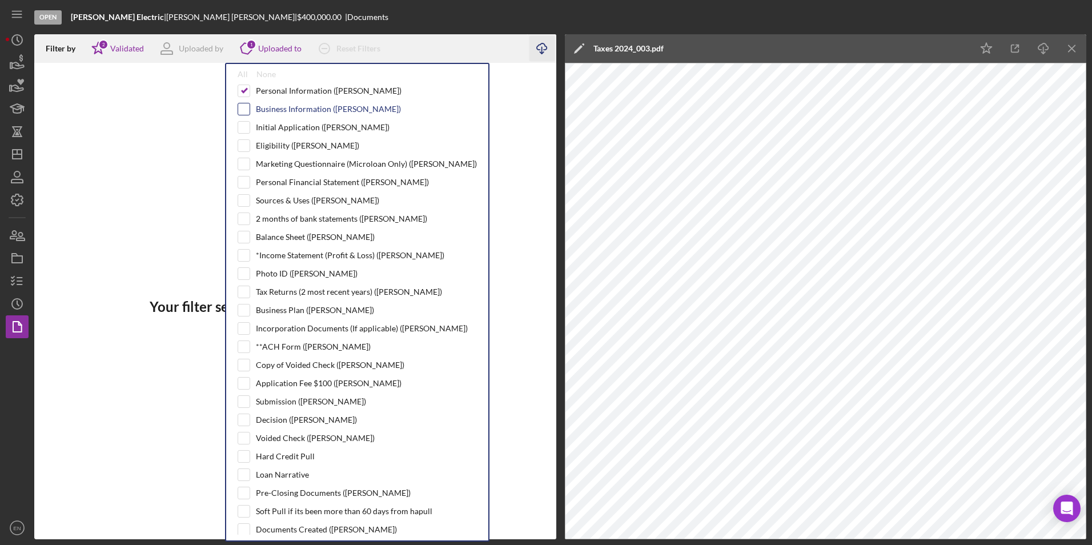
click at [241, 114] on input "checkbox" at bounding box center [243, 108] width 11 height 11
checkbox input "true"
click at [244, 129] on input "checkbox" at bounding box center [243, 127] width 11 height 11
checkbox input "true"
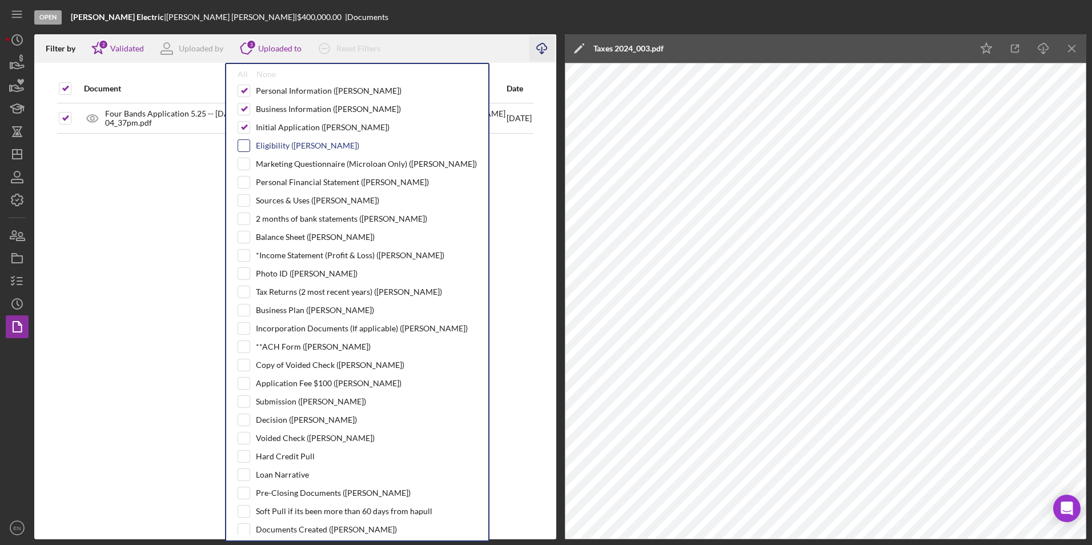
click at [244, 150] on input "checkbox" at bounding box center [243, 145] width 11 height 11
checkbox input "true"
click at [243, 165] on input "checkbox" at bounding box center [243, 163] width 11 height 11
checkbox input "true"
click at [246, 186] on input "checkbox" at bounding box center [243, 181] width 11 height 11
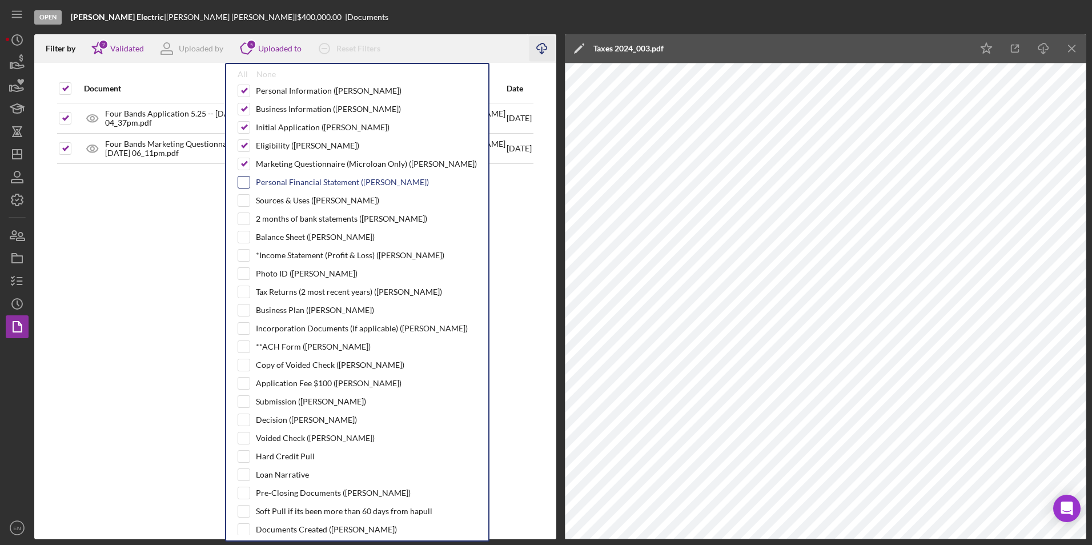
checkbox input "true"
click at [242, 202] on input "checkbox" at bounding box center [243, 200] width 11 height 11
checkbox input "true"
click at [247, 223] on input "checkbox" at bounding box center [243, 218] width 11 height 11
checkbox input "true"
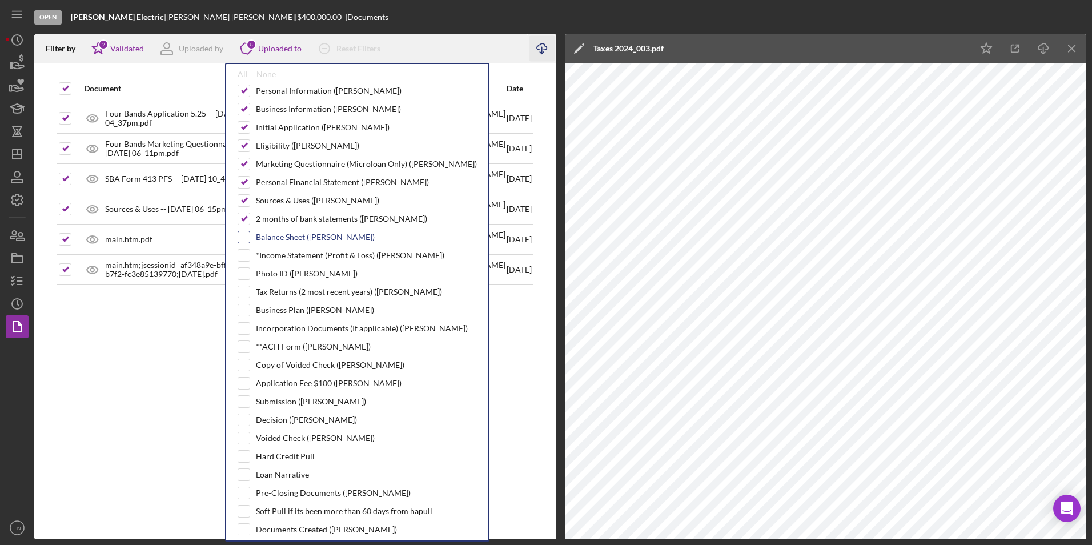
click at [241, 237] on input "checkbox" at bounding box center [243, 236] width 11 height 11
checkbox input "true"
click at [245, 255] on input "checkbox" at bounding box center [243, 255] width 11 height 11
checkbox input "true"
click at [242, 278] on input "checkbox" at bounding box center [243, 273] width 11 height 11
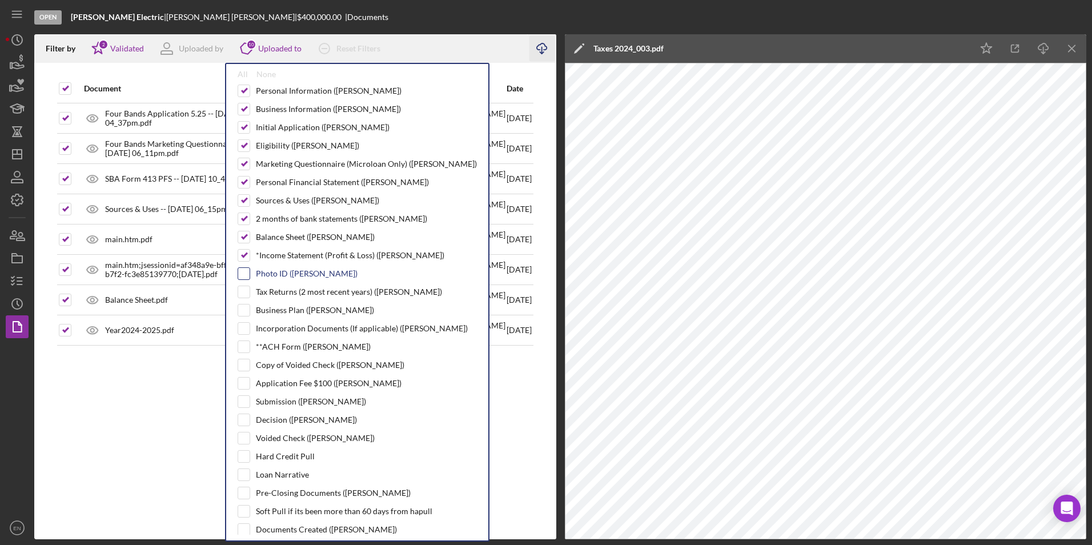
checkbox input "true"
click at [245, 291] on input "checkbox" at bounding box center [243, 291] width 11 height 11
checkbox input "true"
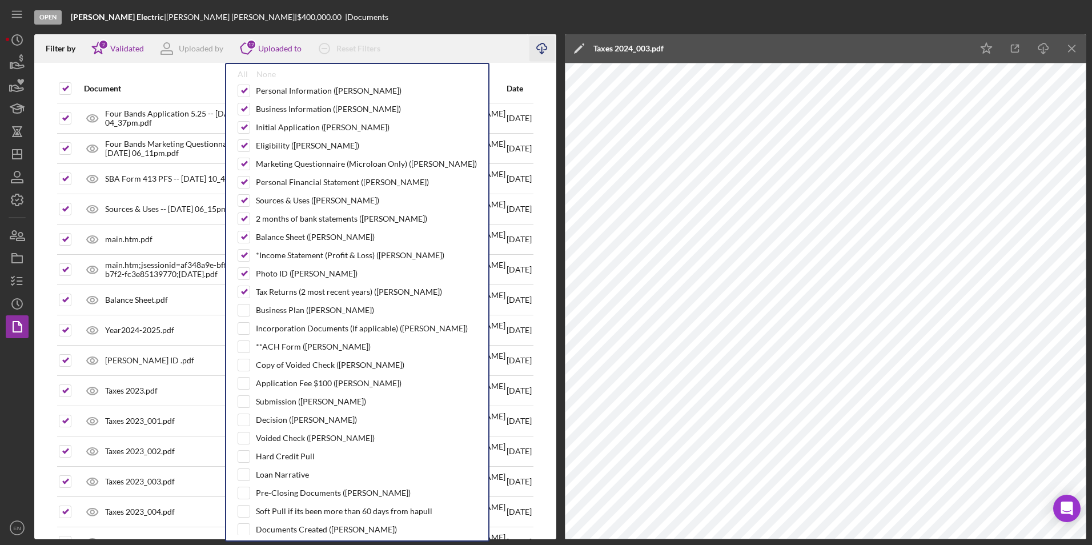
click at [477, 44] on div "Filter by Icon/Star 2 Validated Uploaded by Icon/Product 12 Uploaded to All Non…" at bounding box center [280, 48] width 493 height 29
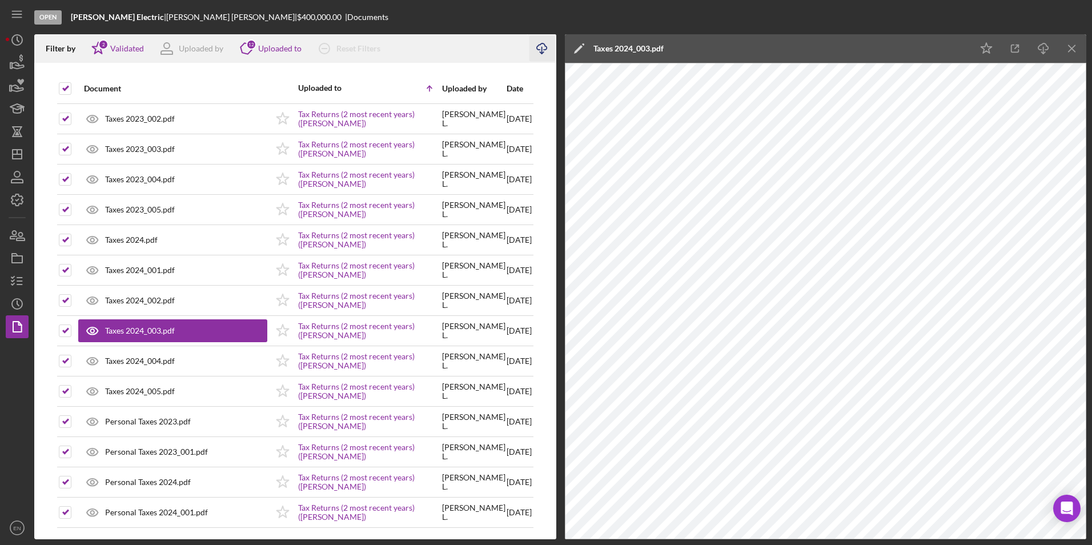
scroll to position [0, 0]
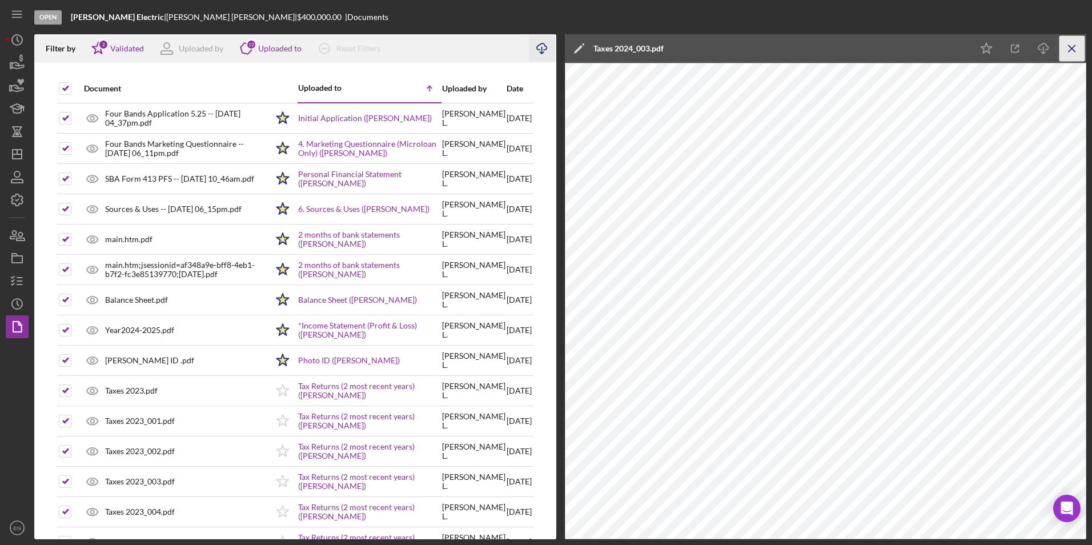
click at [1071, 50] on line "button" at bounding box center [1071, 48] width 6 height 6
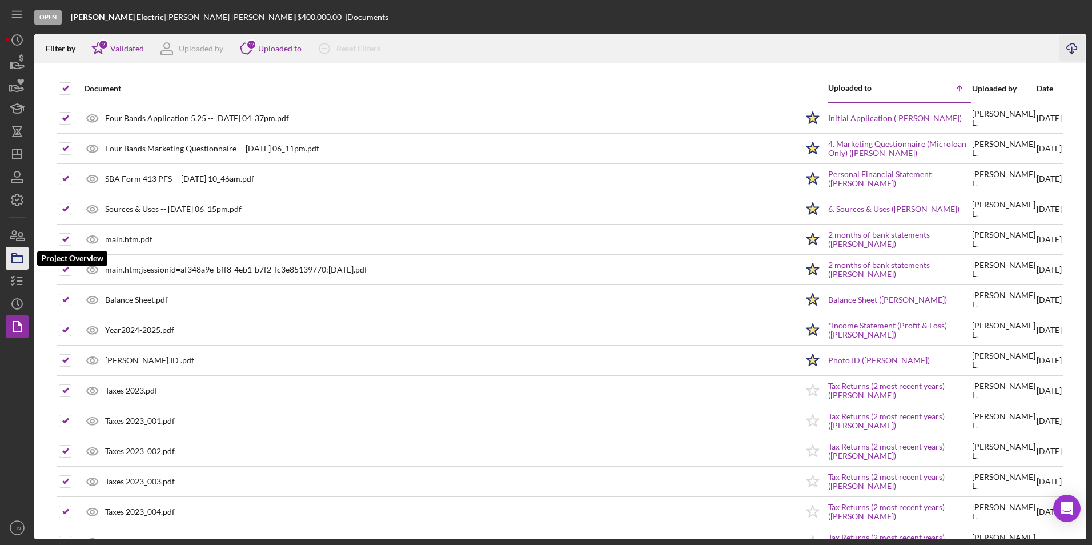
click at [14, 262] on rect "button" at bounding box center [17, 259] width 10 height 7
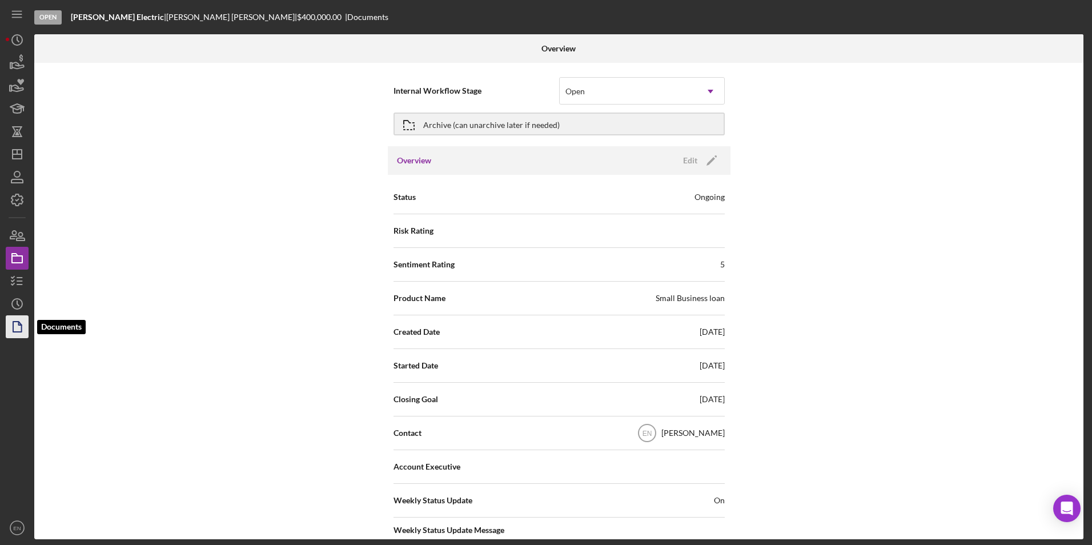
click at [19, 321] on icon "button" at bounding box center [17, 326] width 29 height 29
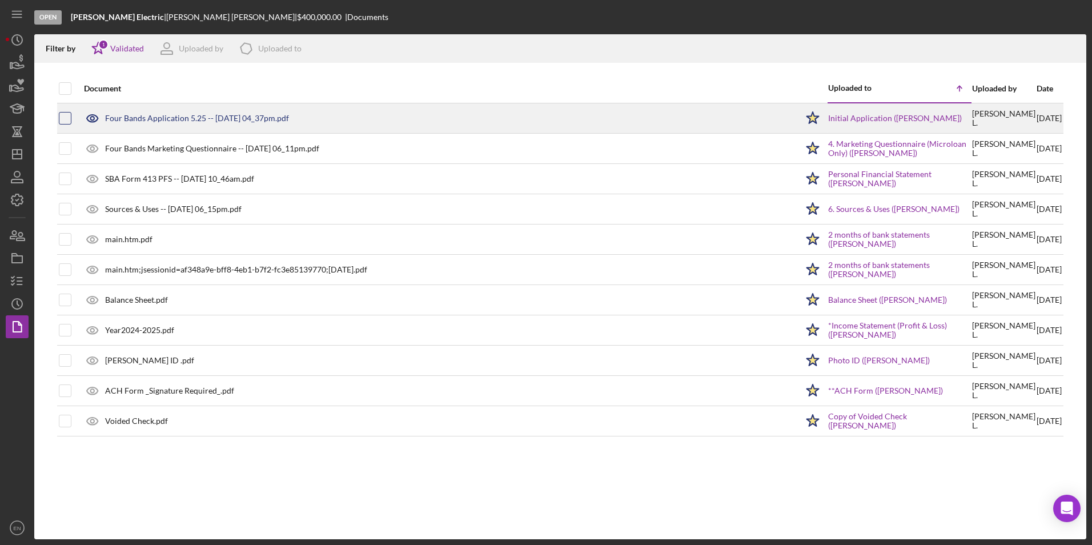
click at [64, 119] on input "checkbox" at bounding box center [64, 118] width 11 height 11
checkbox input "true"
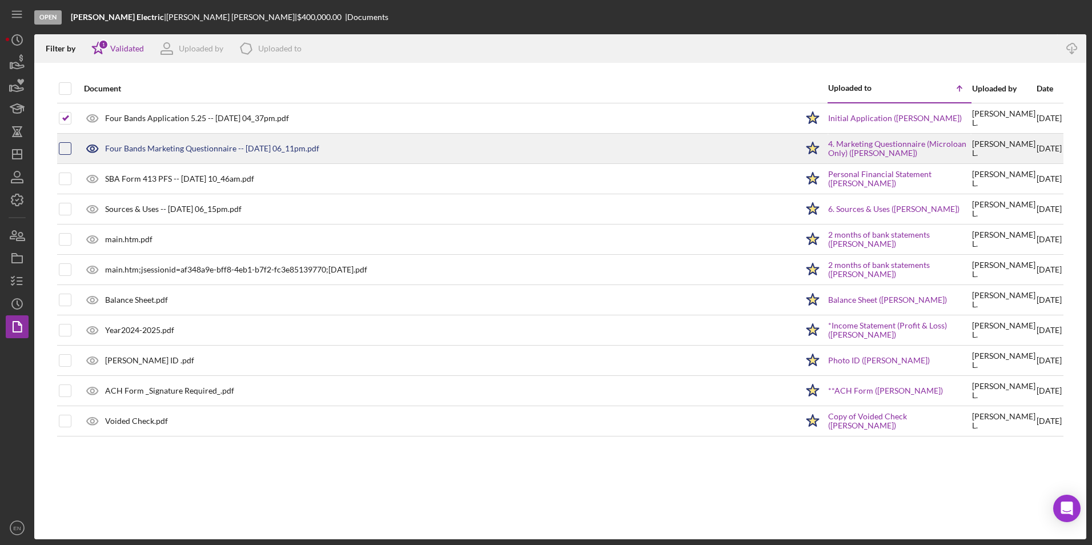
click at [64, 150] on input "checkbox" at bounding box center [64, 148] width 11 height 11
checkbox input "true"
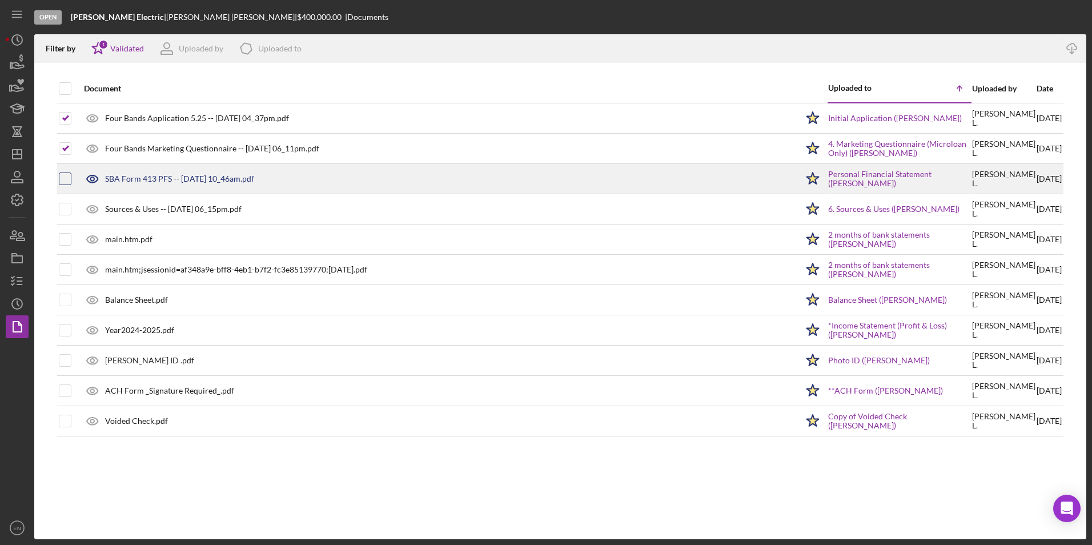
click at [65, 176] on input "checkbox" at bounding box center [64, 178] width 11 height 11
checkbox input "true"
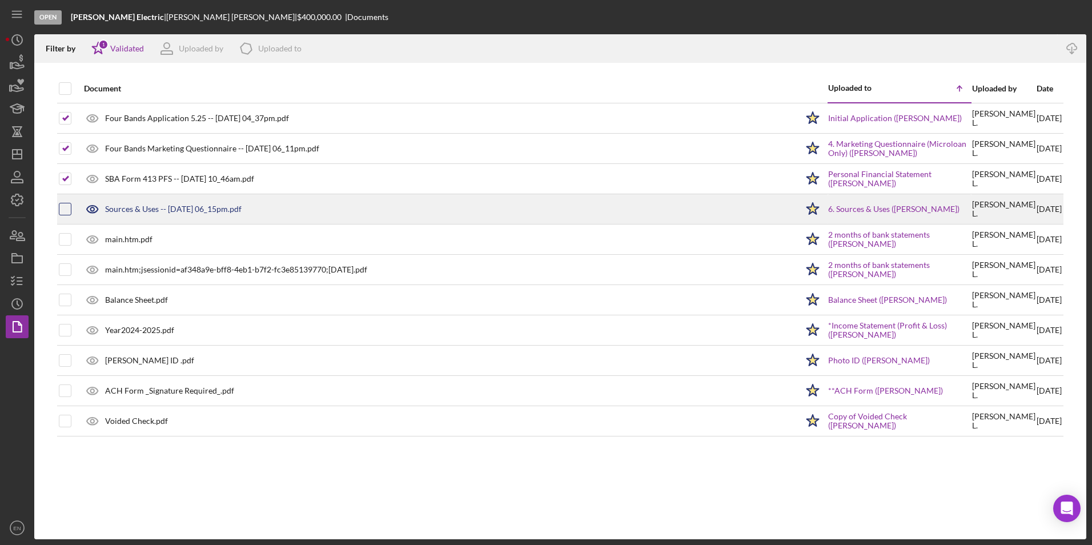
click at [63, 204] on input "checkbox" at bounding box center [64, 208] width 11 height 11
checkbox input "true"
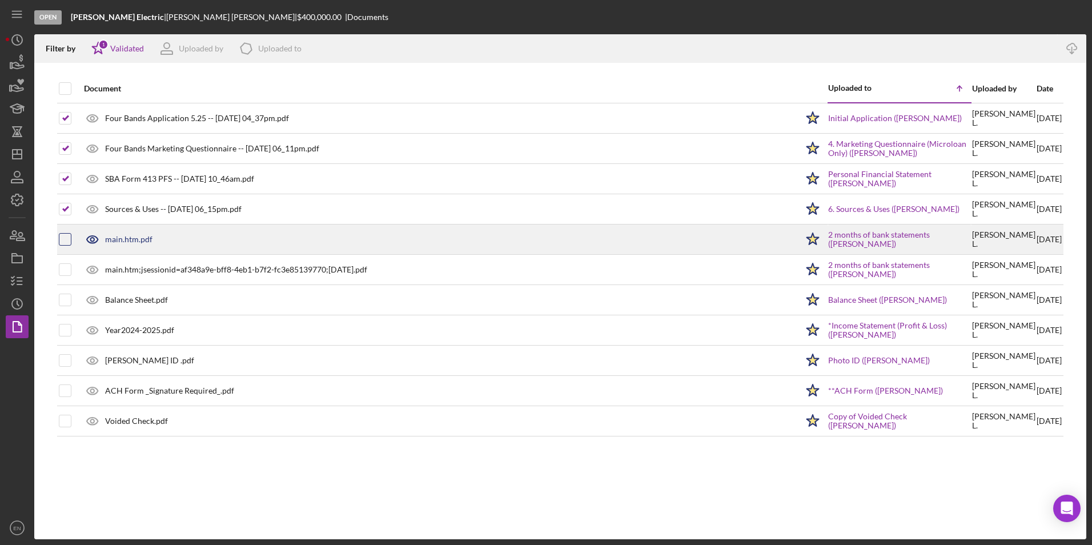
click at [61, 242] on input "checkbox" at bounding box center [64, 239] width 11 height 11
checkbox input "true"
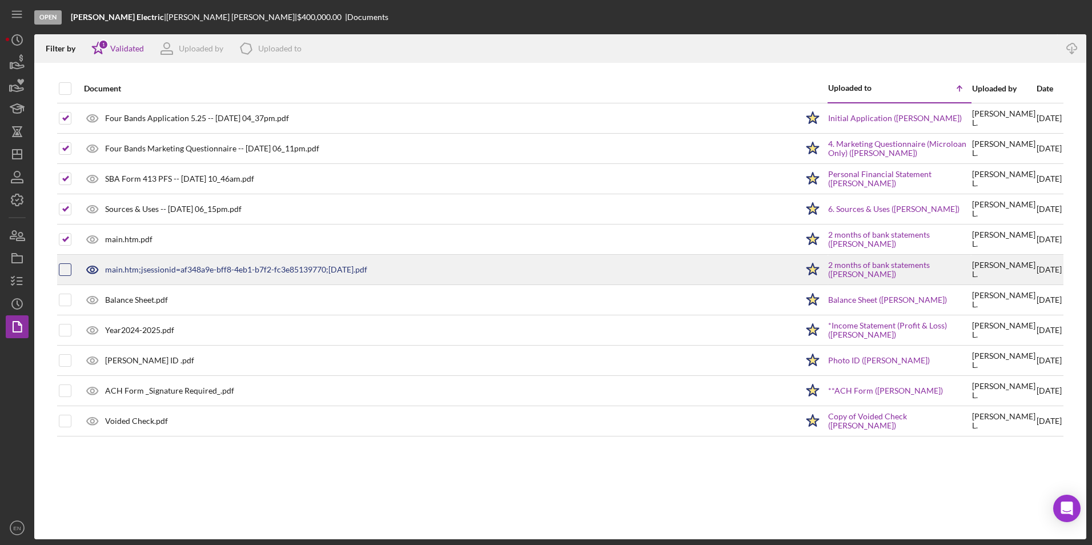
click at [66, 268] on input "checkbox" at bounding box center [64, 269] width 11 height 11
checkbox input "true"
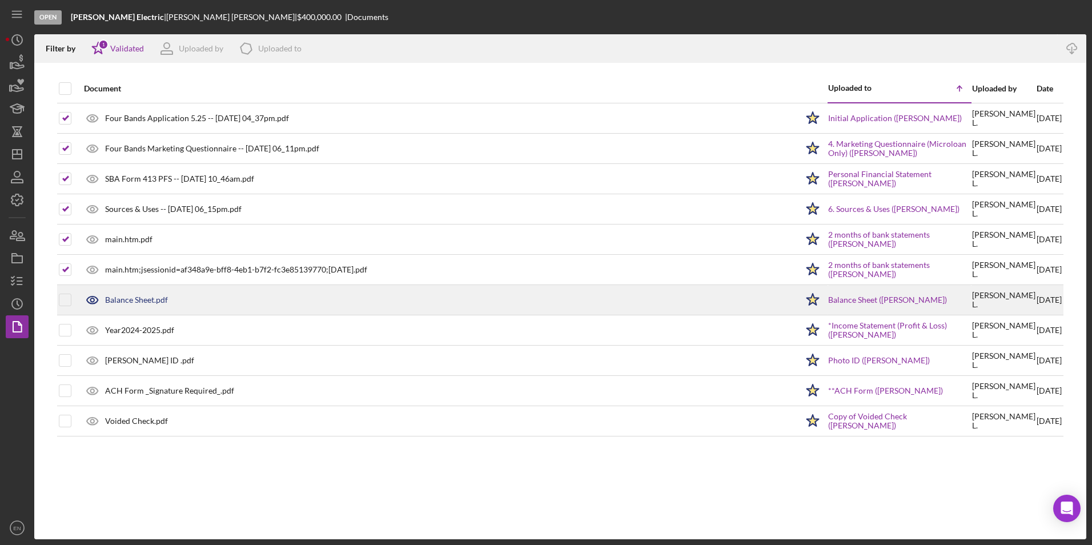
click at [65, 292] on div at bounding box center [65, 300] width 13 height 29
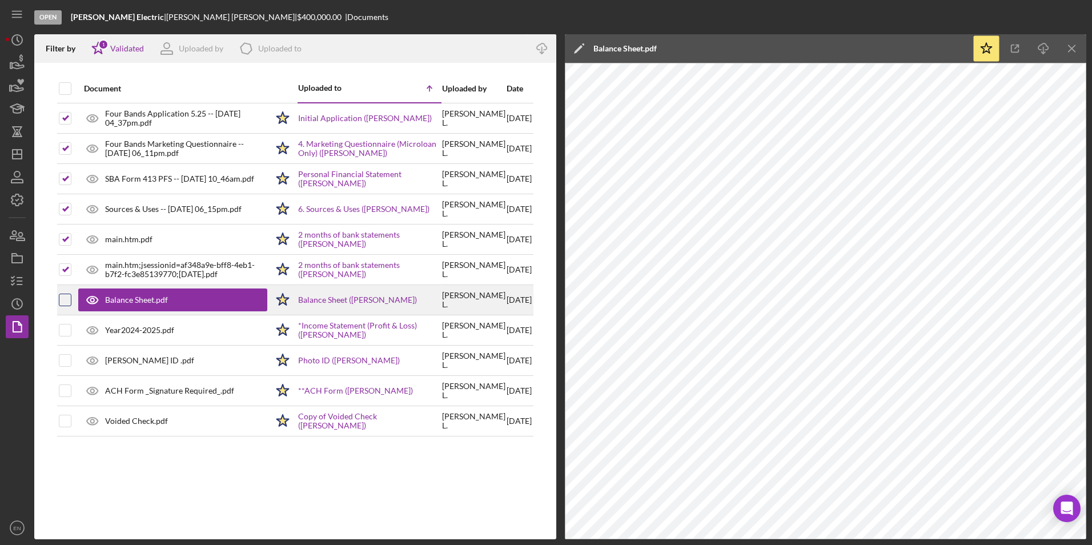
click at [67, 300] on input "checkbox" at bounding box center [64, 299] width 11 height 11
checkbox input "true"
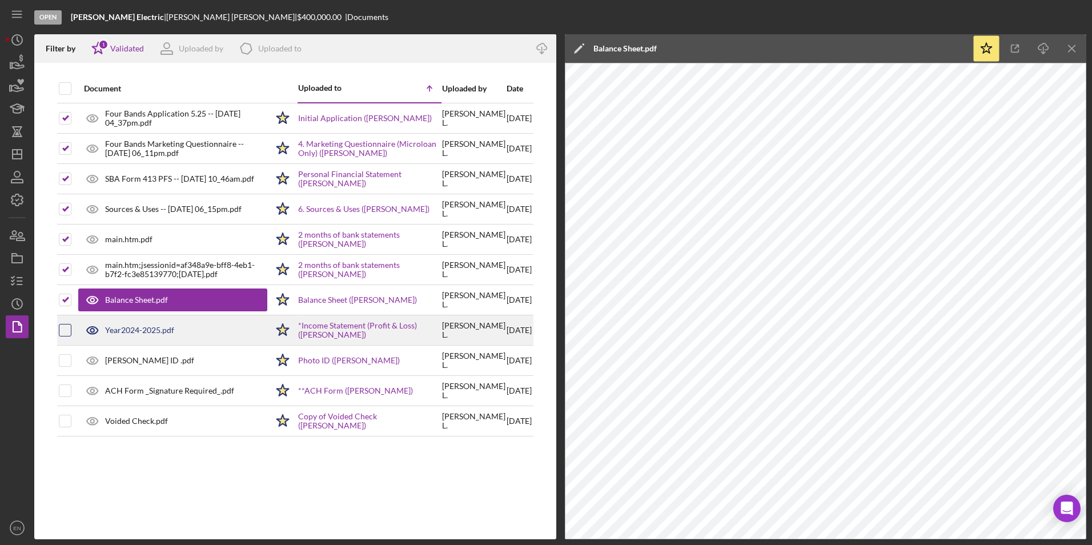
click at [67, 327] on input "checkbox" at bounding box center [64, 329] width 11 height 11
checkbox input "true"
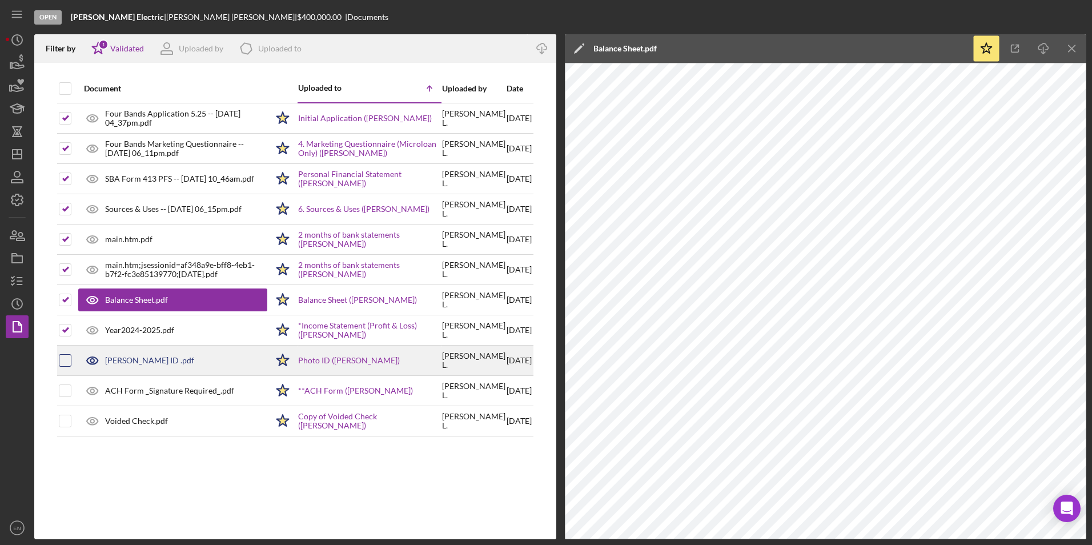
click at [62, 360] on input "checkbox" at bounding box center [64, 360] width 11 height 11
checkbox input "true"
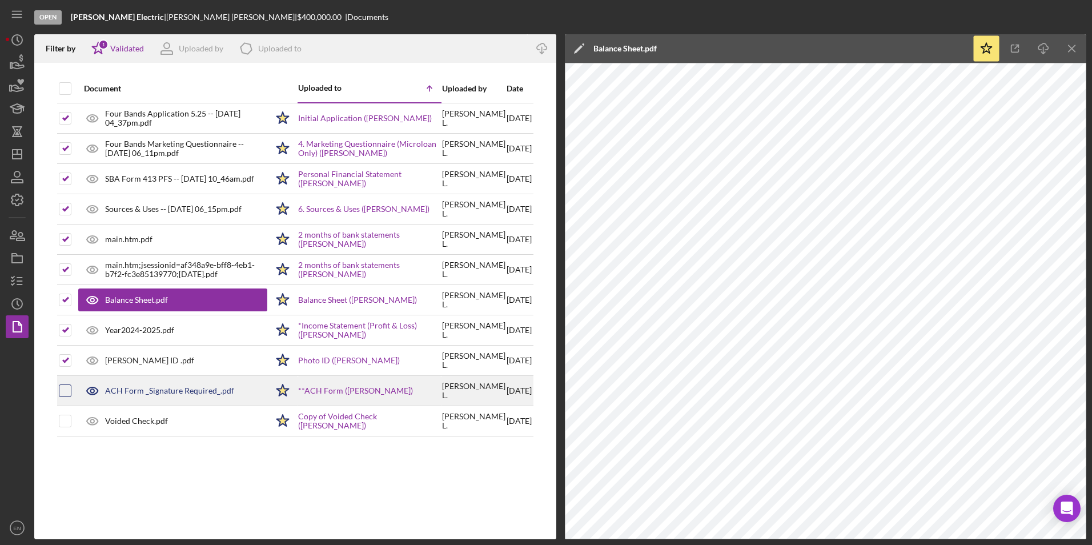
click at [67, 384] on div at bounding box center [65, 390] width 13 height 13
click at [63, 390] on input "checkbox" at bounding box center [64, 390] width 11 height 11
checkbox input "true"
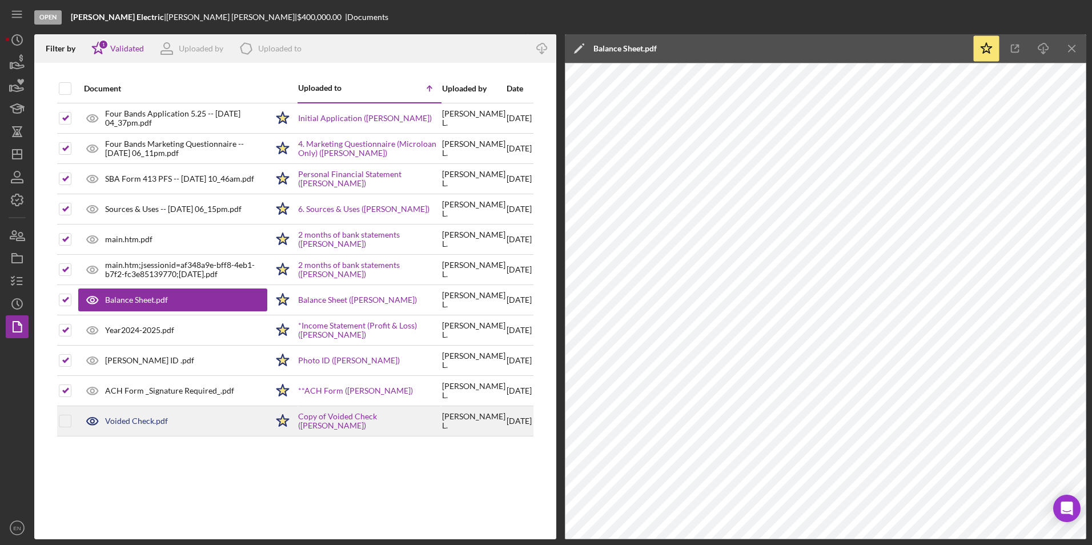
click at [72, 424] on td at bounding box center [75, 421] width 6 height 30
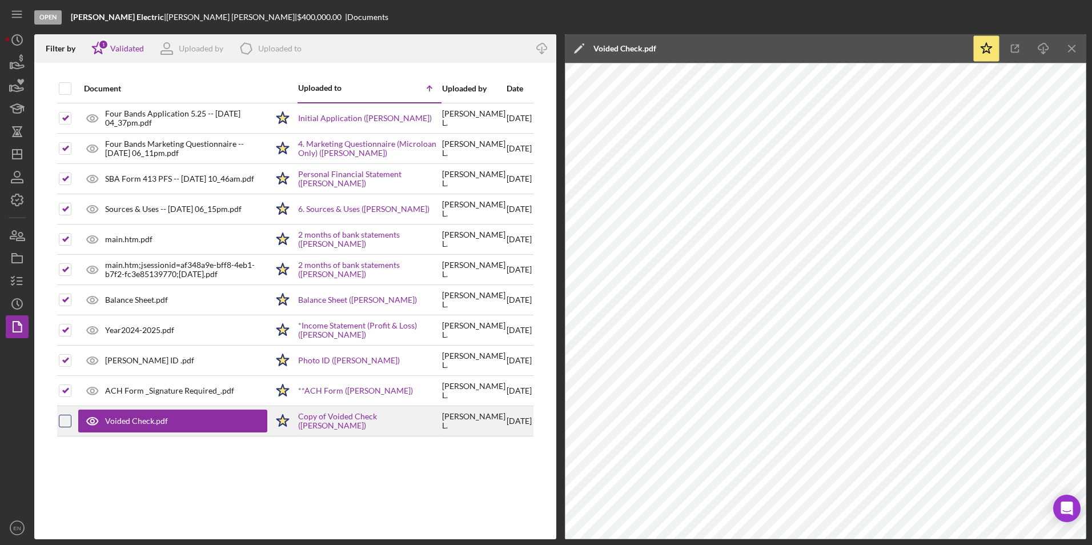
click at [67, 417] on input "checkbox" at bounding box center [64, 420] width 11 height 11
checkbox input "true"
click at [540, 53] on icon "Icon/Download" at bounding box center [542, 49] width 26 height 26
click at [322, 87] on div "Uploaded to" at bounding box center [333, 87] width 71 height 9
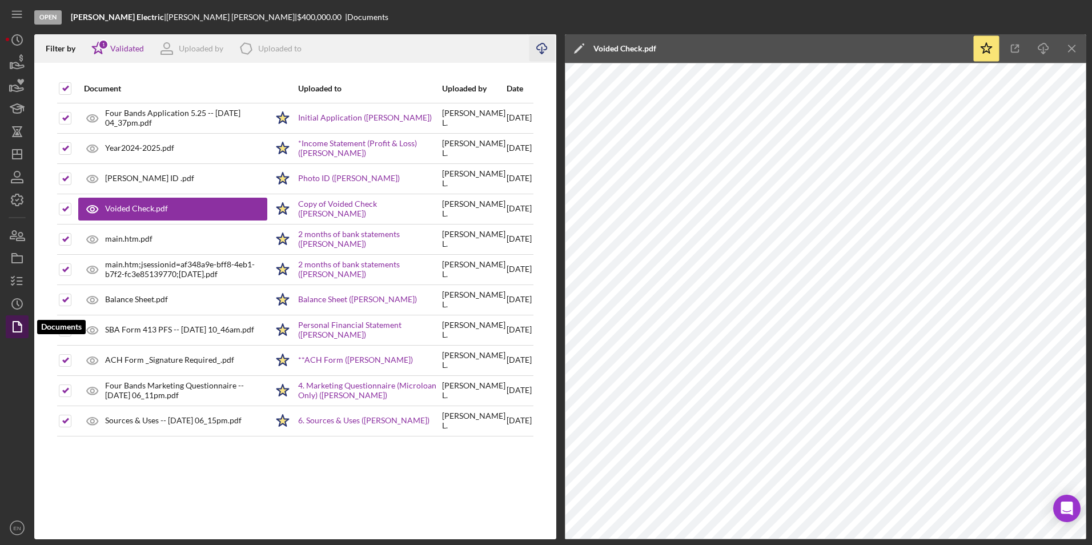
click at [19, 324] on icon "button" at bounding box center [17, 326] width 29 height 29
click at [60, 45] on div "Filter by" at bounding box center [65, 48] width 38 height 9
click at [124, 48] on div "Validated" at bounding box center [127, 48] width 34 height 9
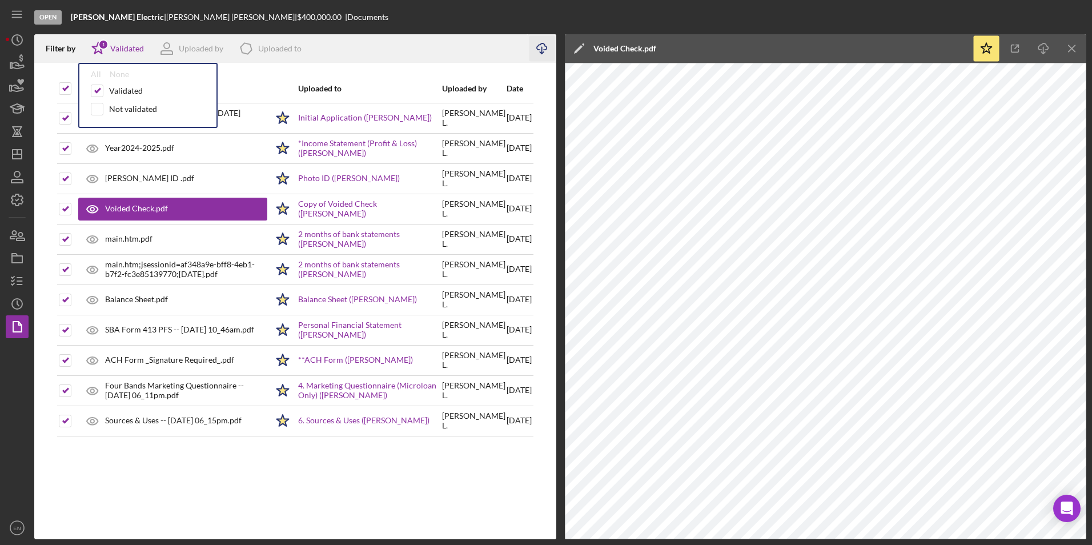
click at [96, 116] on div "Validated Not validated" at bounding box center [148, 103] width 114 height 37
click at [93, 103] on div at bounding box center [97, 109] width 13 height 13
click at [95, 103] on input "checkbox" at bounding box center [96, 108] width 11 height 11
checkbox input "true"
checkbox input "false"
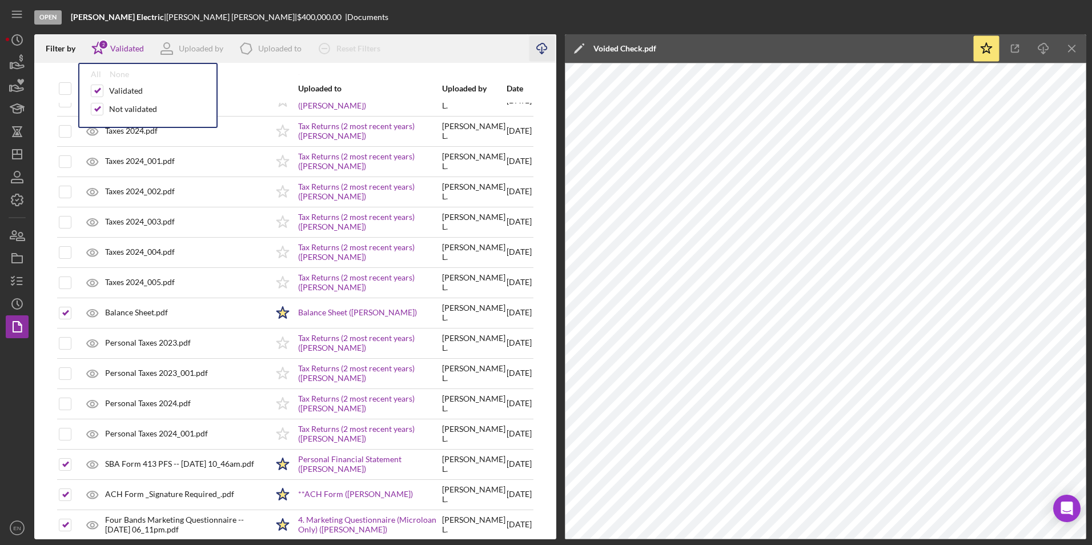
scroll to position [696, 0]
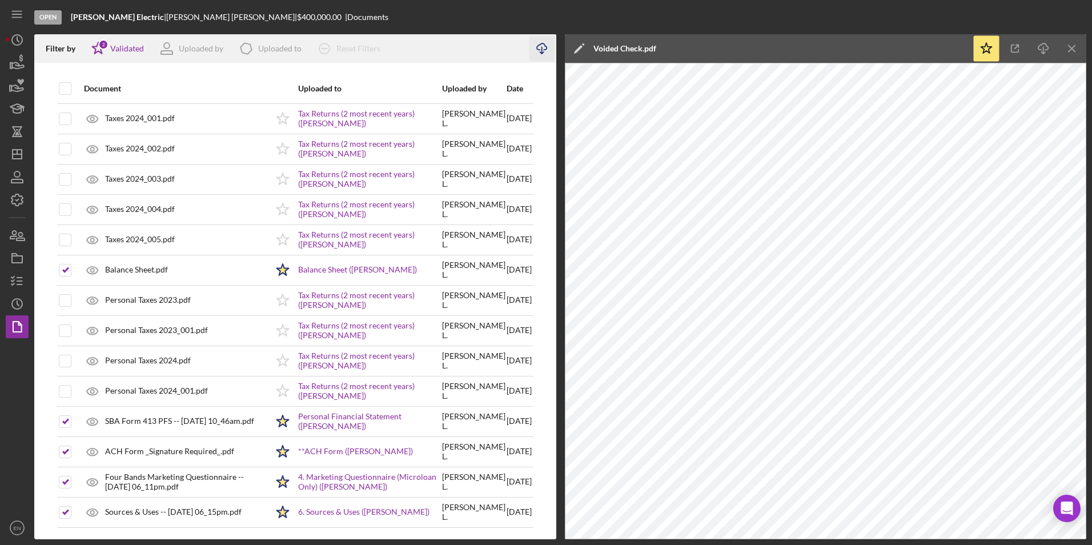
click at [55, 392] on div "Document Uploaded to Uploaded by Date Four Bands Application 5.25 -- [DATE] 04_…" at bounding box center [295, 306] width 522 height 465
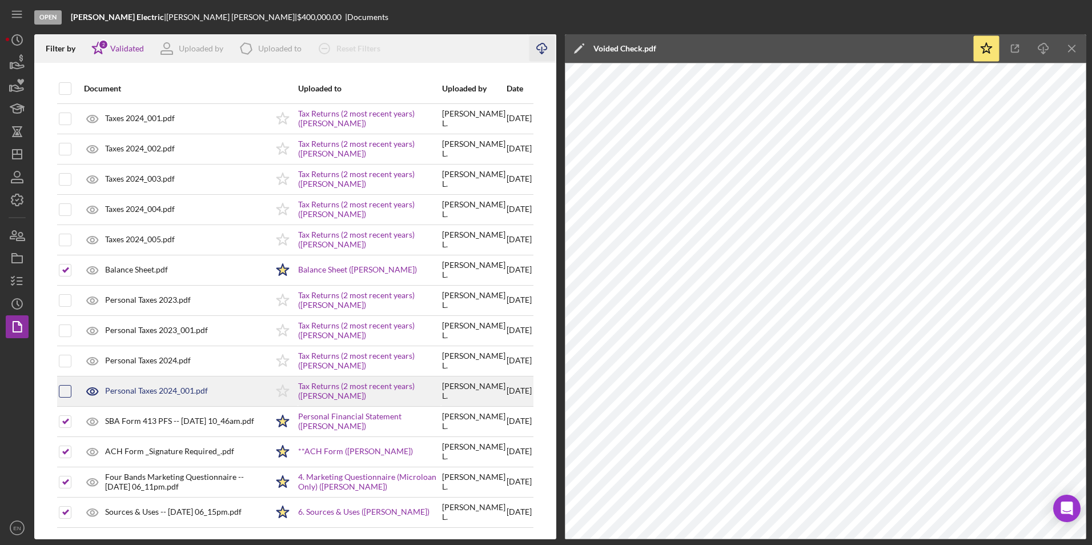
click at [65, 391] on input "checkbox" at bounding box center [64, 390] width 11 height 11
checkbox input "true"
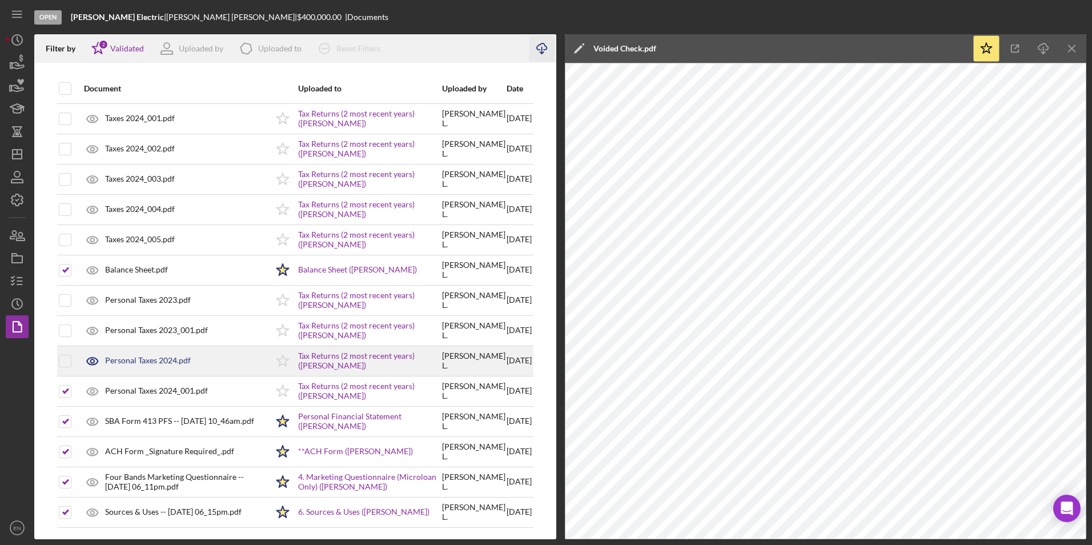
click at [69, 370] on div at bounding box center [65, 361] width 13 height 29
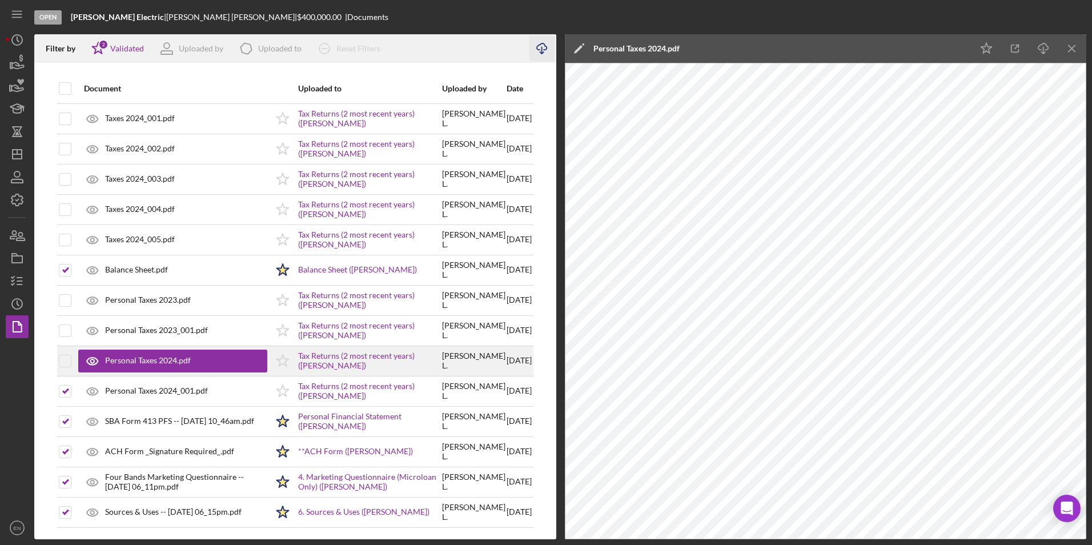
click at [67, 353] on div at bounding box center [65, 361] width 13 height 29
click at [66, 364] on input "checkbox" at bounding box center [64, 360] width 11 height 11
checkbox input "true"
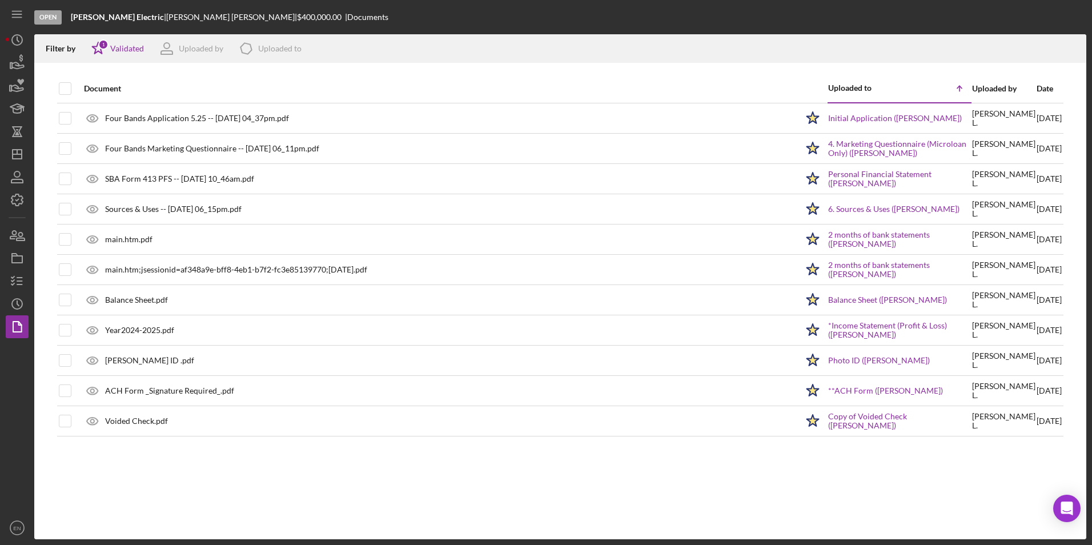
click at [979, 91] on div "Uploaded by" at bounding box center [1003, 88] width 63 height 9
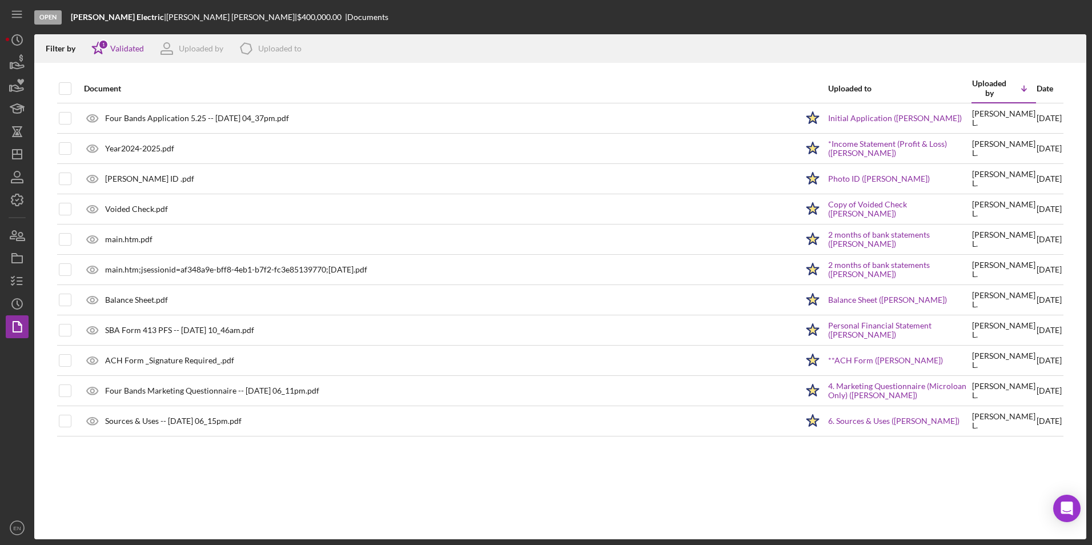
click at [986, 82] on div "Uploaded by" at bounding box center [989, 88] width 34 height 18
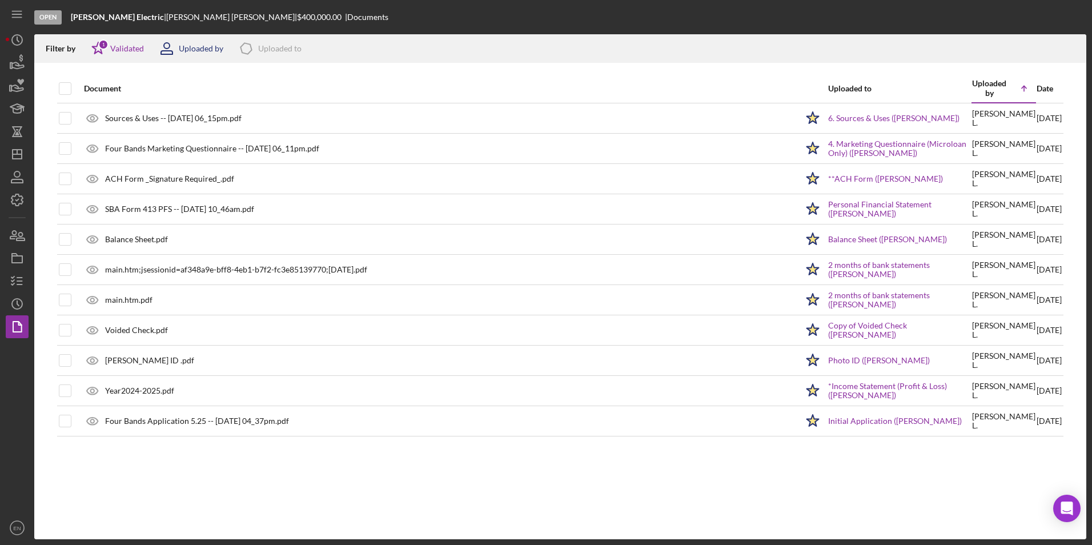
click at [203, 50] on div "Uploaded by" at bounding box center [201, 48] width 45 height 9
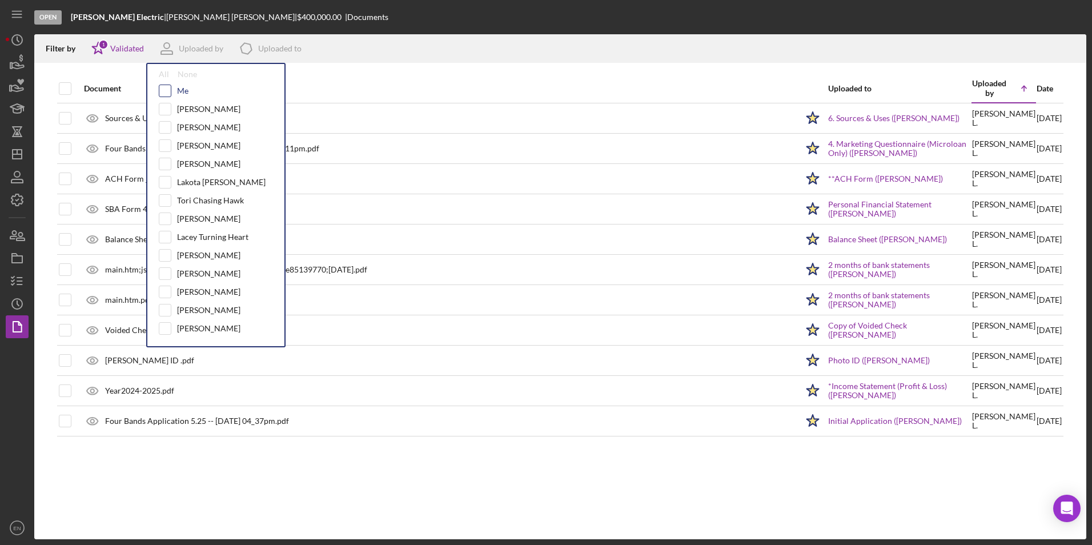
click at [164, 93] on input "checkbox" at bounding box center [164, 90] width 11 height 11
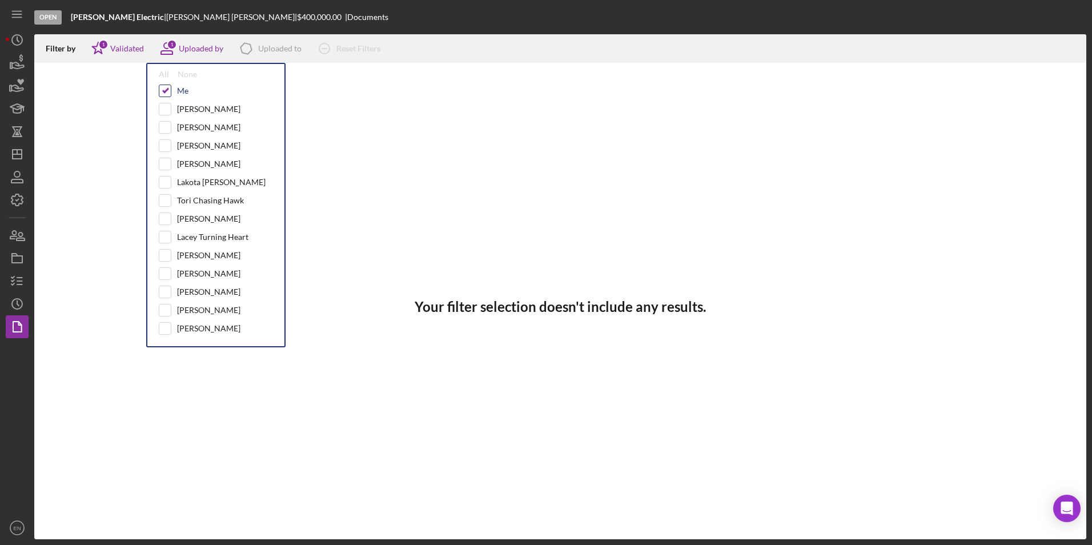
click at [168, 90] on input "checkbox" at bounding box center [164, 90] width 11 height 11
checkbox input "false"
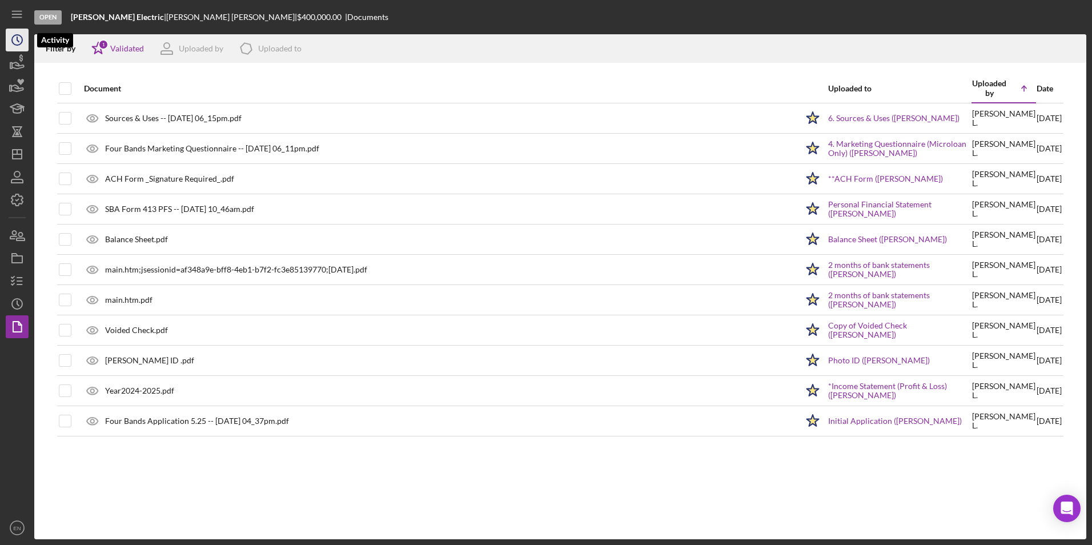
click at [25, 39] on icon "Icon/History" at bounding box center [17, 40] width 29 height 29
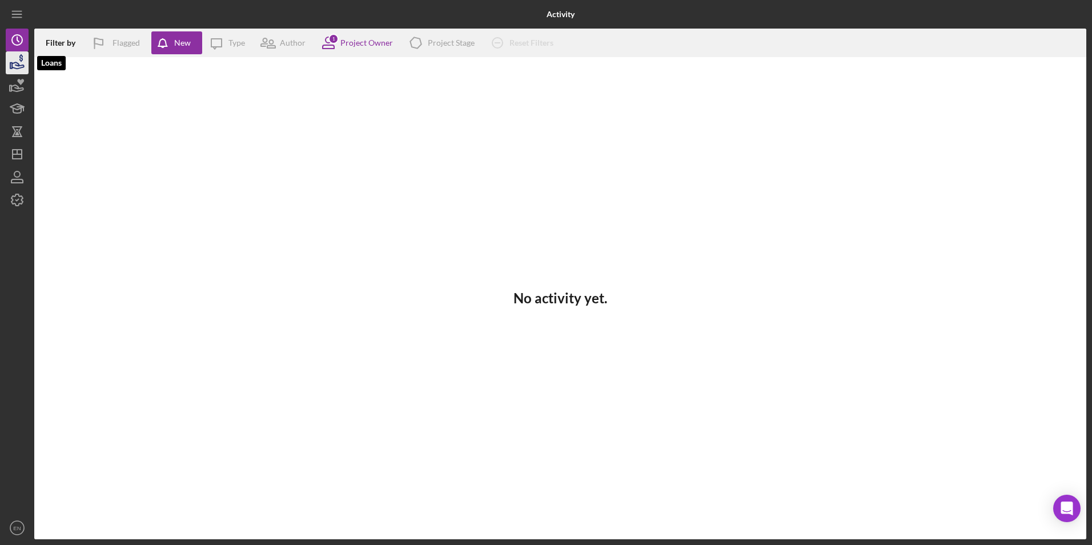
click at [13, 66] on icon "button" at bounding box center [17, 63] width 29 height 29
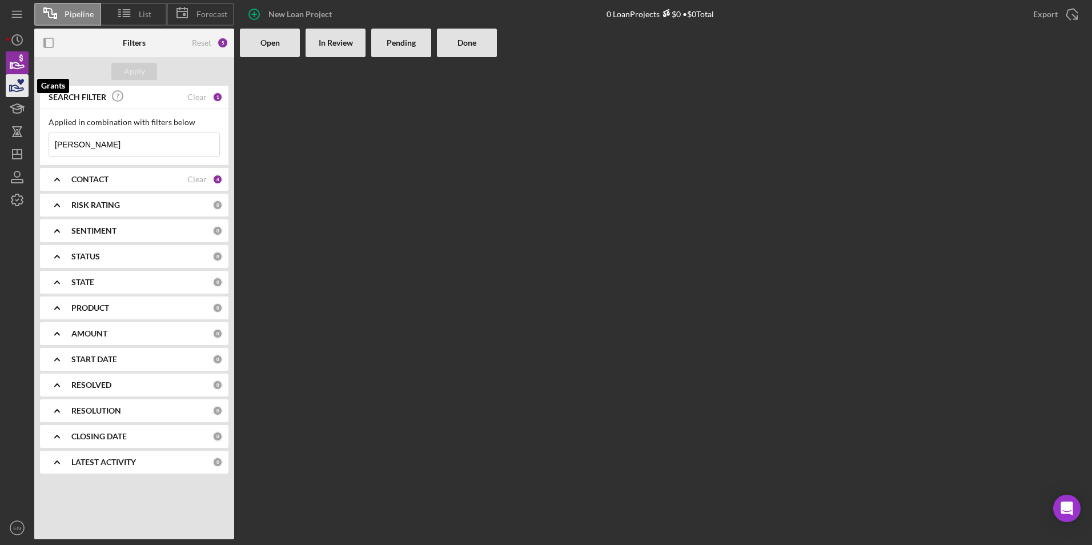
click at [19, 87] on icon "button" at bounding box center [17, 85] width 29 height 29
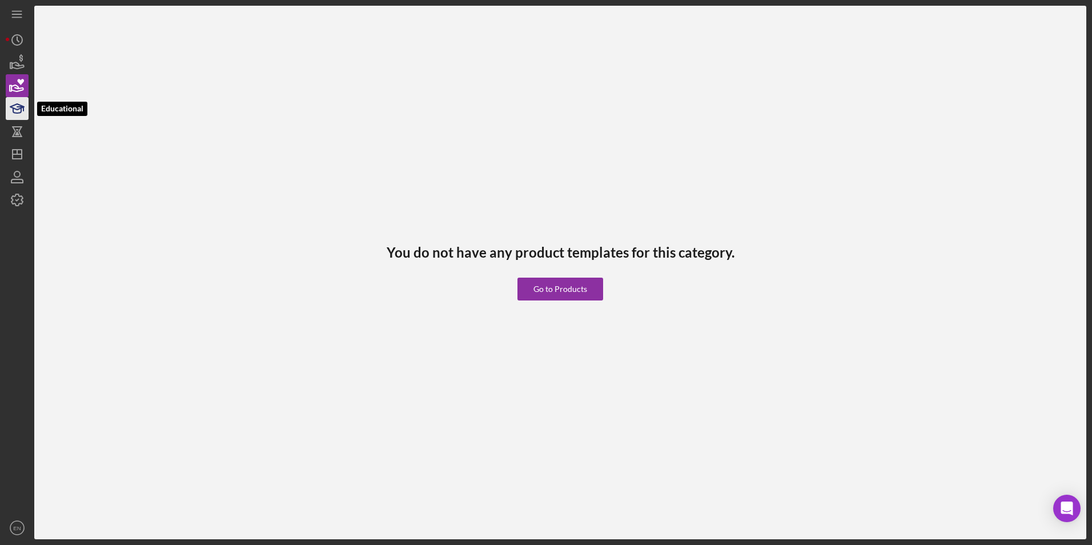
click at [14, 109] on polygon "button" at bounding box center [17, 107] width 14 height 6
click at [13, 129] on icon "button" at bounding box center [17, 131] width 29 height 29
click at [14, 151] on icon "Icon/Dashboard" at bounding box center [17, 154] width 29 height 29
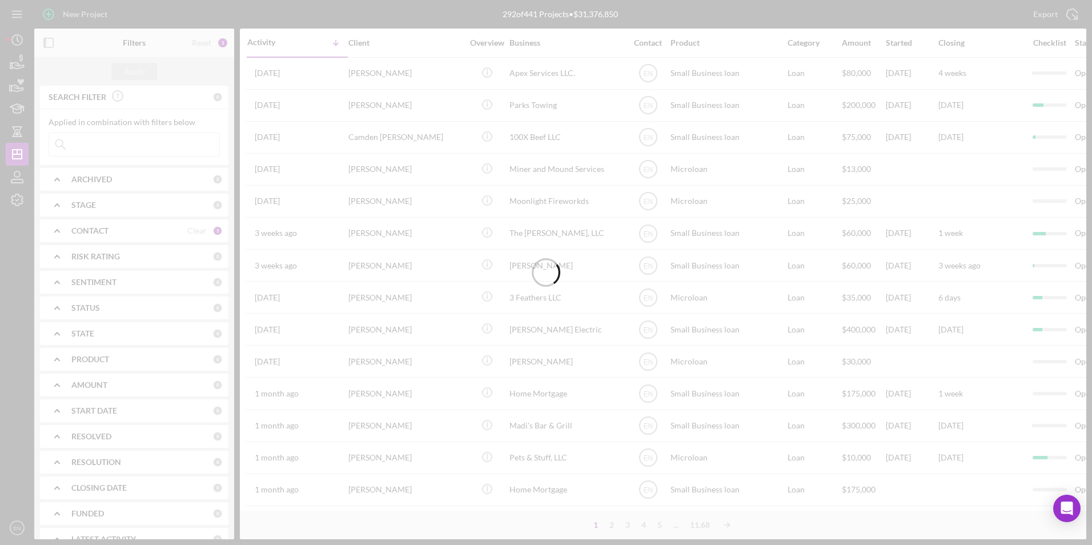
click at [15, 180] on div at bounding box center [546, 272] width 1092 height 545
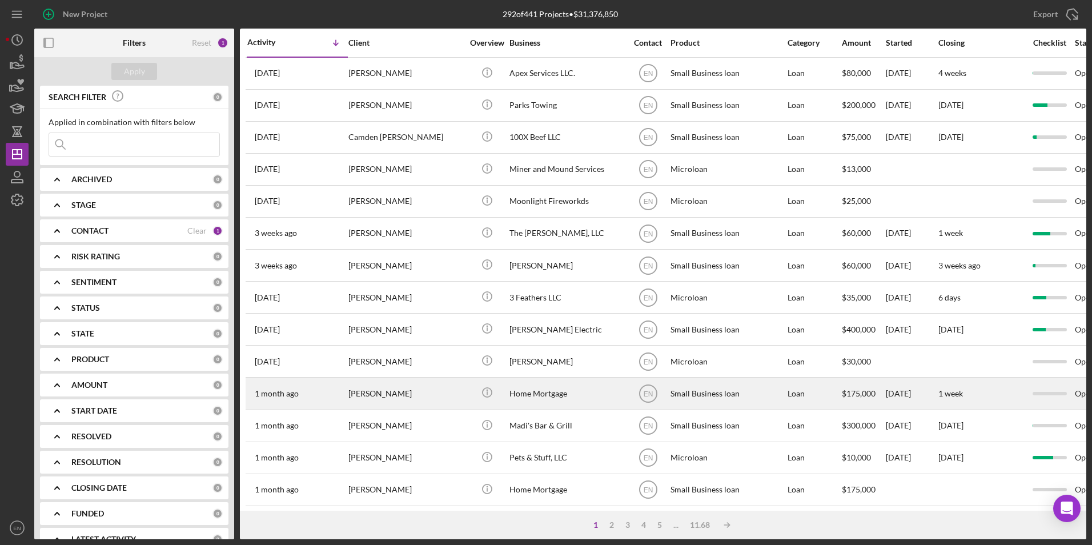
scroll to position [57, 0]
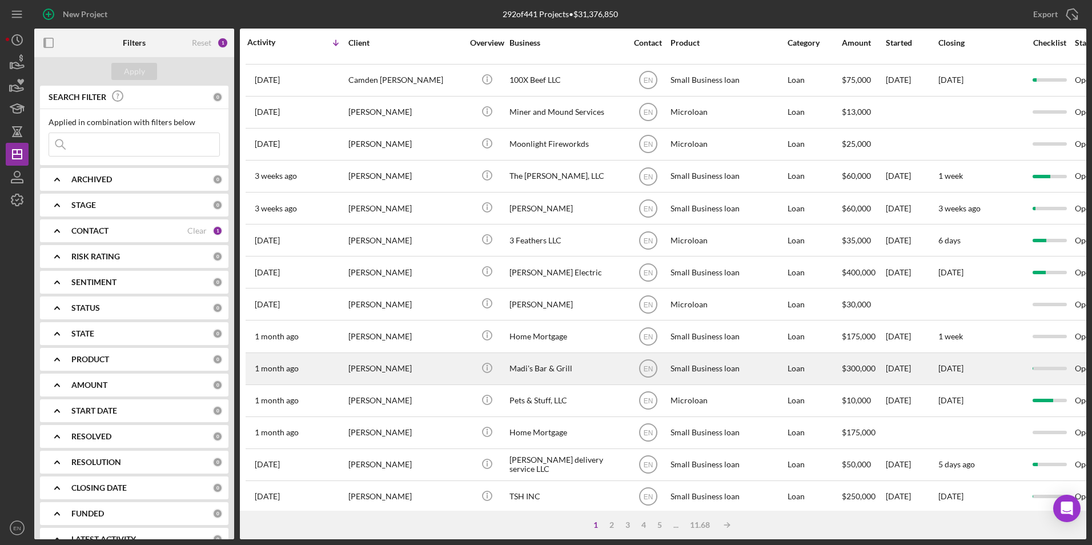
click at [400, 374] on div "[PERSON_NAME]" at bounding box center [405, 368] width 114 height 30
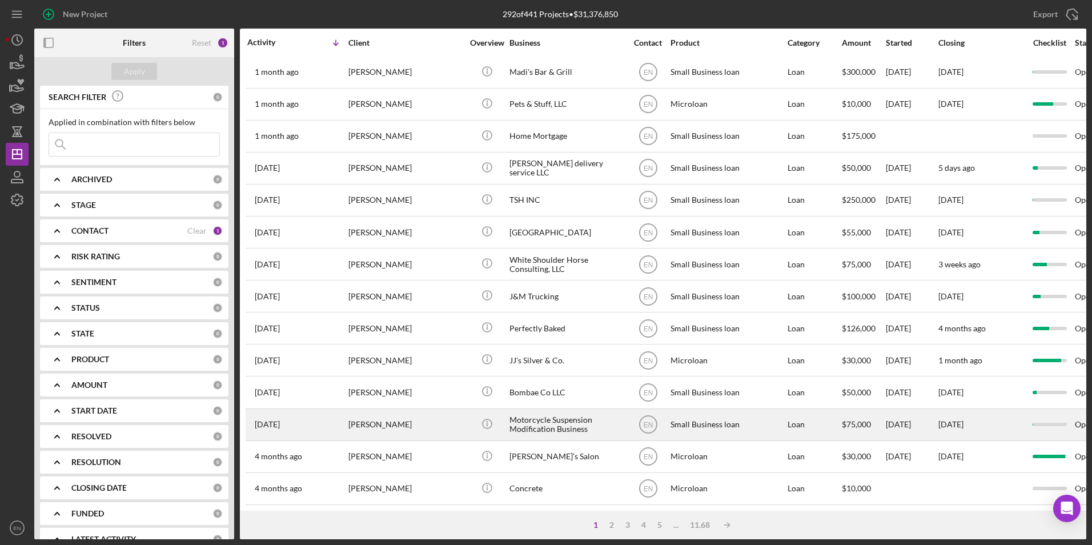
scroll to position [362, 0]
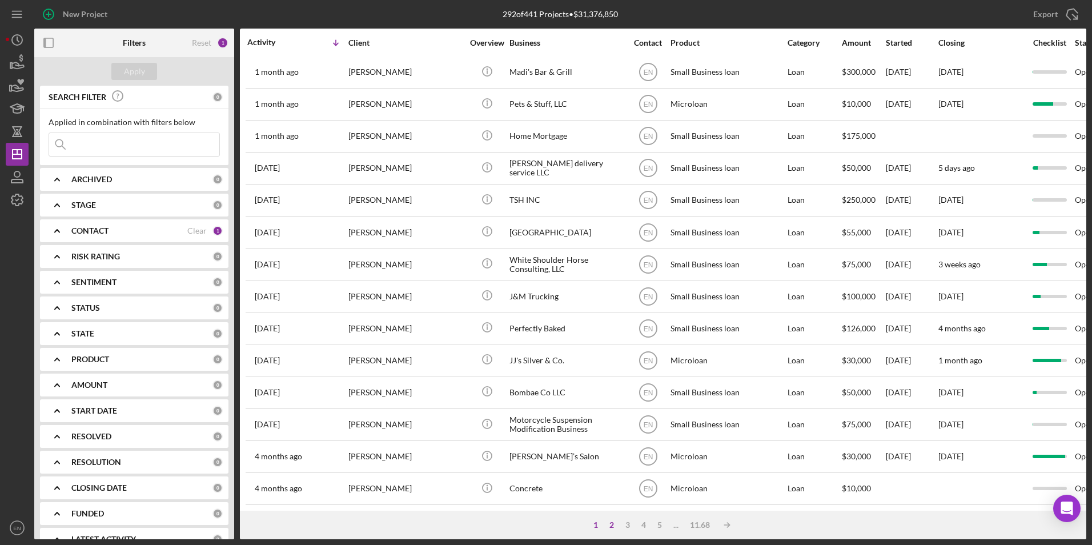
click at [610, 525] on div "2" at bounding box center [612, 524] width 16 height 9
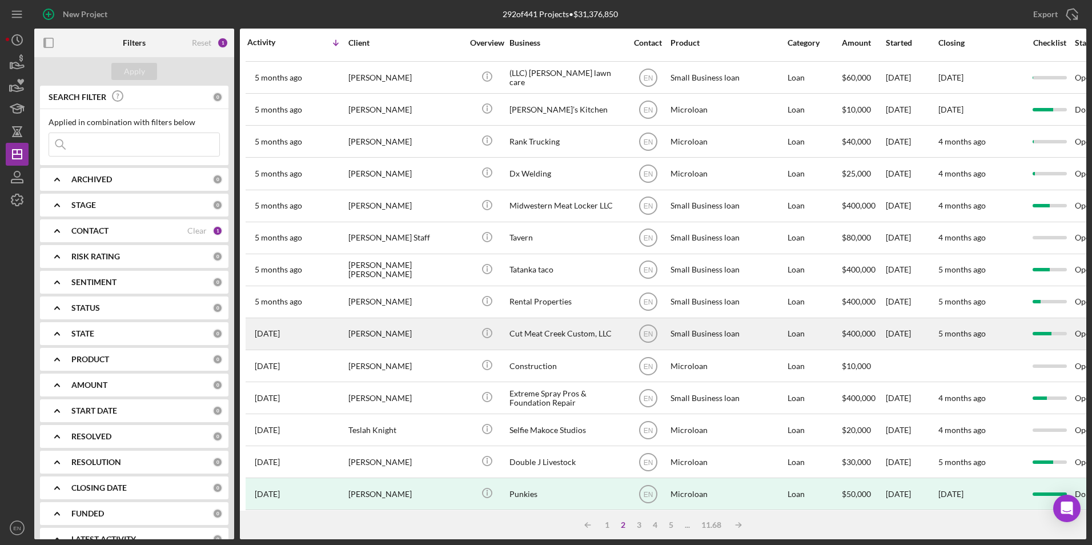
scroll to position [0, 0]
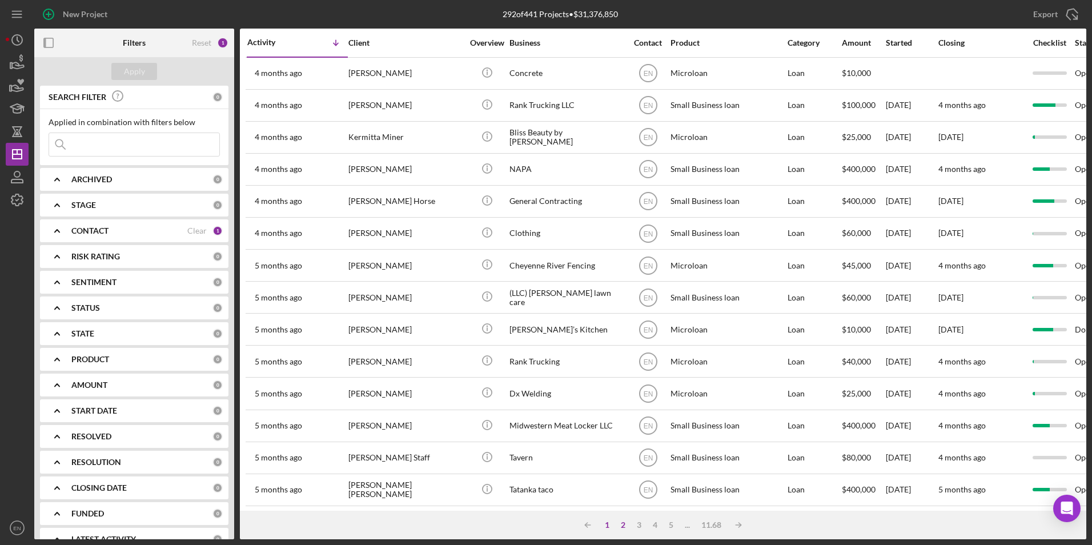
click at [602, 523] on div "1" at bounding box center [607, 524] width 16 height 9
